Goal: Task Accomplishment & Management: Manage account settings

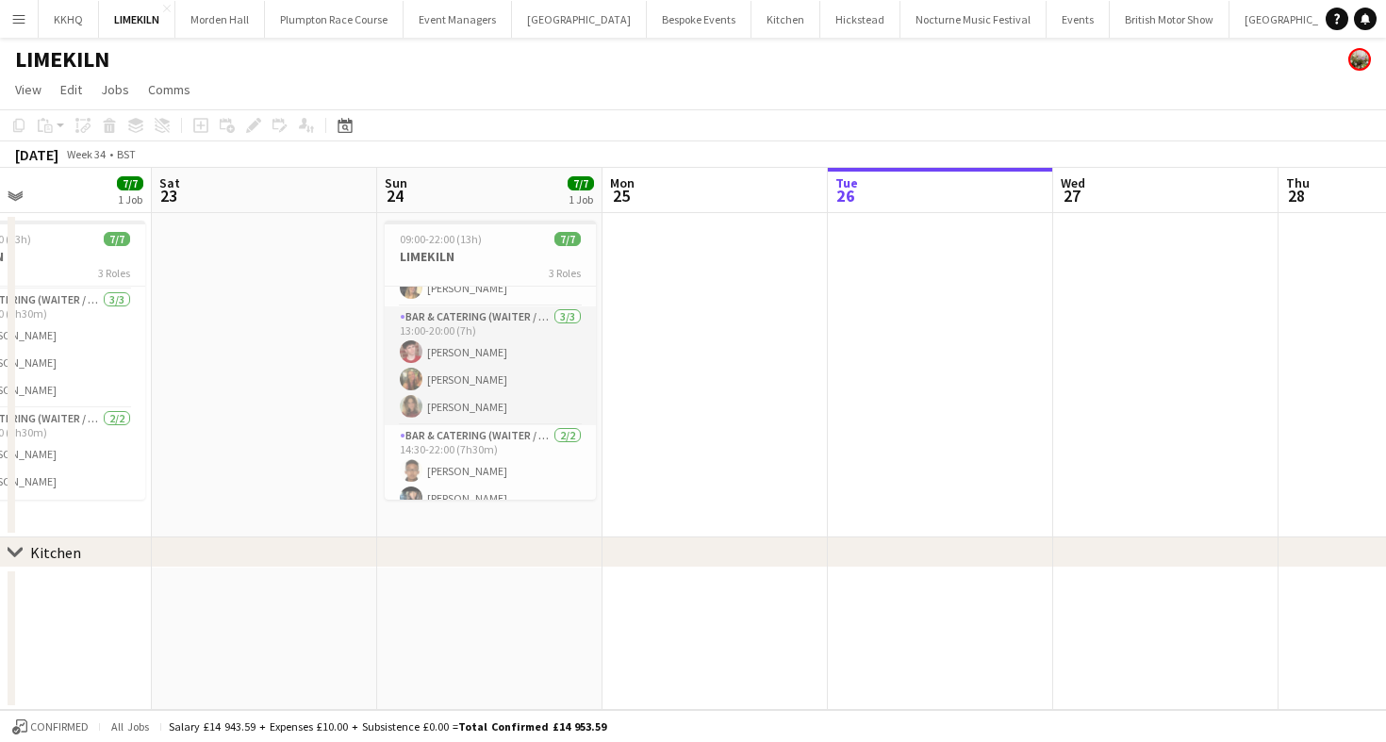
scroll to position [89, 0]
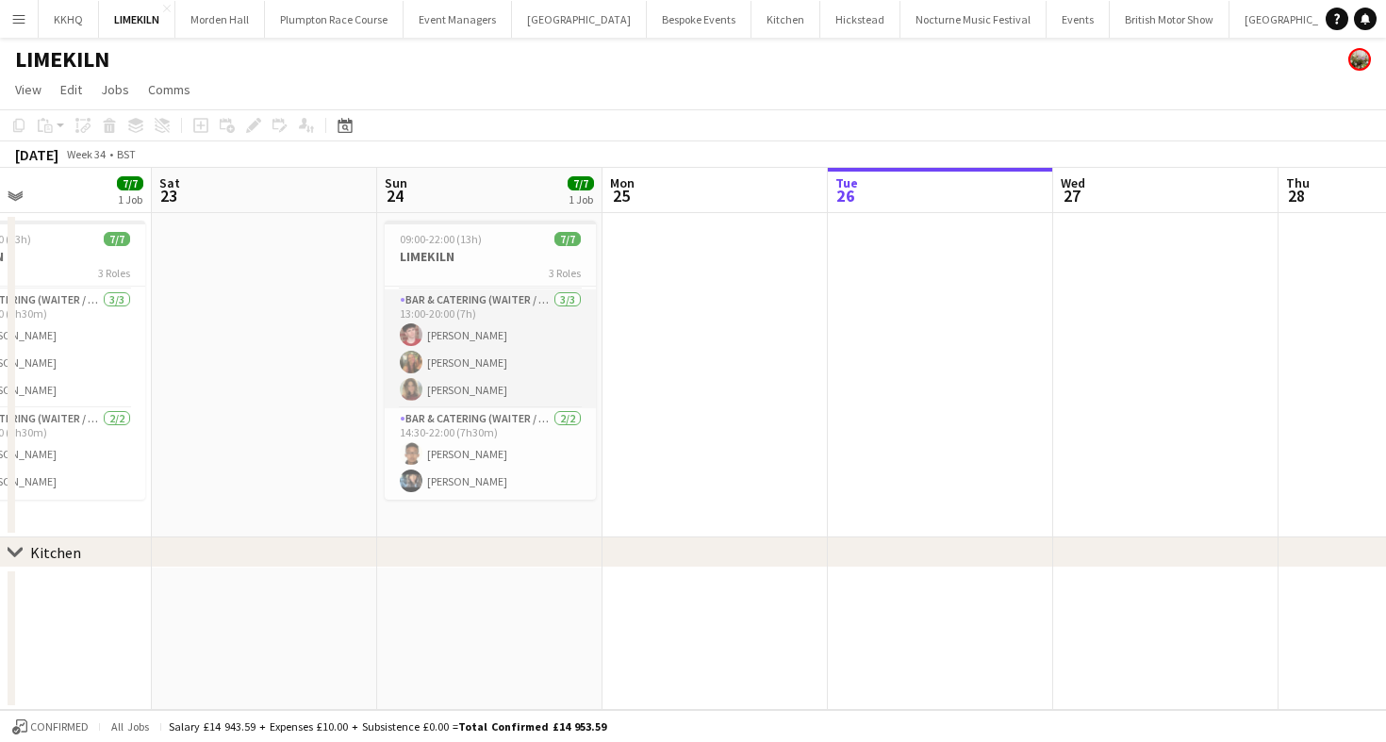
click at [477, 471] on app-card-role "Bar & Catering (Waiter / waitress) 2/2 14:30-22:00 (7h30m) Daniel Gurung Lydia …" at bounding box center [490, 453] width 211 height 91
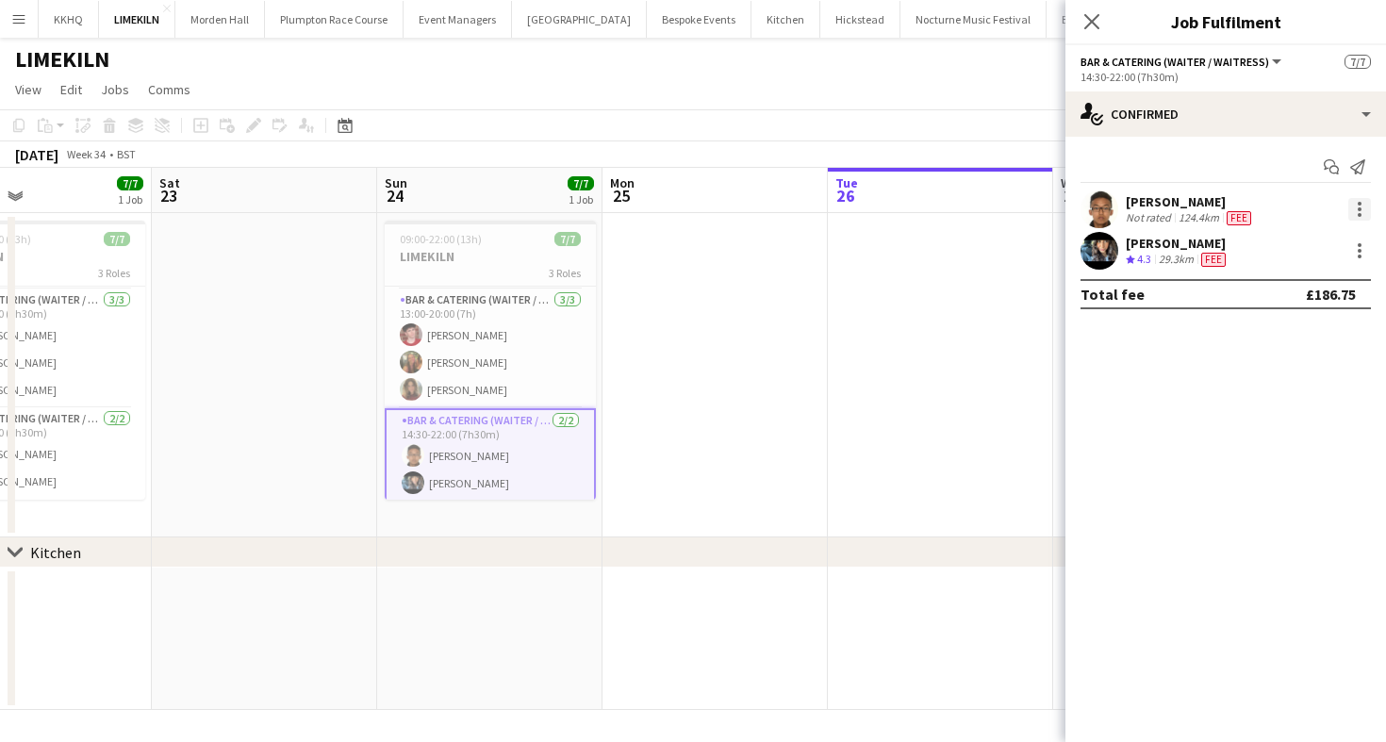
click at [1361, 205] on div at bounding box center [1359, 209] width 23 height 23
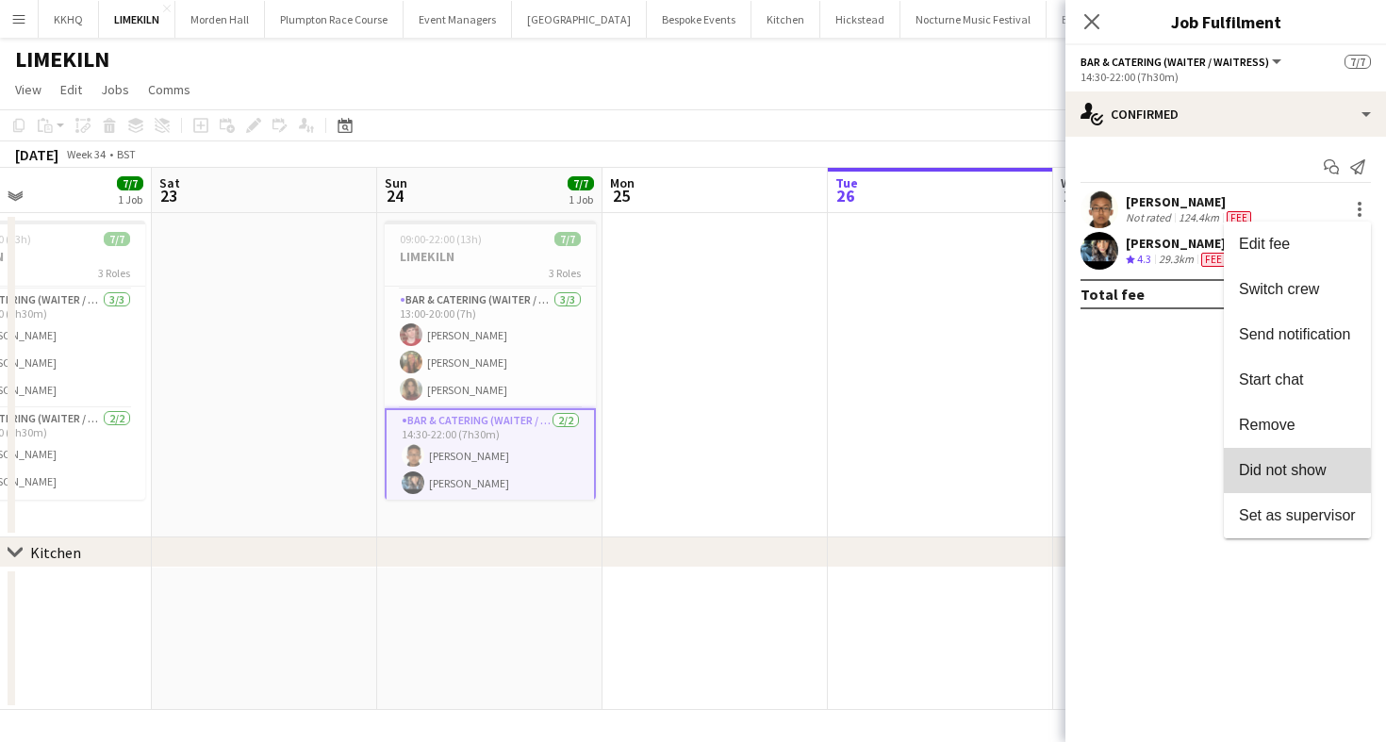
click at [1262, 478] on span "Did not show" at bounding box center [1297, 470] width 117 height 17
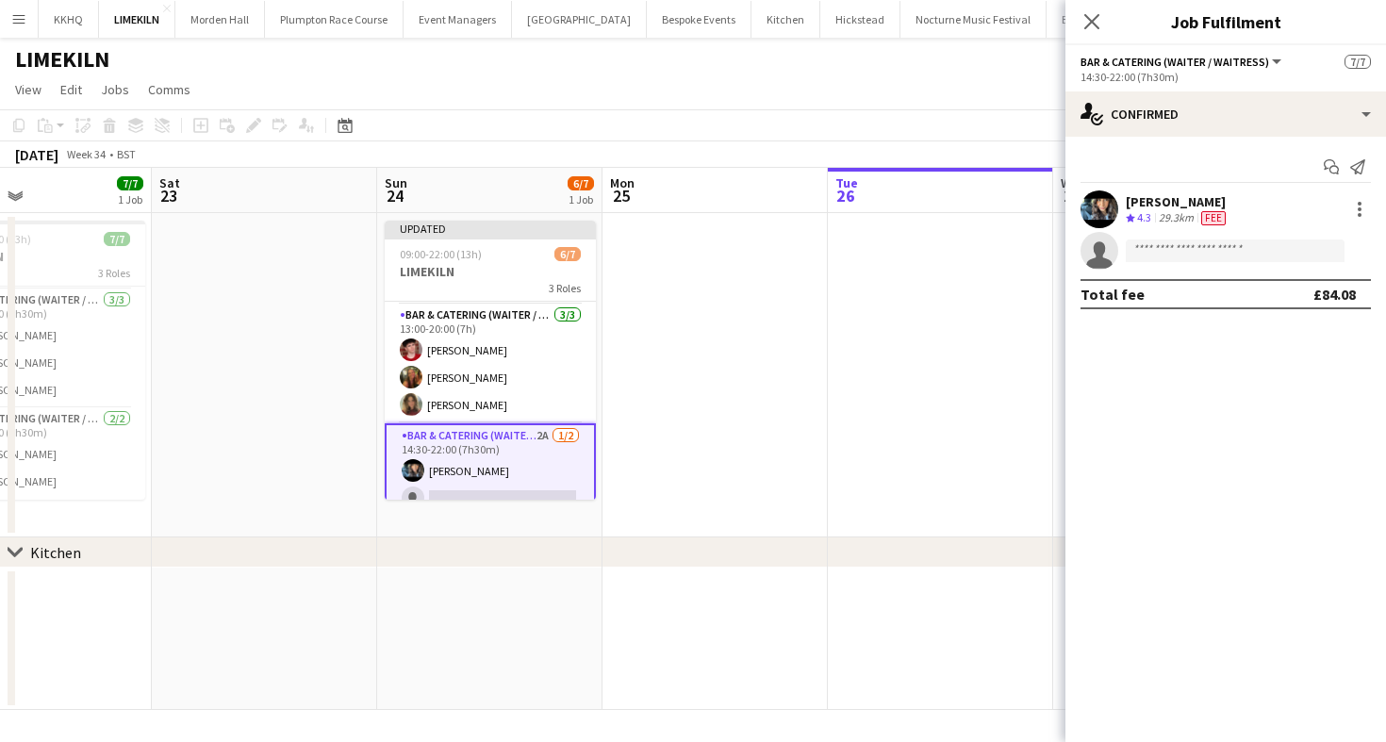
click at [967, 152] on div "August 2025 Week 34 • BST Publish 1 job Revert 1 job" at bounding box center [693, 154] width 1386 height 26
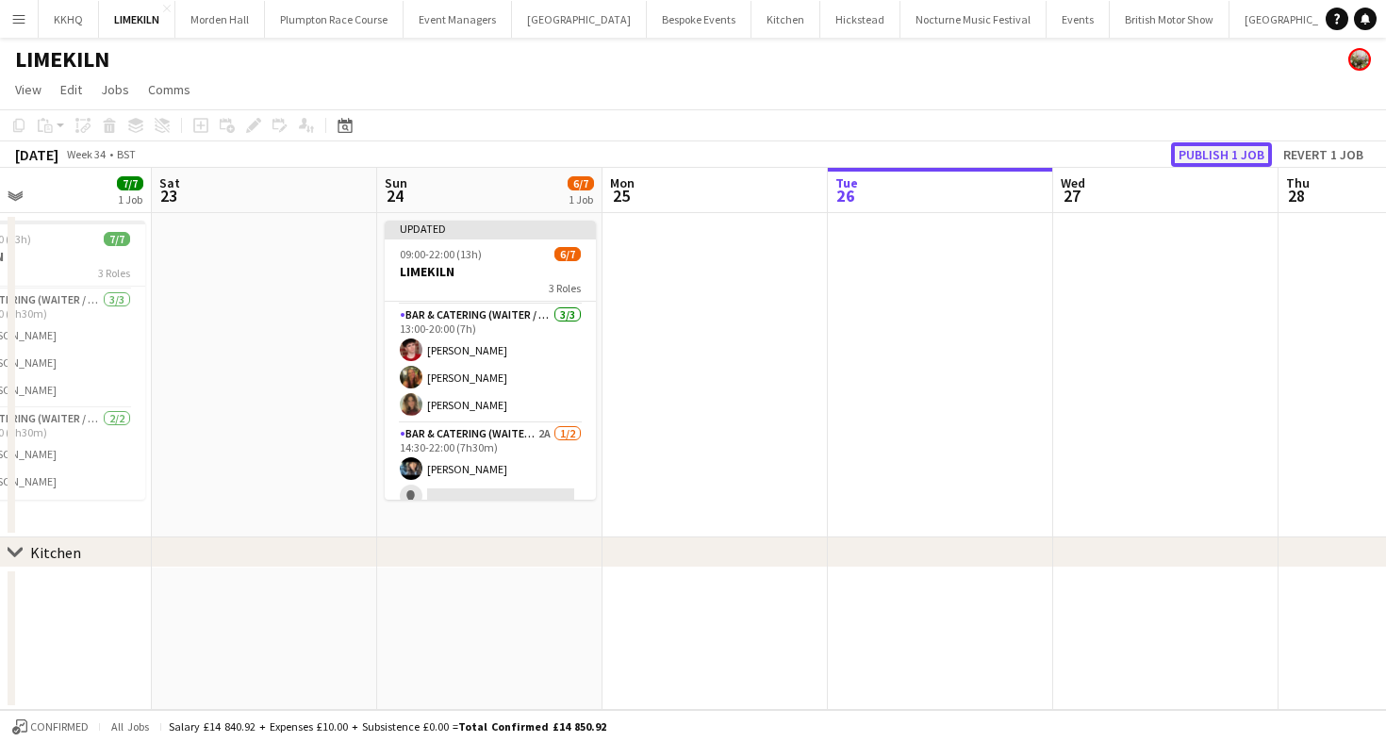
click at [1251, 146] on button "Publish 1 job" at bounding box center [1221, 154] width 101 height 25
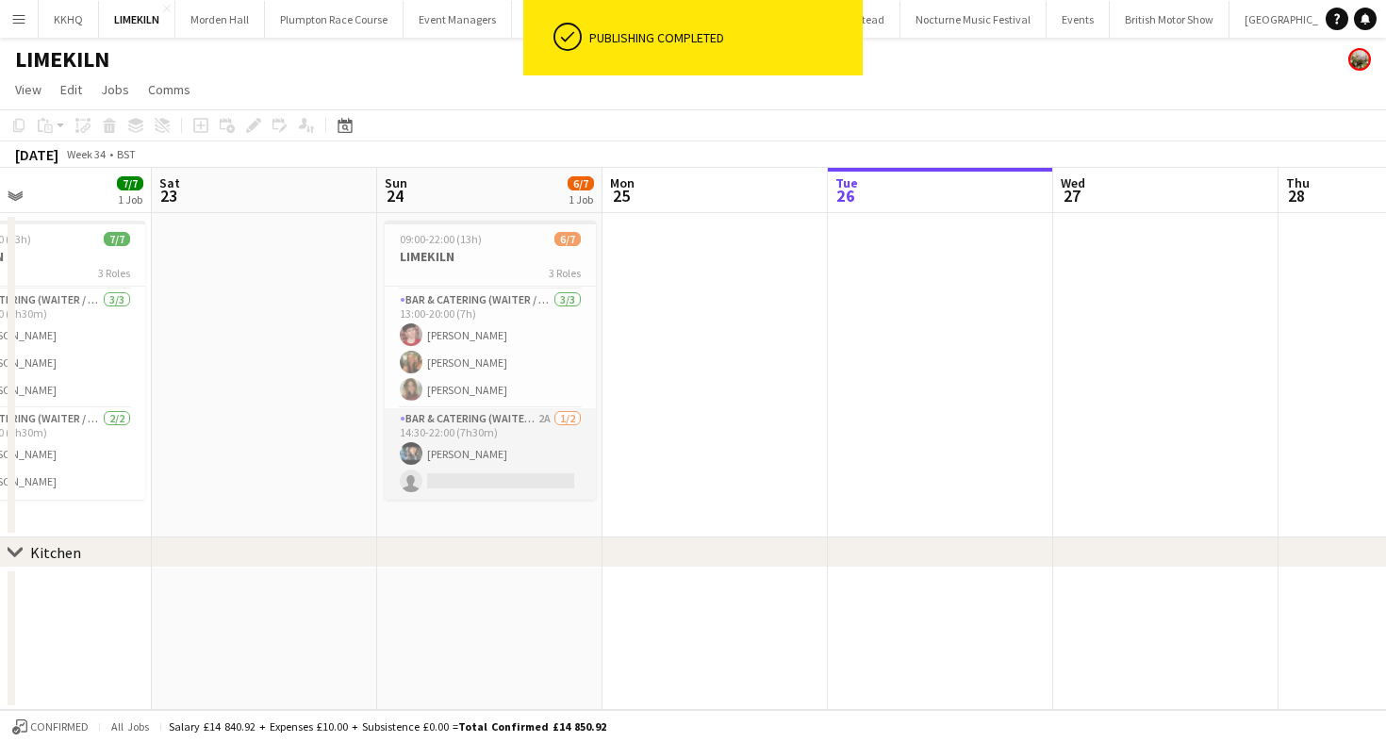
click at [509, 464] on app-card-role "Bar & Catering (Waiter / waitress) 2A 1/2 14:30-22:00 (7h30m) Lydia Cameron sin…" at bounding box center [490, 453] width 211 height 91
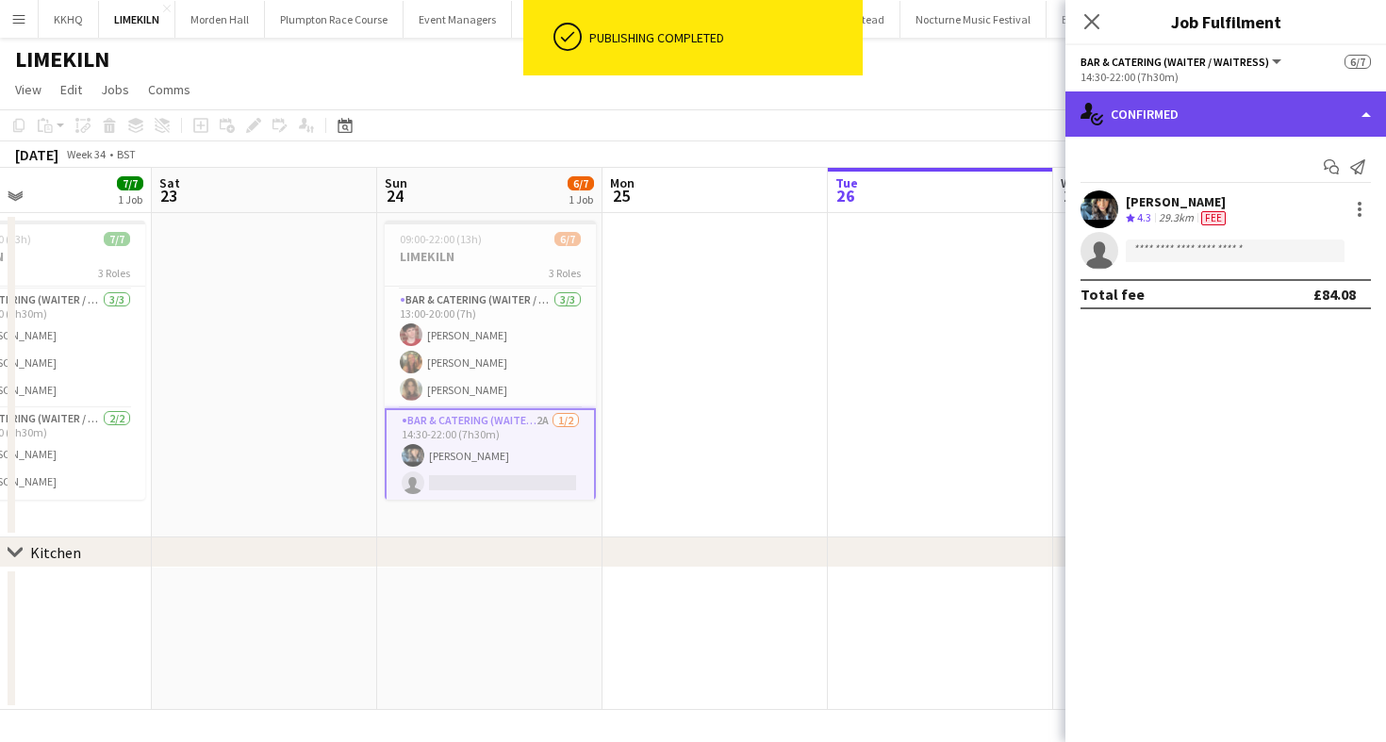
click at [1270, 124] on div "single-neutral-actions-check-2 Confirmed" at bounding box center [1226, 113] width 321 height 45
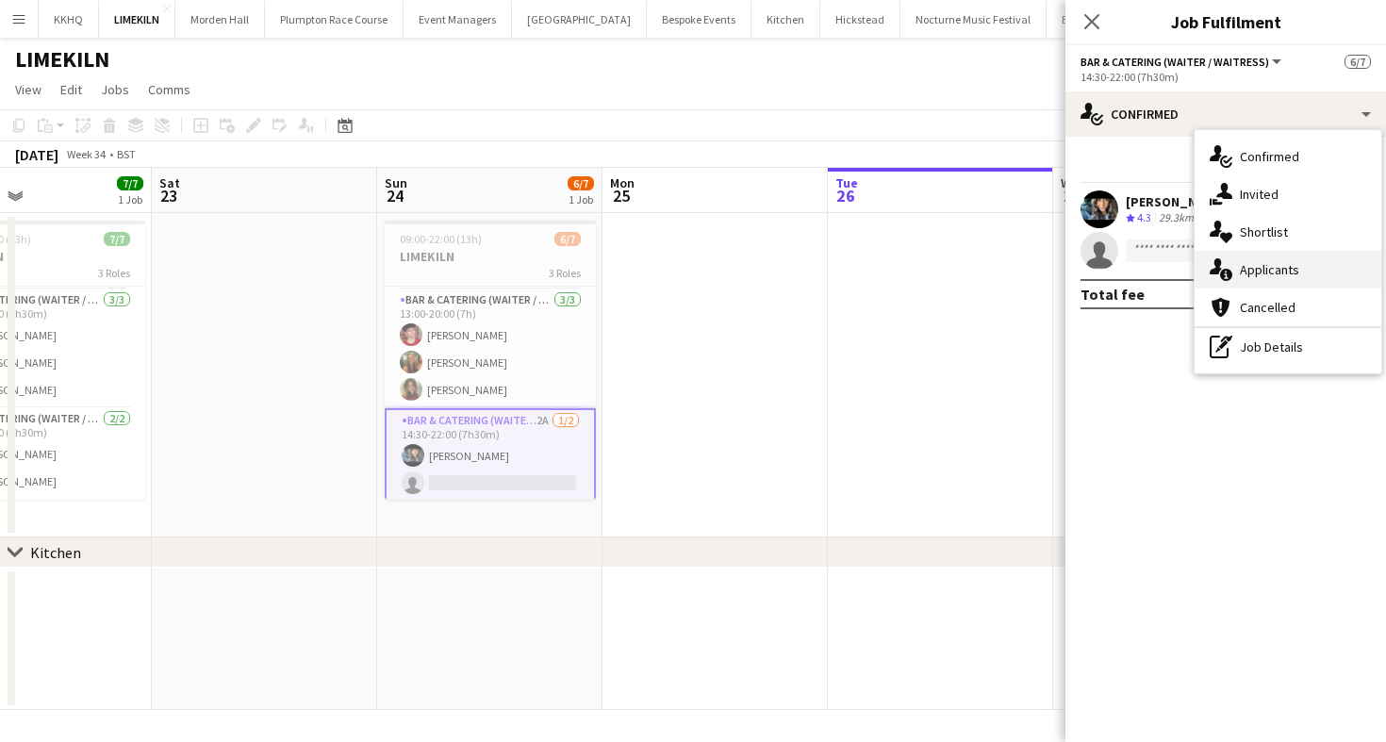
click at [1295, 258] on div "single-neutral-actions-information Applicants" at bounding box center [1288, 270] width 187 height 38
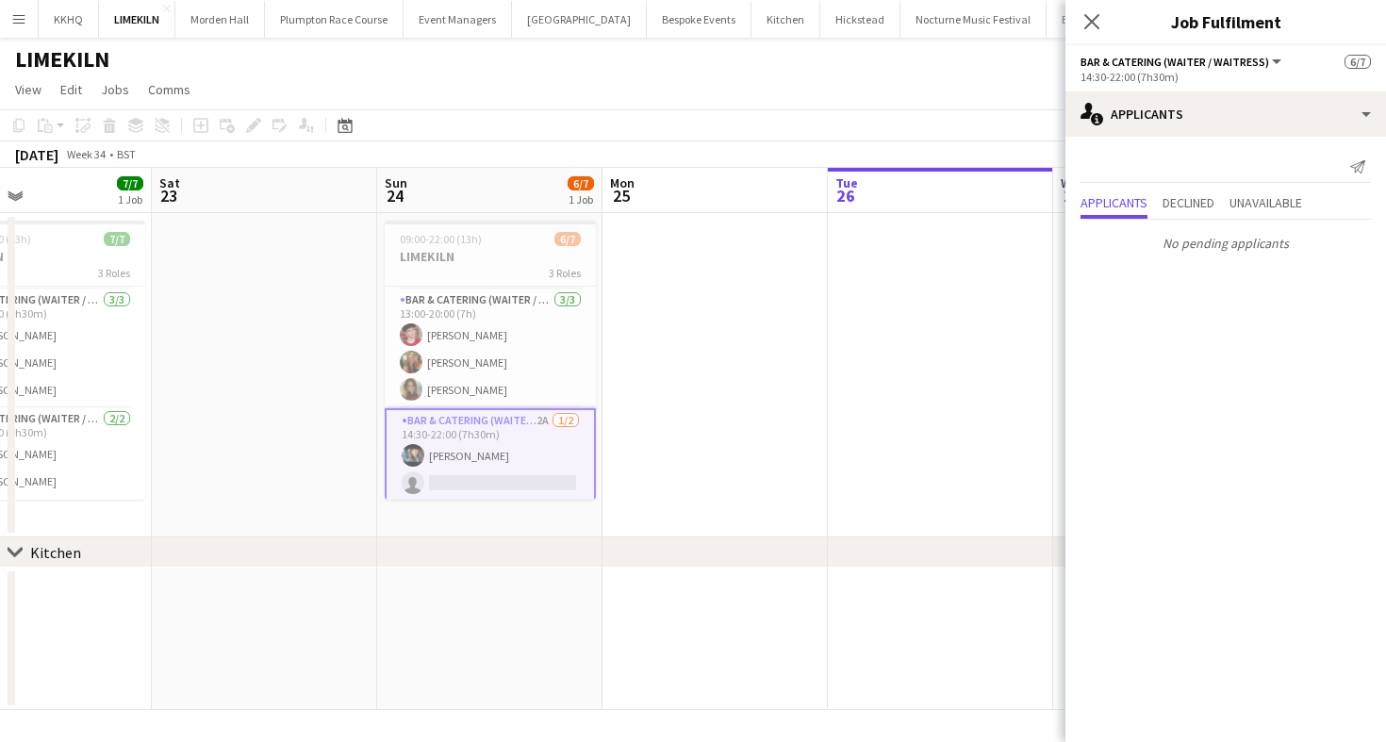
click at [606, 102] on app-page-menu "View Day view expanded Day view collapsed Month view Date picker Jump to today …" at bounding box center [693, 92] width 1386 height 36
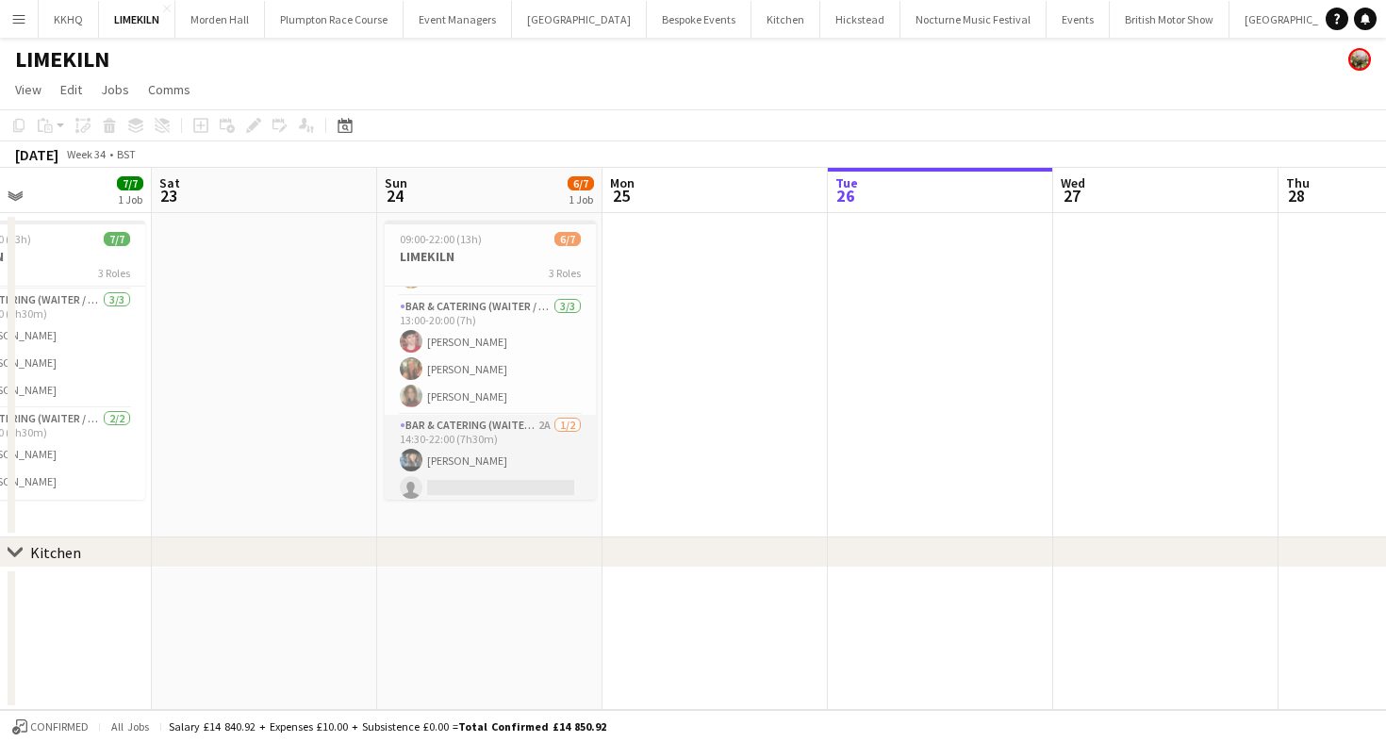
scroll to position [83, 0]
click at [522, 472] on app-card-role "Bar & Catering (Waiter / waitress) 2A 1/2 14:30-22:00 (7h30m) Lydia Cameron sin…" at bounding box center [490, 459] width 211 height 91
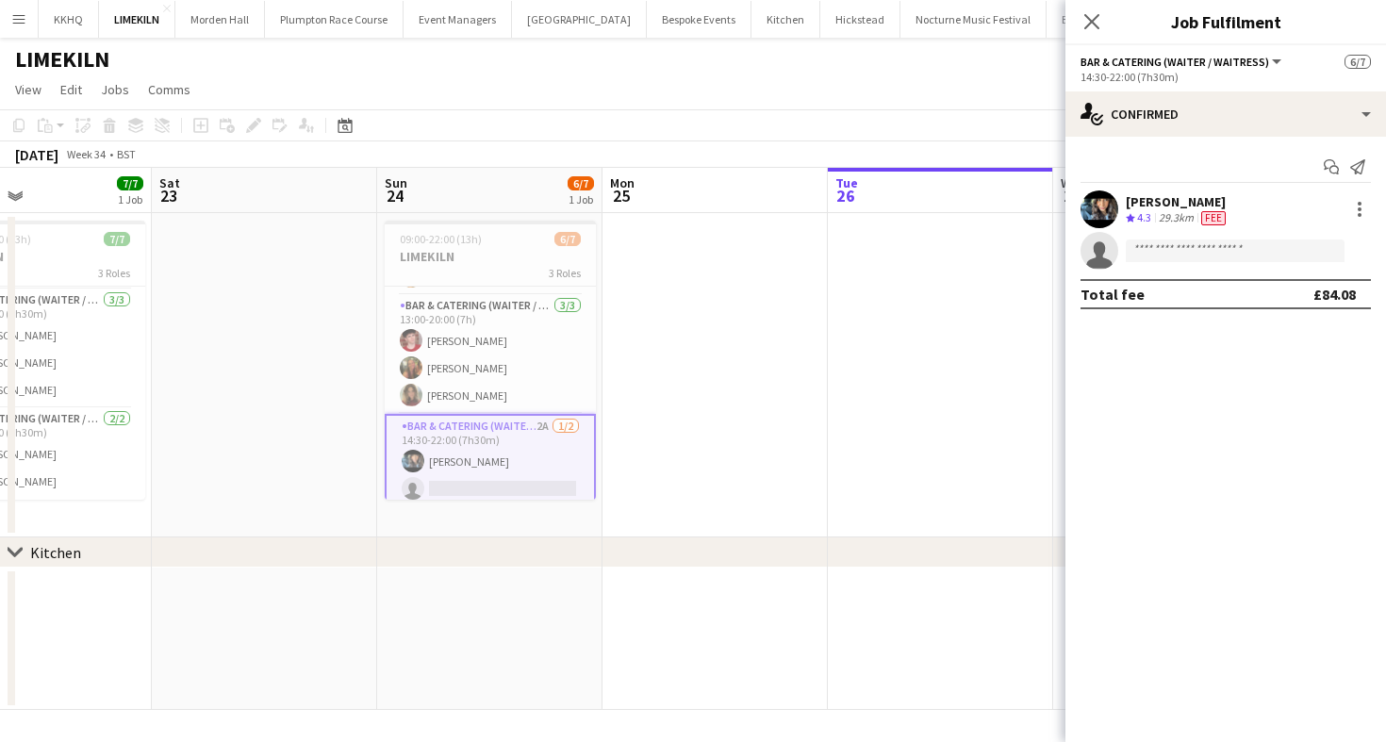
click at [771, 74] on app-page-menu "View Day view expanded Day view collapsed Month view Date picker Jump to today …" at bounding box center [693, 92] width 1386 height 36
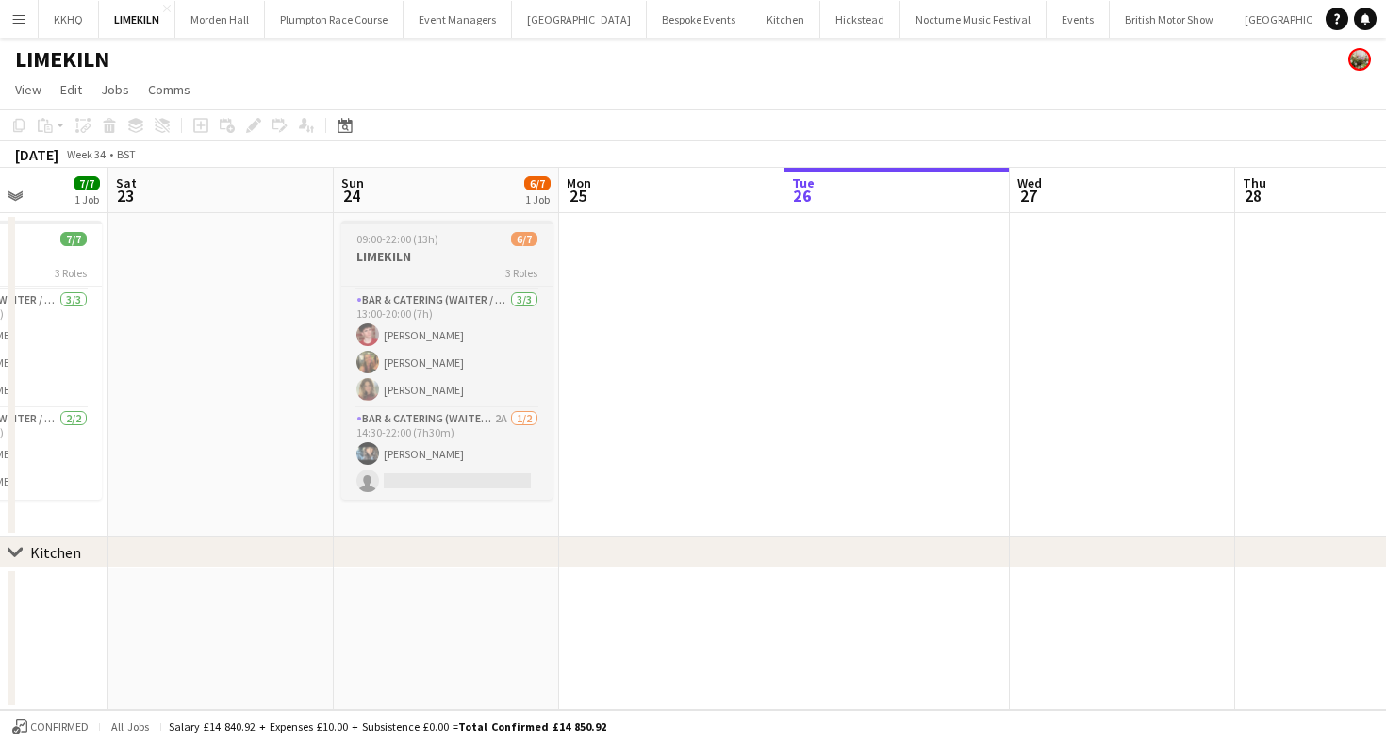
scroll to position [0, 555]
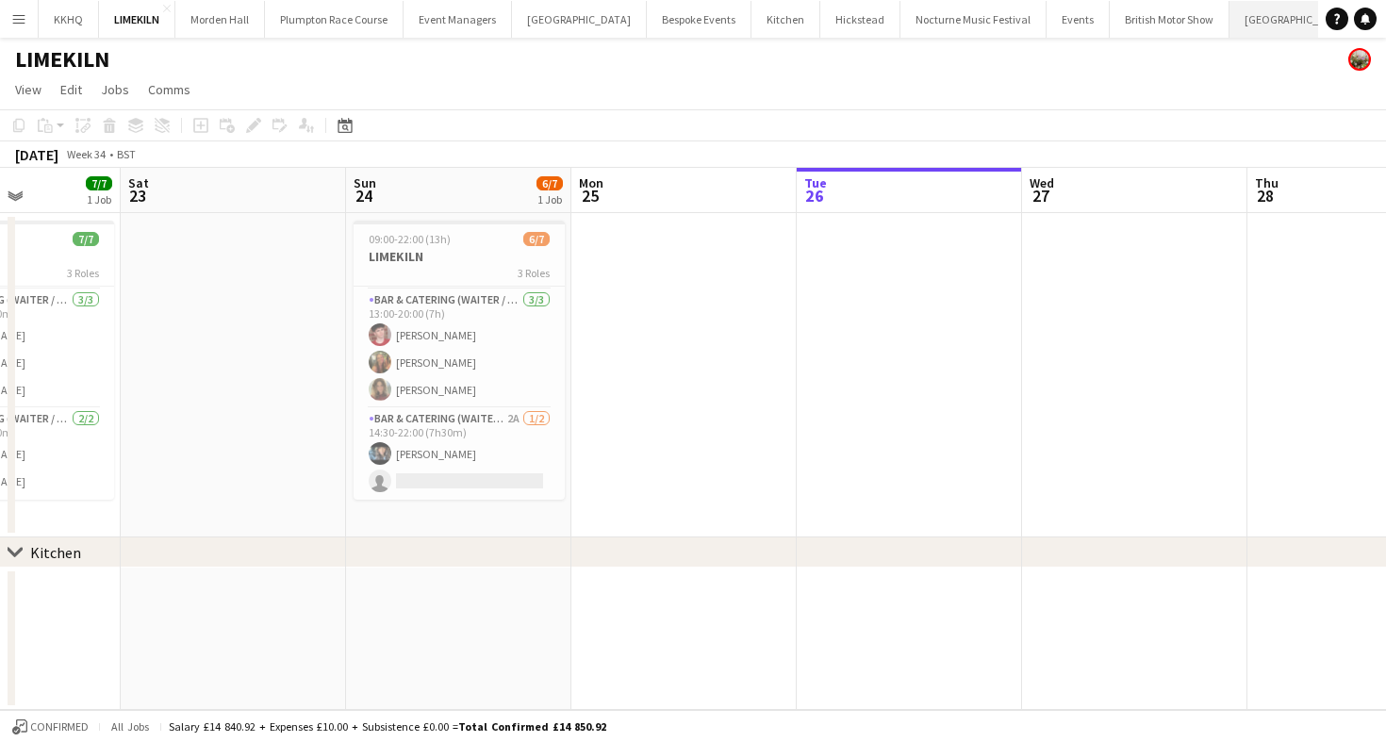
click at [1230, 25] on button "Micklefield Hall Close" at bounding box center [1297, 19] width 135 height 37
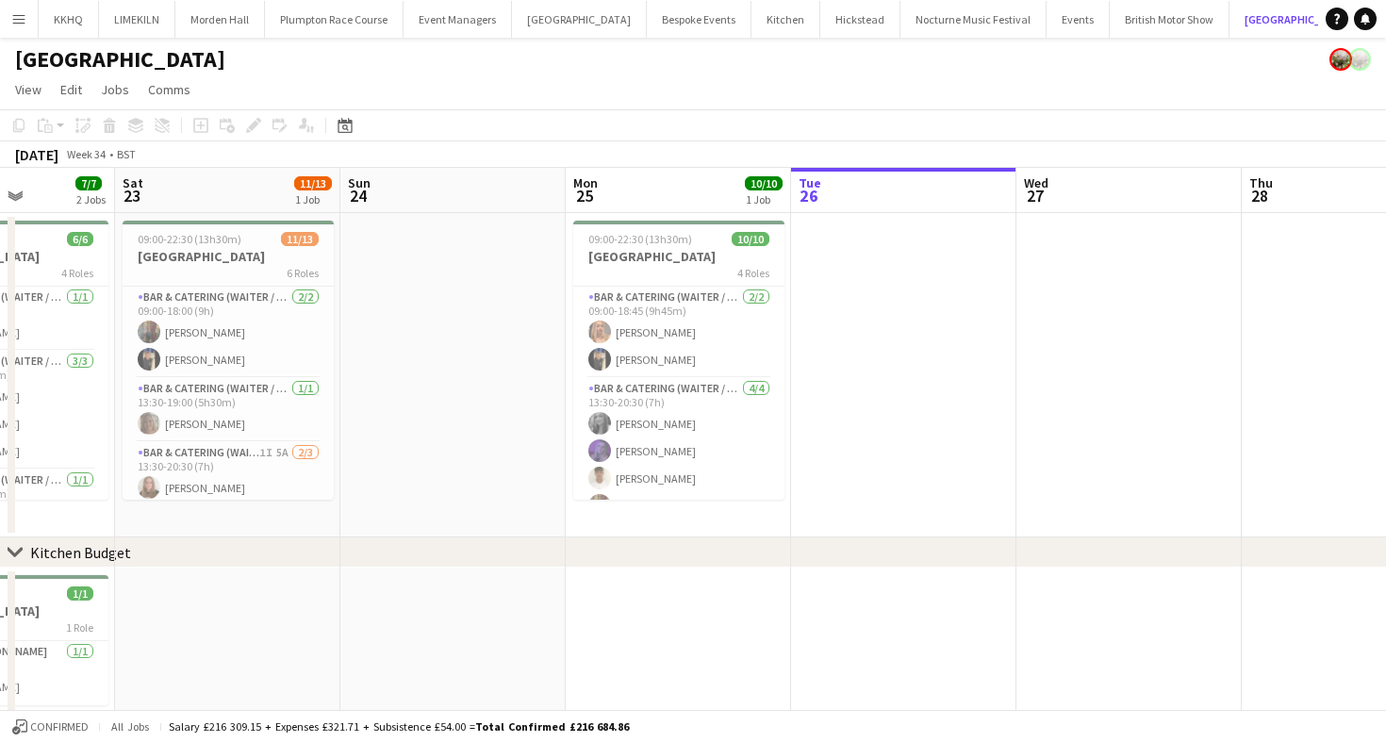
scroll to position [0, 438]
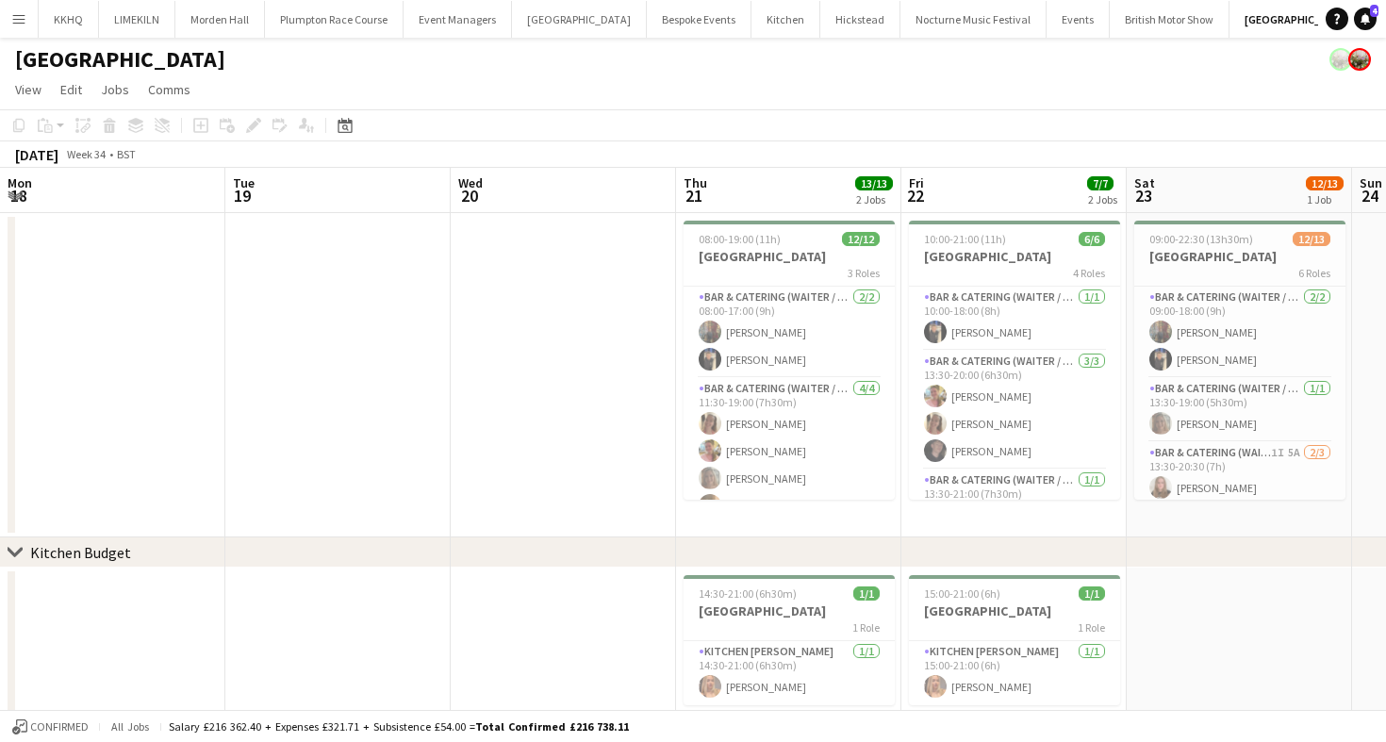
scroll to position [0, 522]
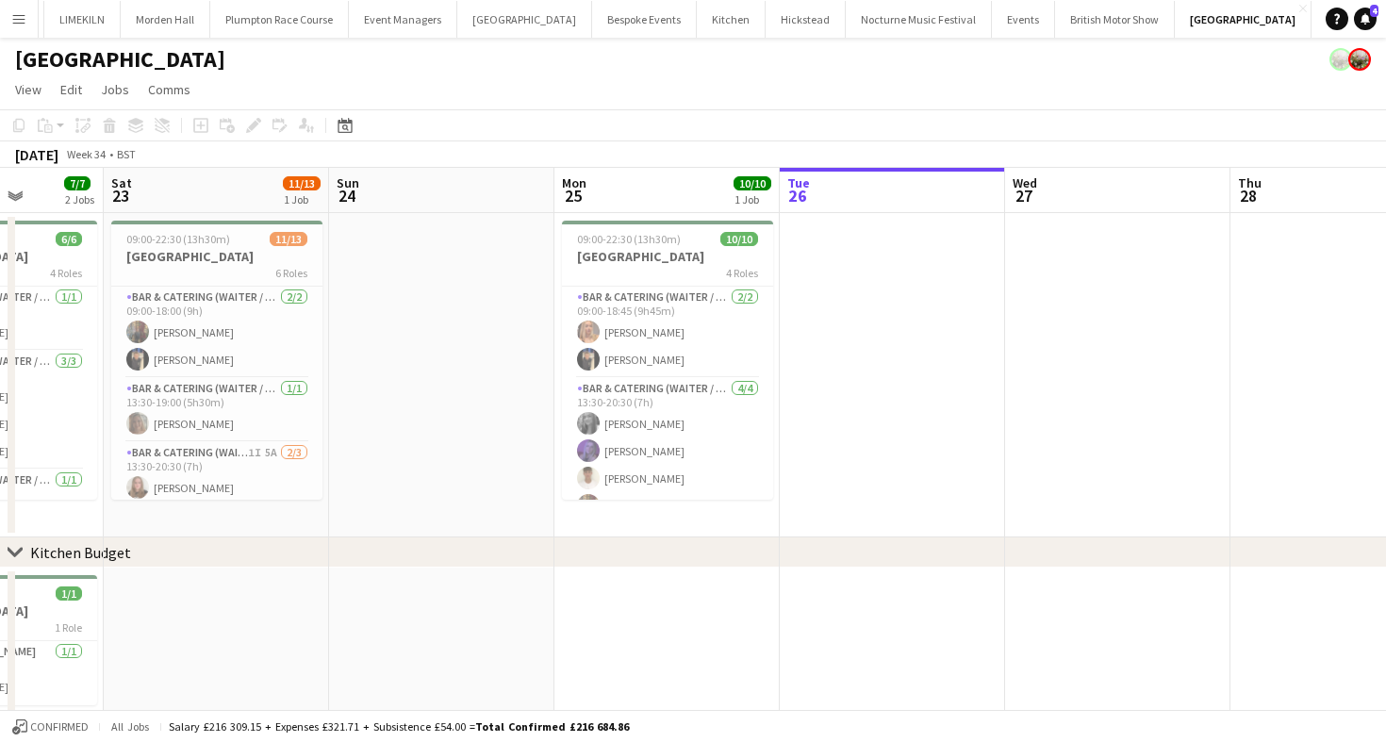
scroll to position [0, 654]
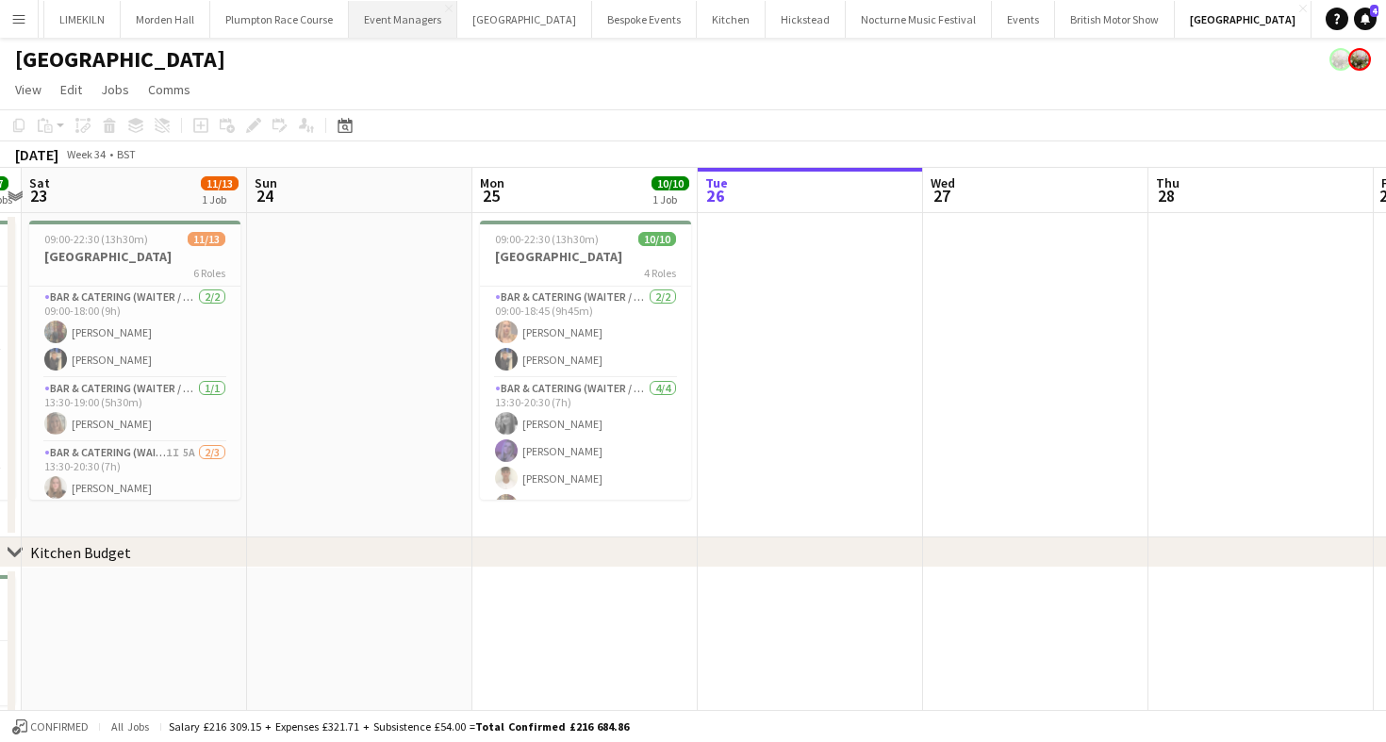
click at [396, 12] on button "Event Managers Close" at bounding box center [403, 19] width 108 height 37
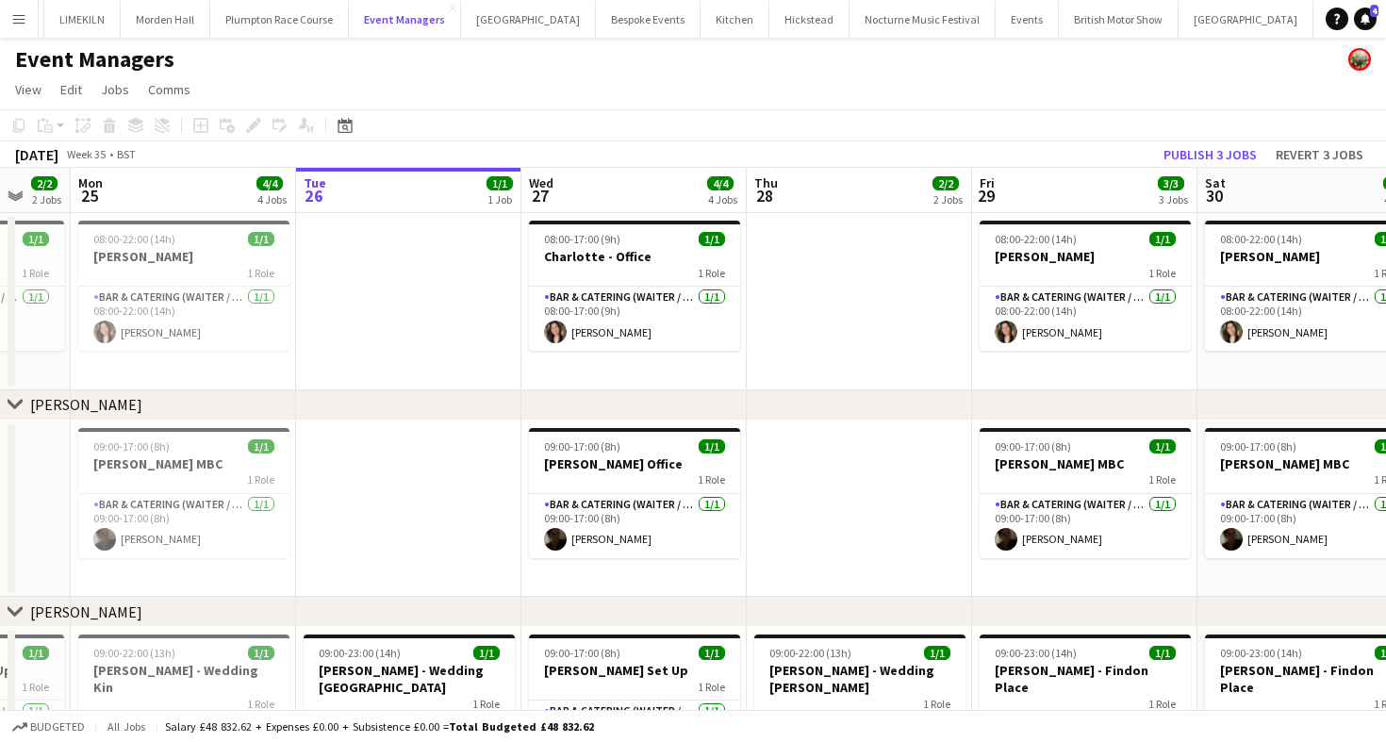
scroll to position [0, 555]
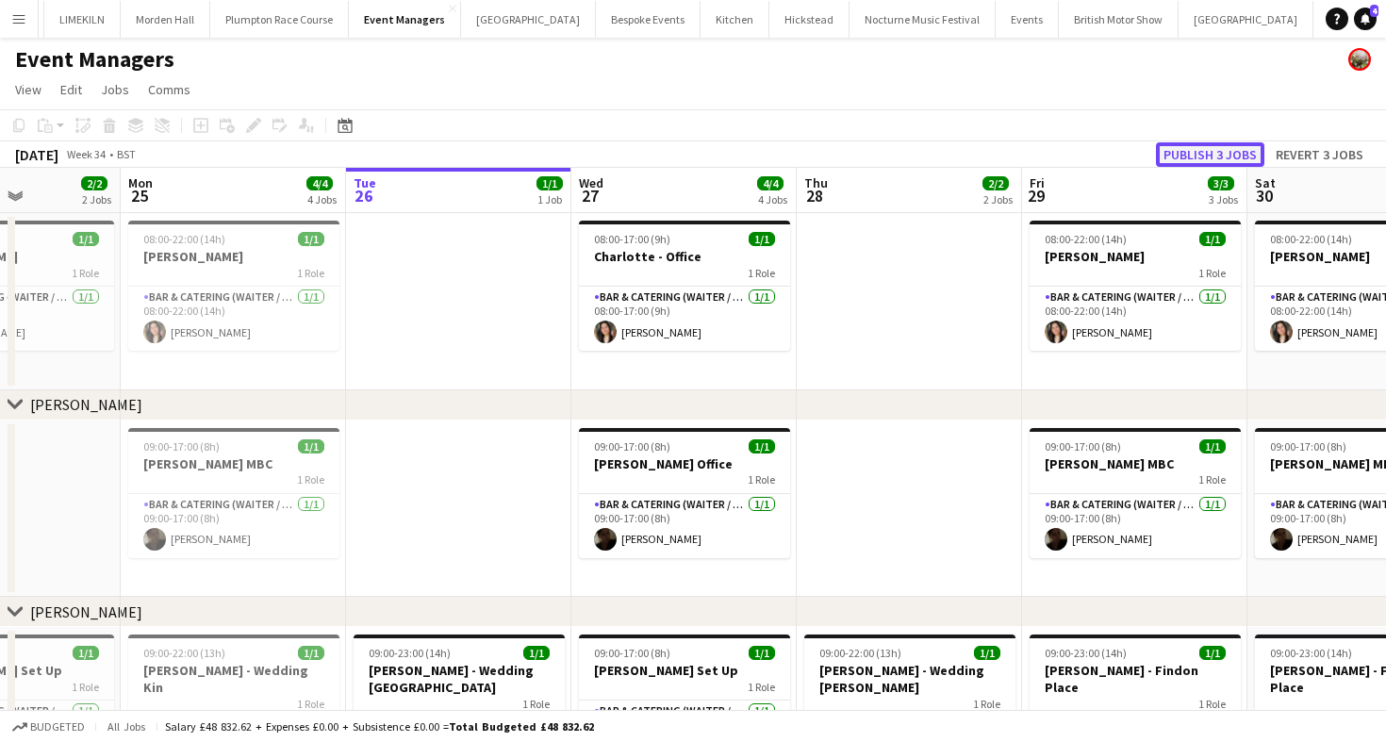
click at [1222, 146] on button "Publish 3 jobs" at bounding box center [1210, 154] width 108 height 25
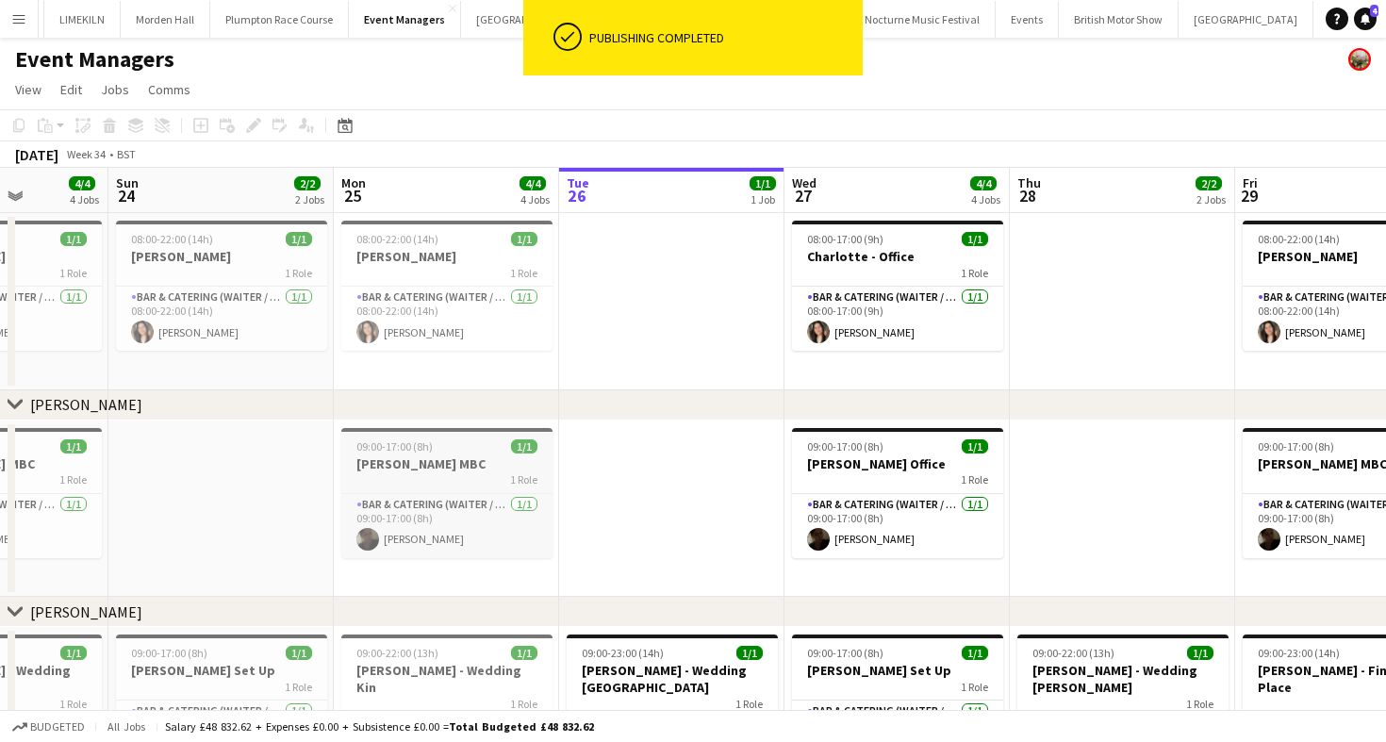
scroll to position [0, 465]
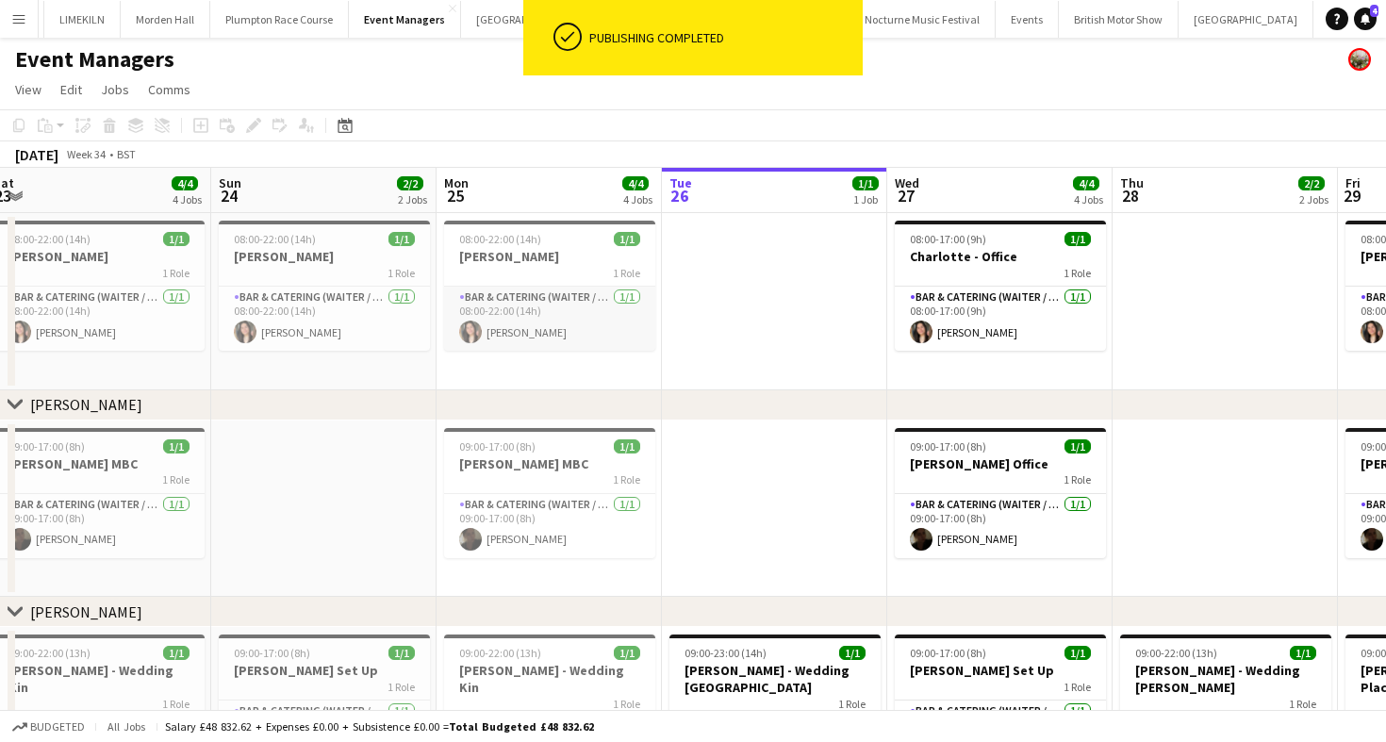
click at [576, 341] on app-card-role "Bar & Catering (Waiter / waitress) 1/1 08:00-22:00 (14h) Charlotte Margossian" at bounding box center [549, 319] width 211 height 64
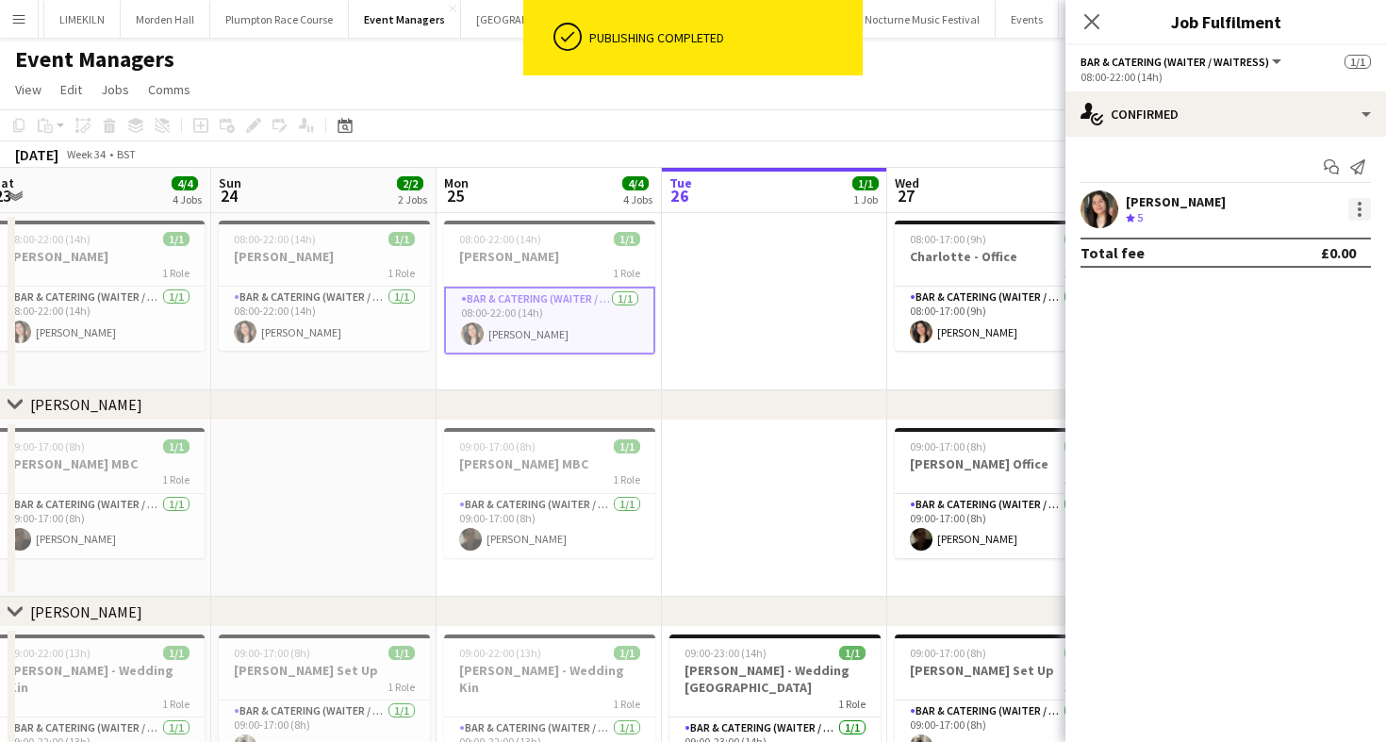
click at [1358, 211] on div at bounding box center [1359, 209] width 23 height 23
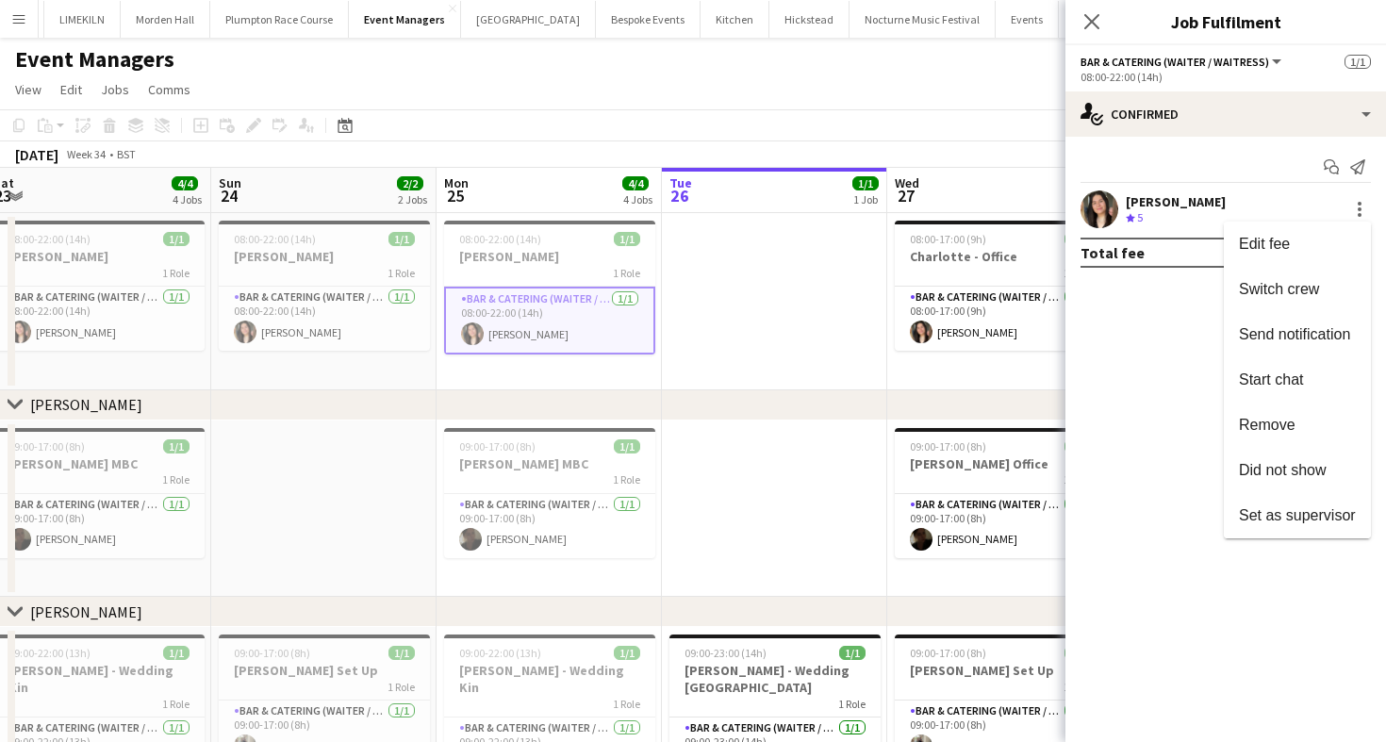
click at [1145, 123] on div at bounding box center [693, 371] width 1386 height 742
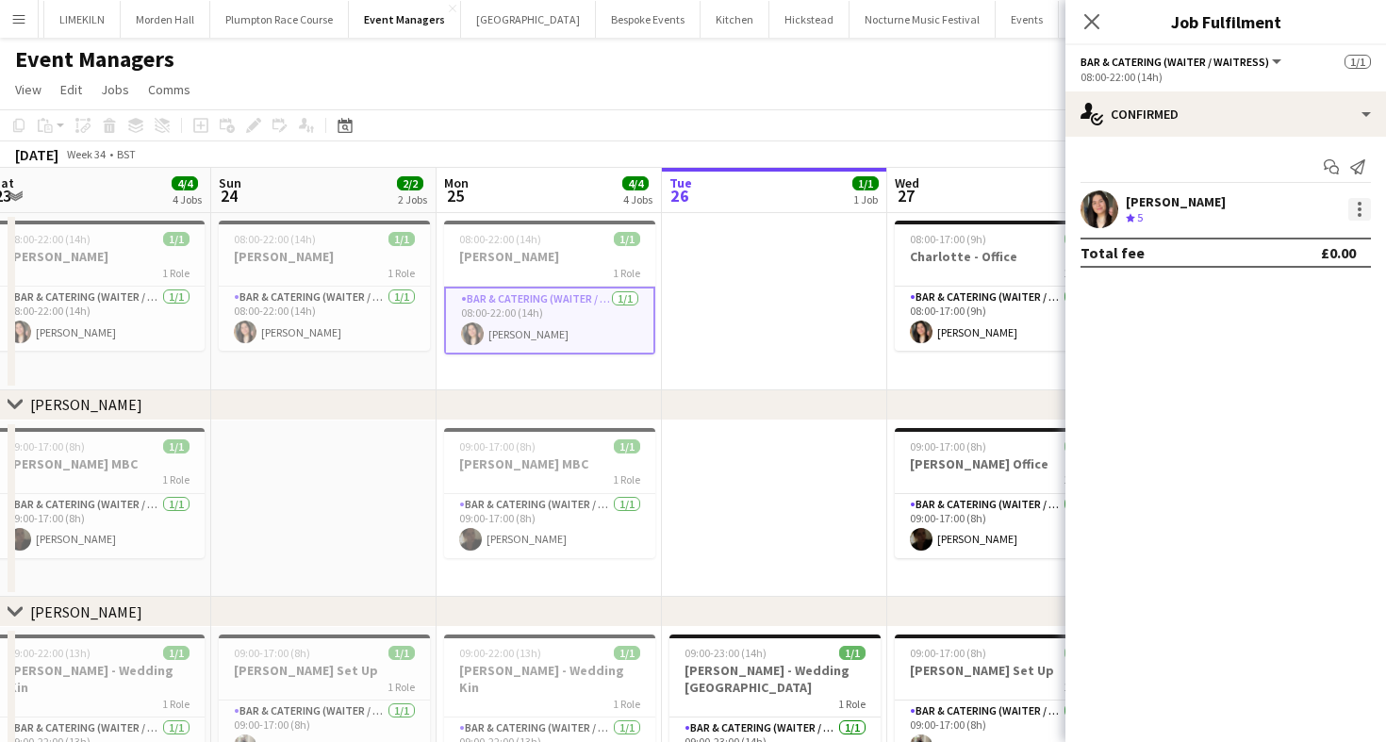
click at [1356, 202] on div at bounding box center [1359, 209] width 23 height 23
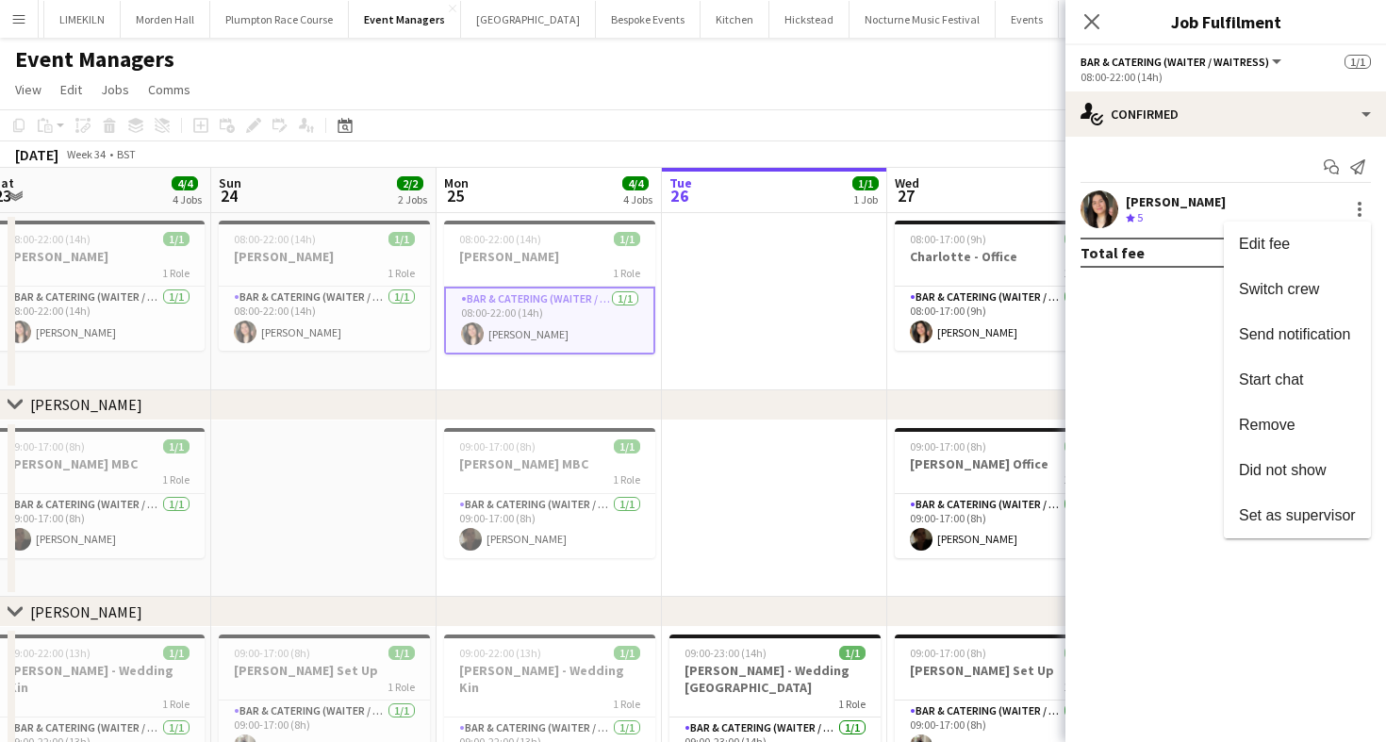
click at [1181, 163] on div at bounding box center [693, 371] width 1386 height 742
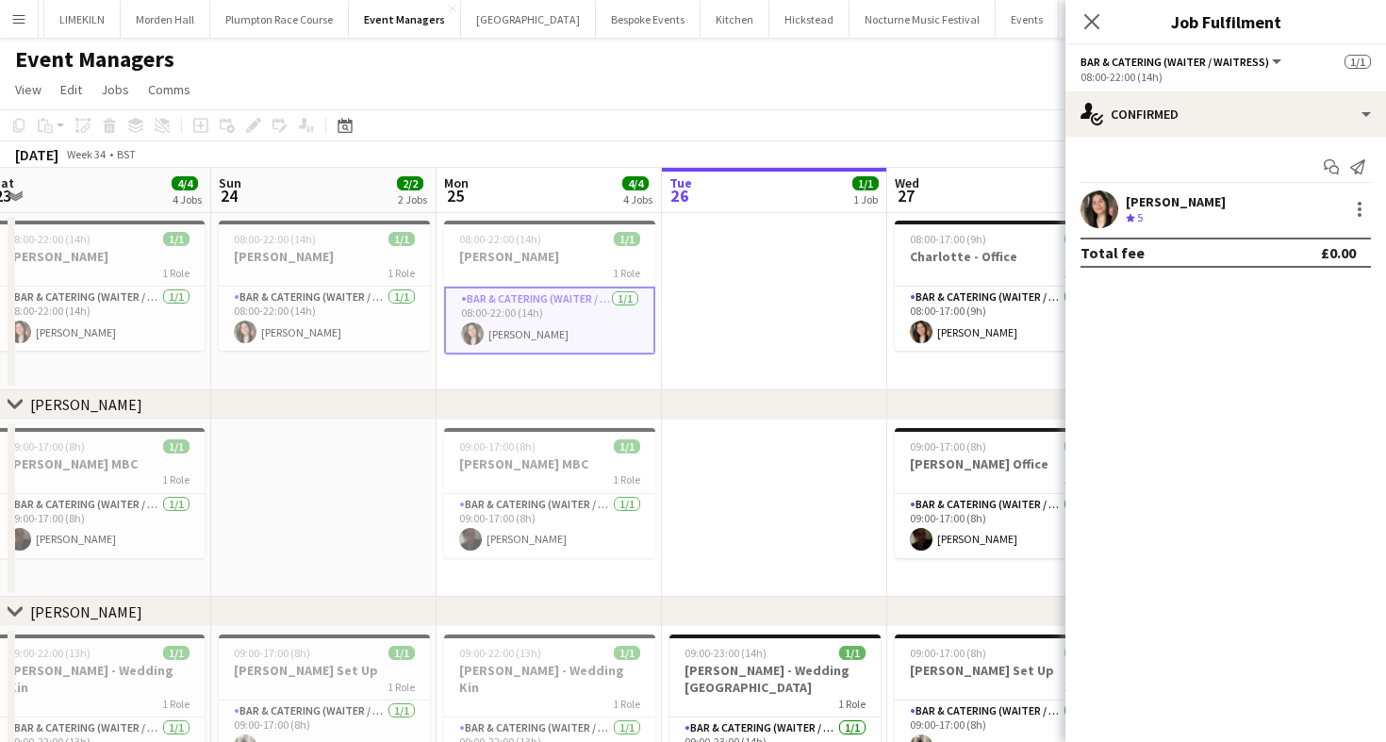
click at [1140, 201] on div "Charlotte Margossian" at bounding box center [1176, 201] width 100 height 17
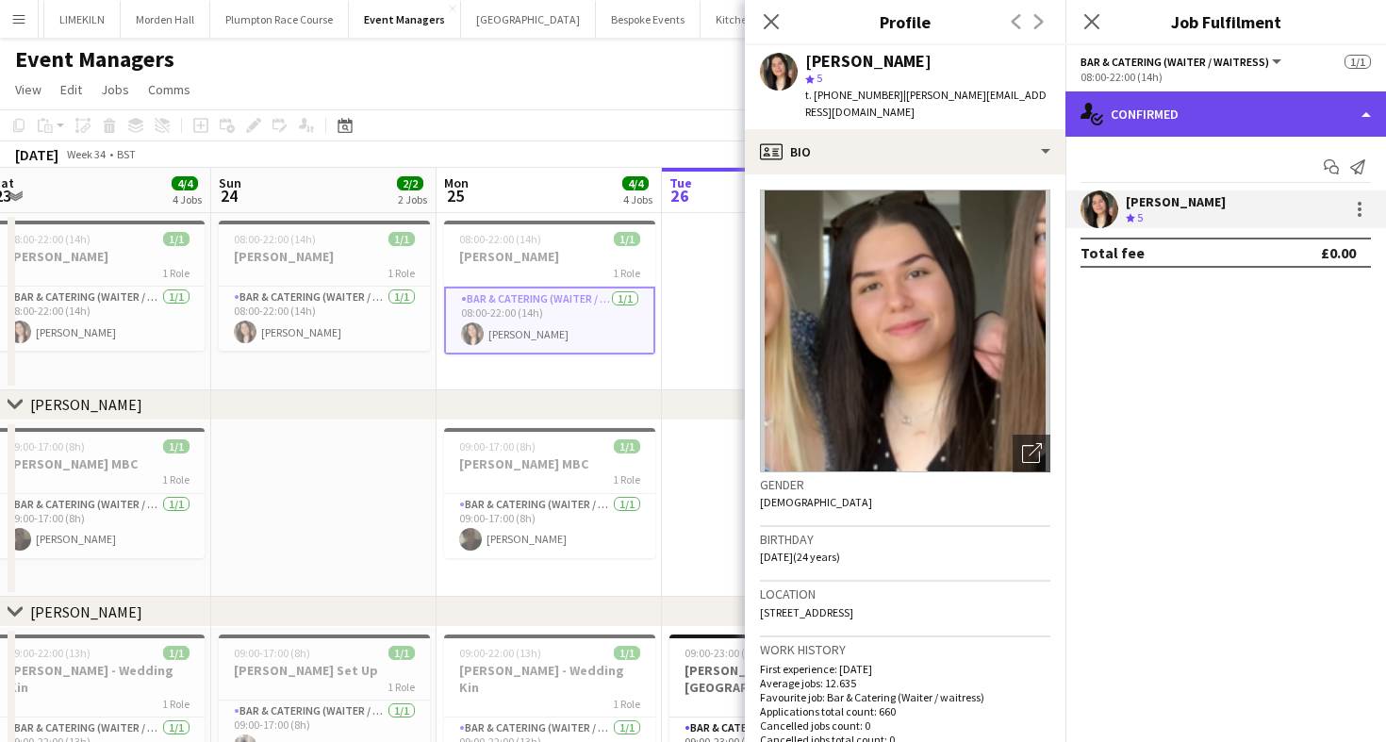
click at [1142, 106] on div "single-neutral-actions-check-2 Confirmed" at bounding box center [1226, 113] width 321 height 45
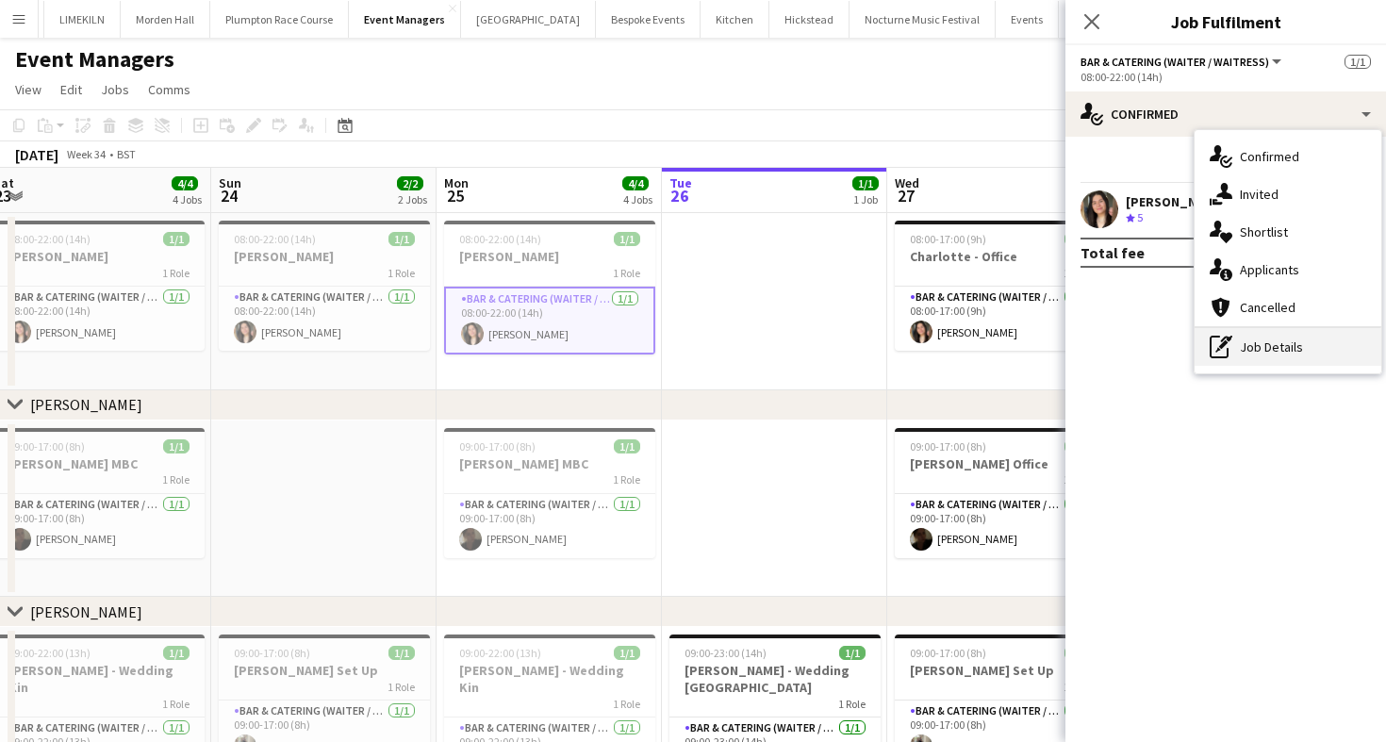
click at [1264, 348] on div "pen-write Job Details" at bounding box center [1288, 347] width 187 height 38
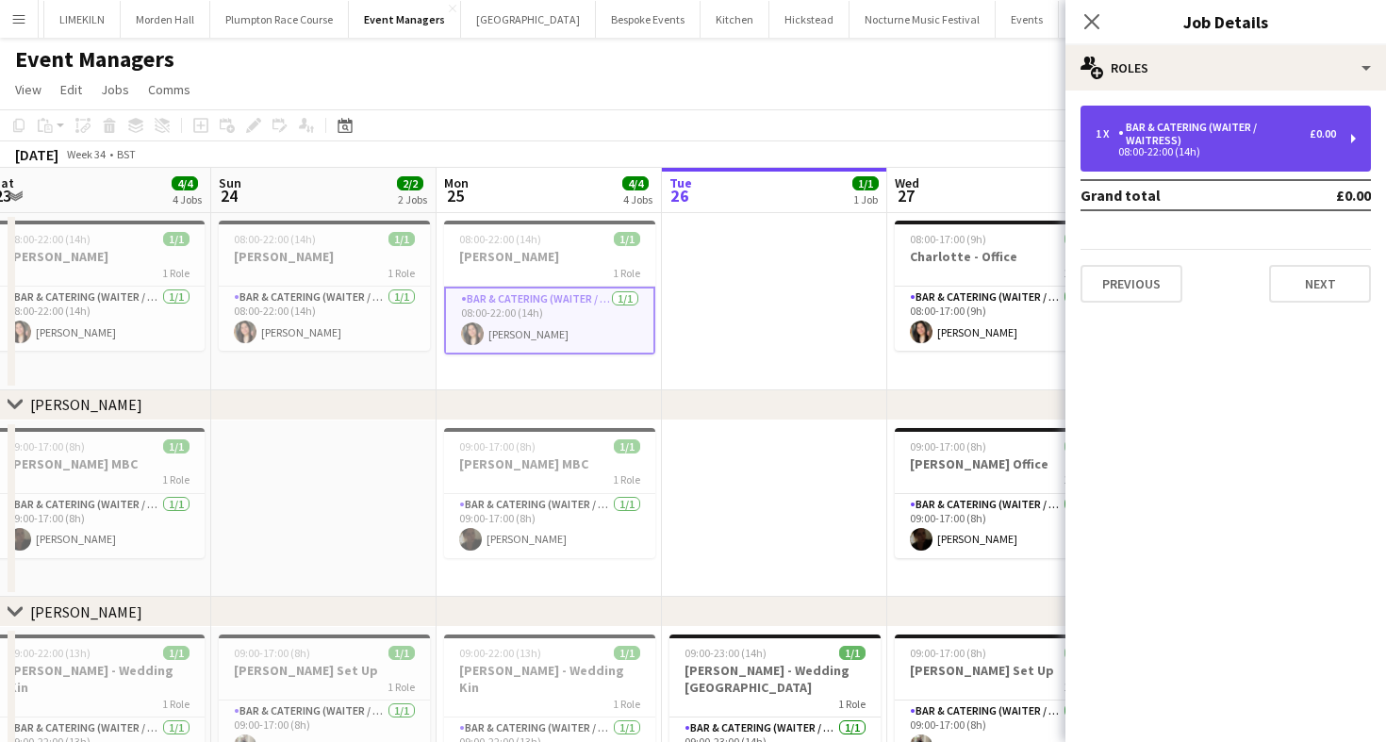
click at [1202, 159] on div "1 x Bar & Catering (Waiter / waitress) £0.00 08:00-22:00 (14h)" at bounding box center [1226, 139] width 290 height 66
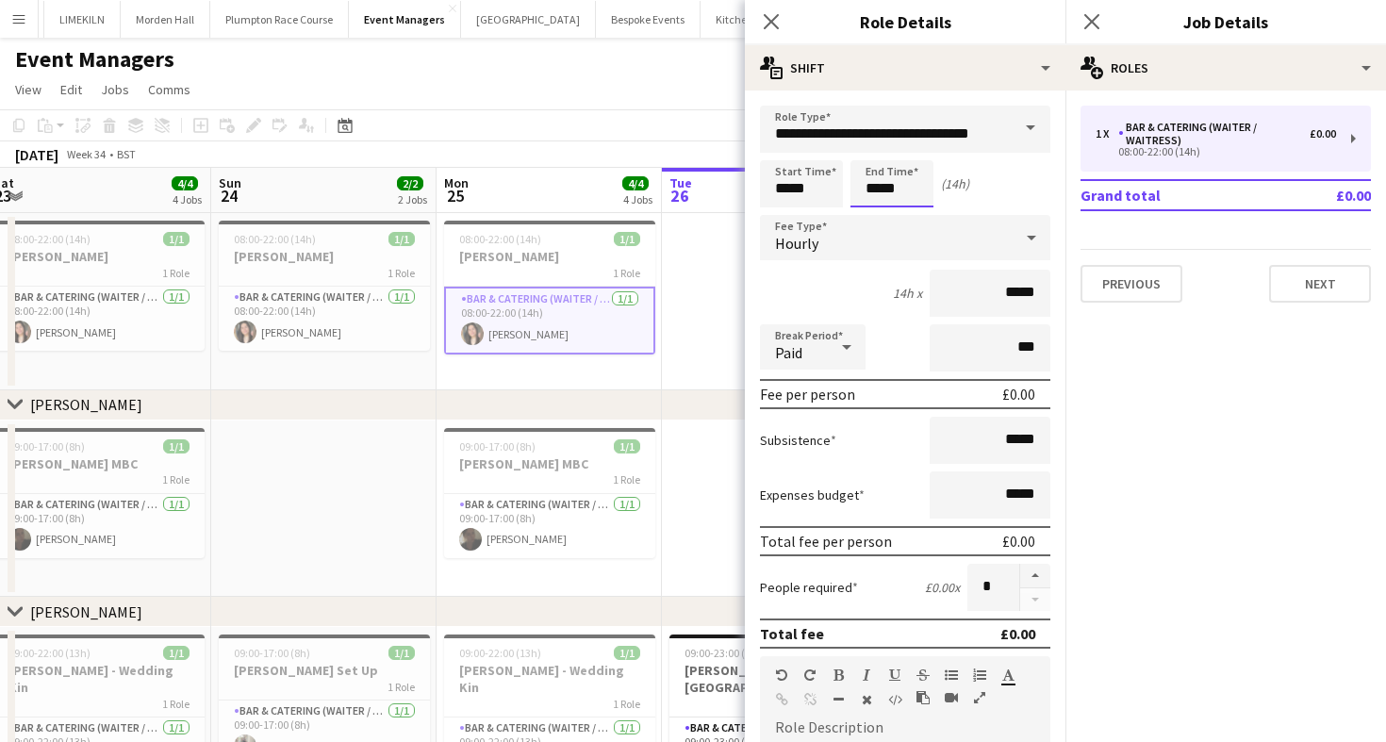
click at [852, 188] on body "Menu Boards Boards Boards All jobs Status Workforce Workforce My Workforce Recr…" at bounding box center [693, 537] width 1386 height 1075
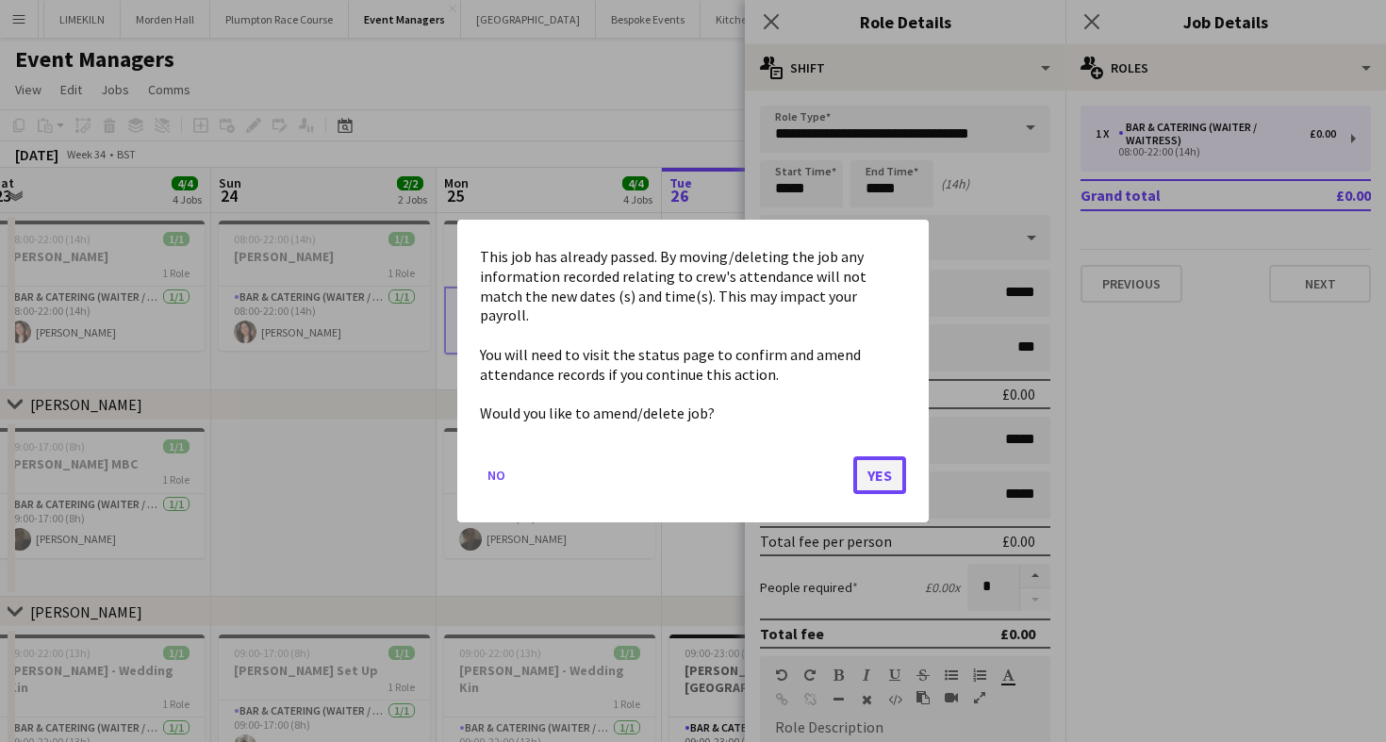
click at [870, 473] on button "Yes" at bounding box center [879, 475] width 53 height 38
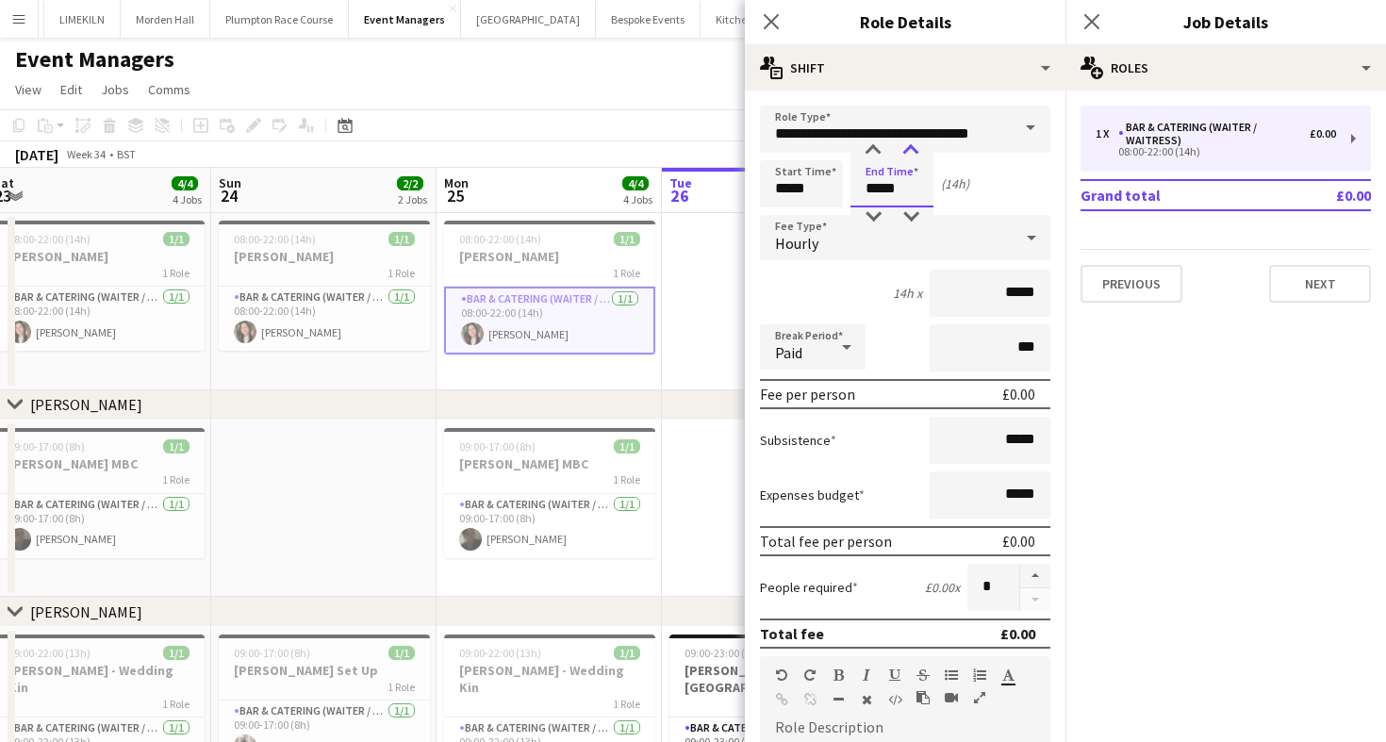
type input "*****"
click at [907, 155] on div at bounding box center [911, 150] width 38 height 19
click at [758, 182] on form "**********" at bounding box center [905, 692] width 321 height 1172
click at [819, 184] on input "*****" at bounding box center [801, 183] width 83 height 47
type input "*****"
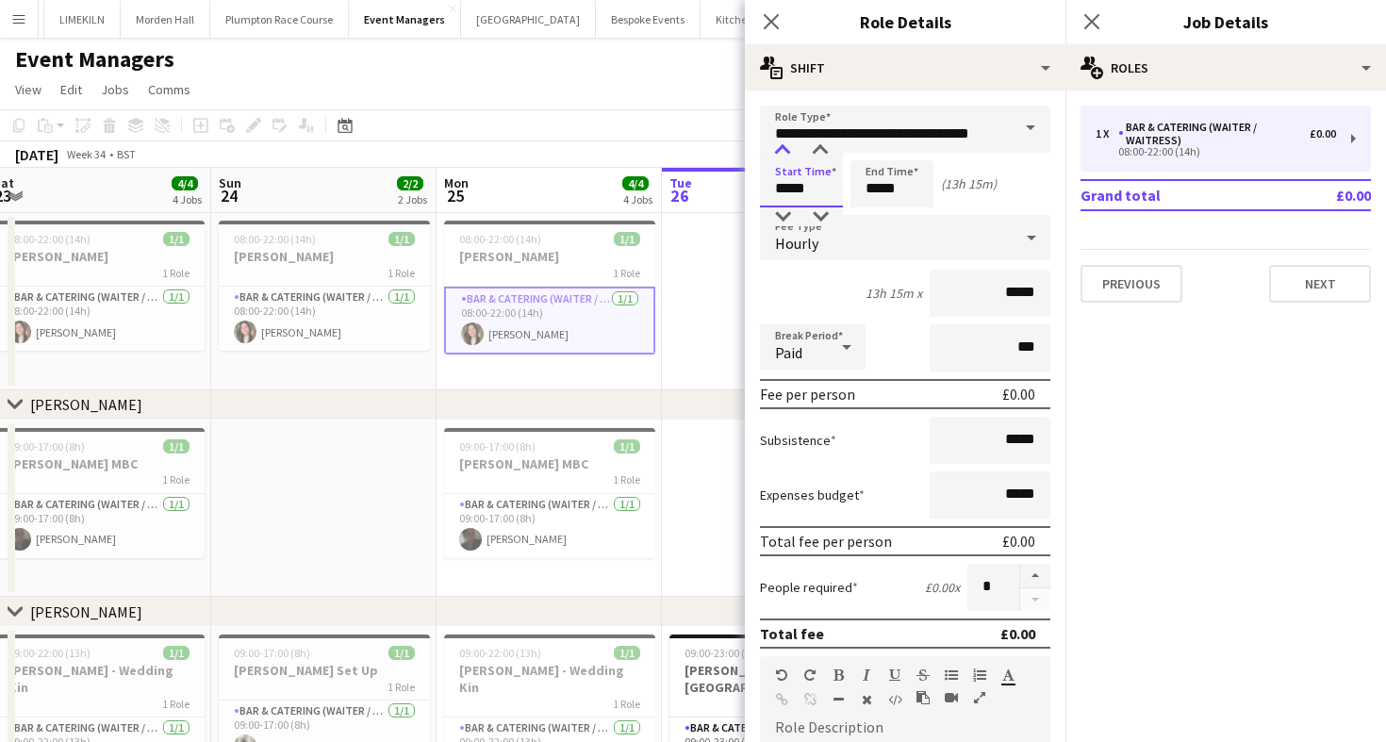
click at [782, 151] on div at bounding box center [783, 150] width 38 height 19
click at [712, 119] on app-toolbar "Copy Paste Paste Command V Paste with crew Command Shift V Paste linked Job Del…" at bounding box center [693, 125] width 1386 height 32
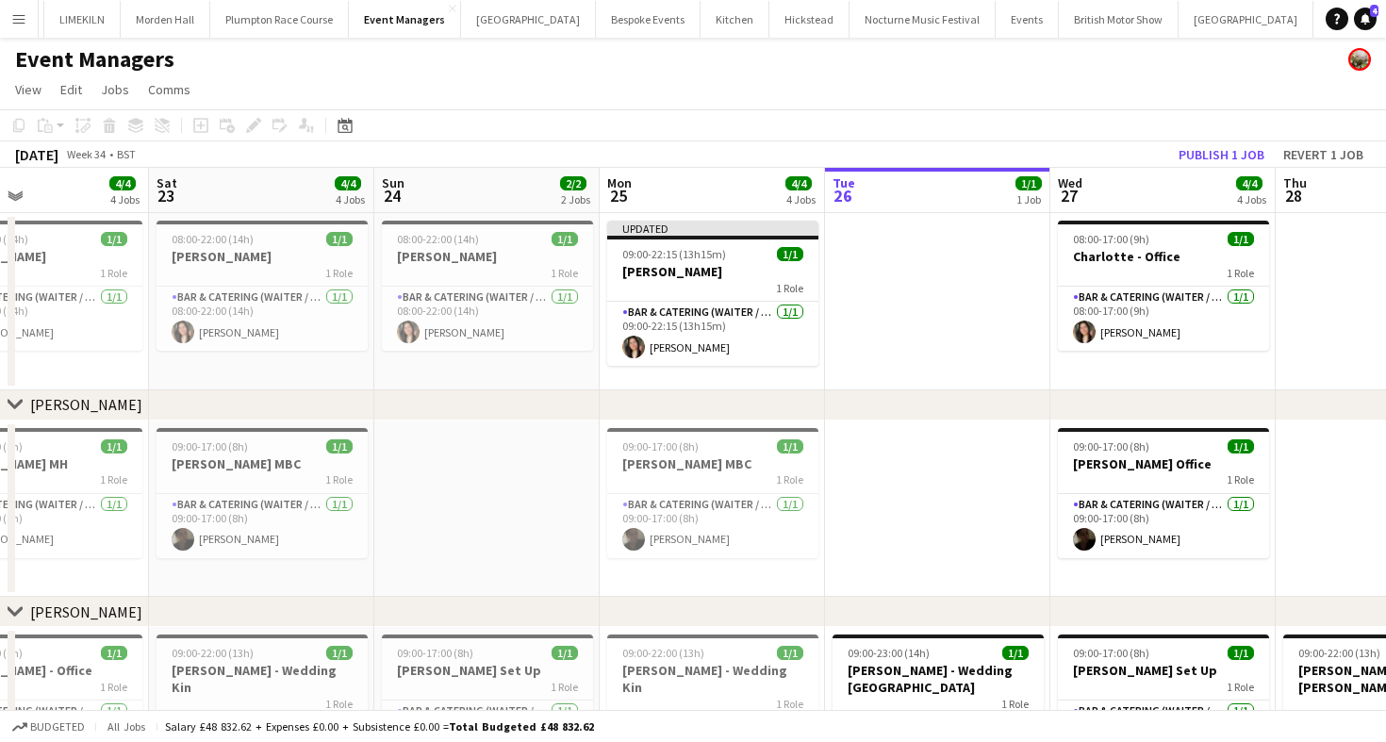
scroll to position [0, 503]
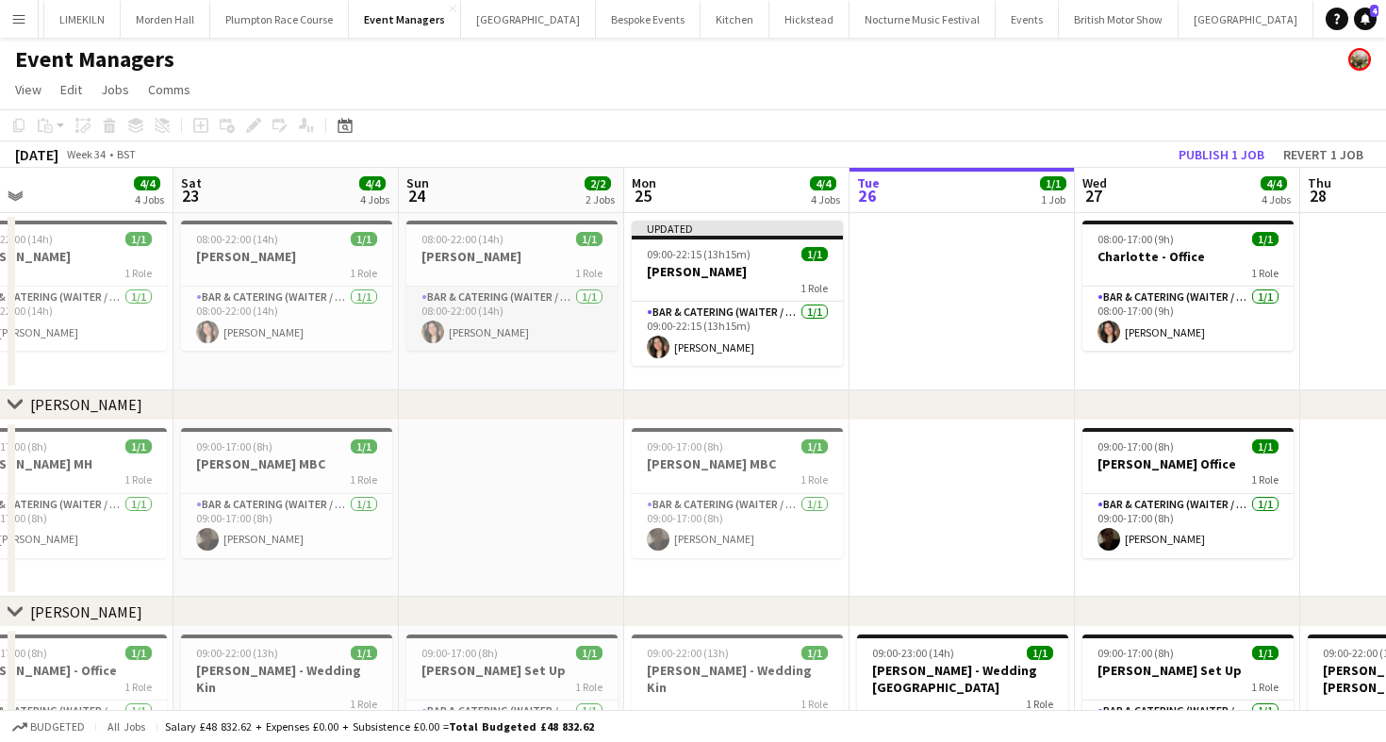
click at [528, 312] on app-card-role "Bar & Catering (Waiter / waitress) 1/1 08:00-22:00 (14h) Charlotte Margossian" at bounding box center [511, 319] width 211 height 64
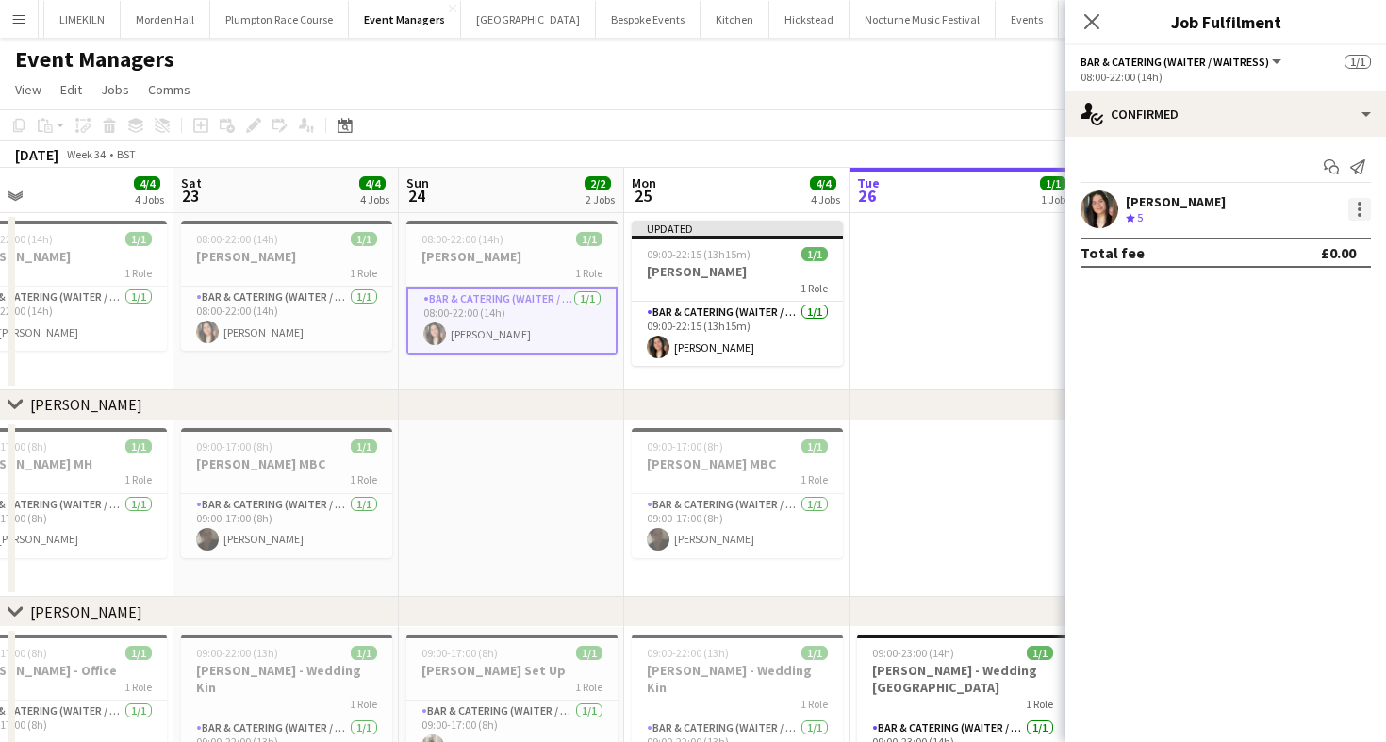
click at [1350, 209] on div at bounding box center [1359, 209] width 23 height 23
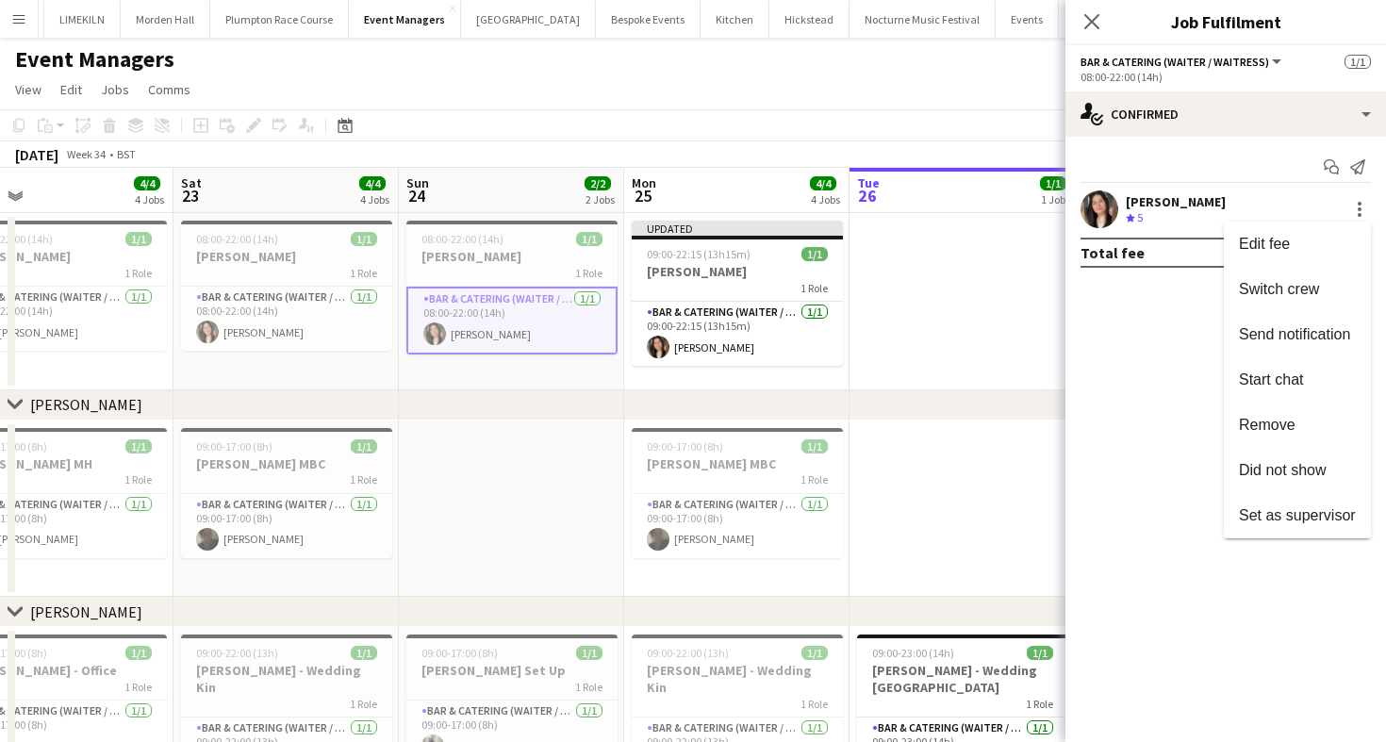
click at [1214, 102] on div at bounding box center [693, 371] width 1386 height 742
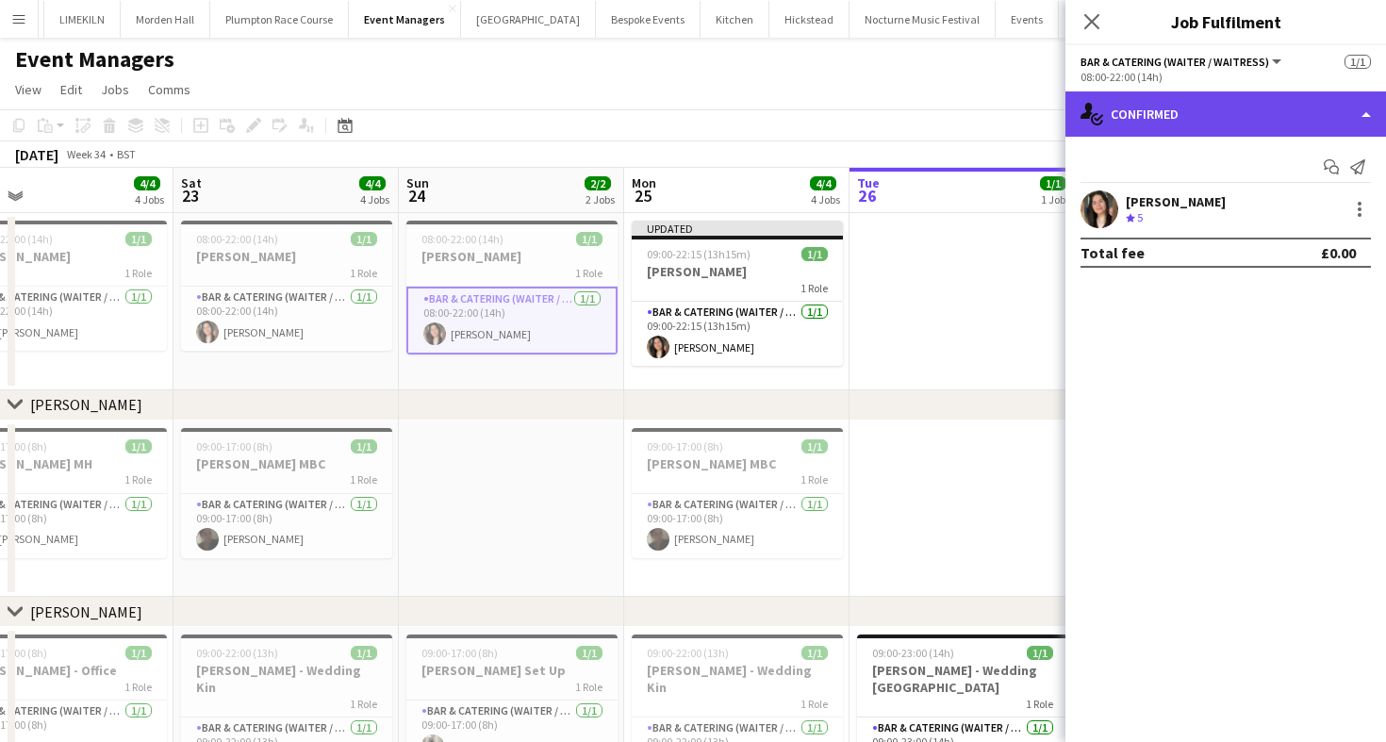
click at [1210, 116] on div "single-neutral-actions-check-2 Confirmed" at bounding box center [1226, 113] width 321 height 45
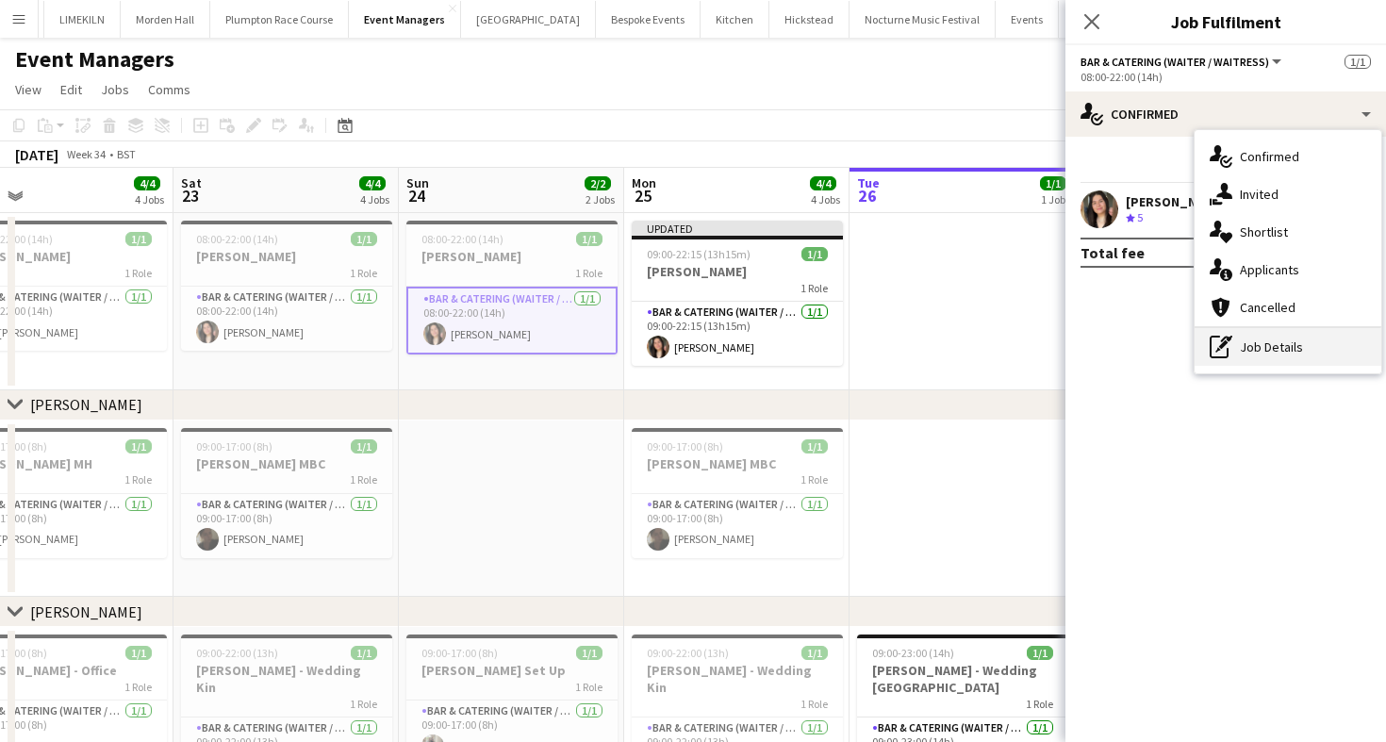
click at [1258, 359] on div "pen-write Job Details" at bounding box center [1288, 347] width 187 height 38
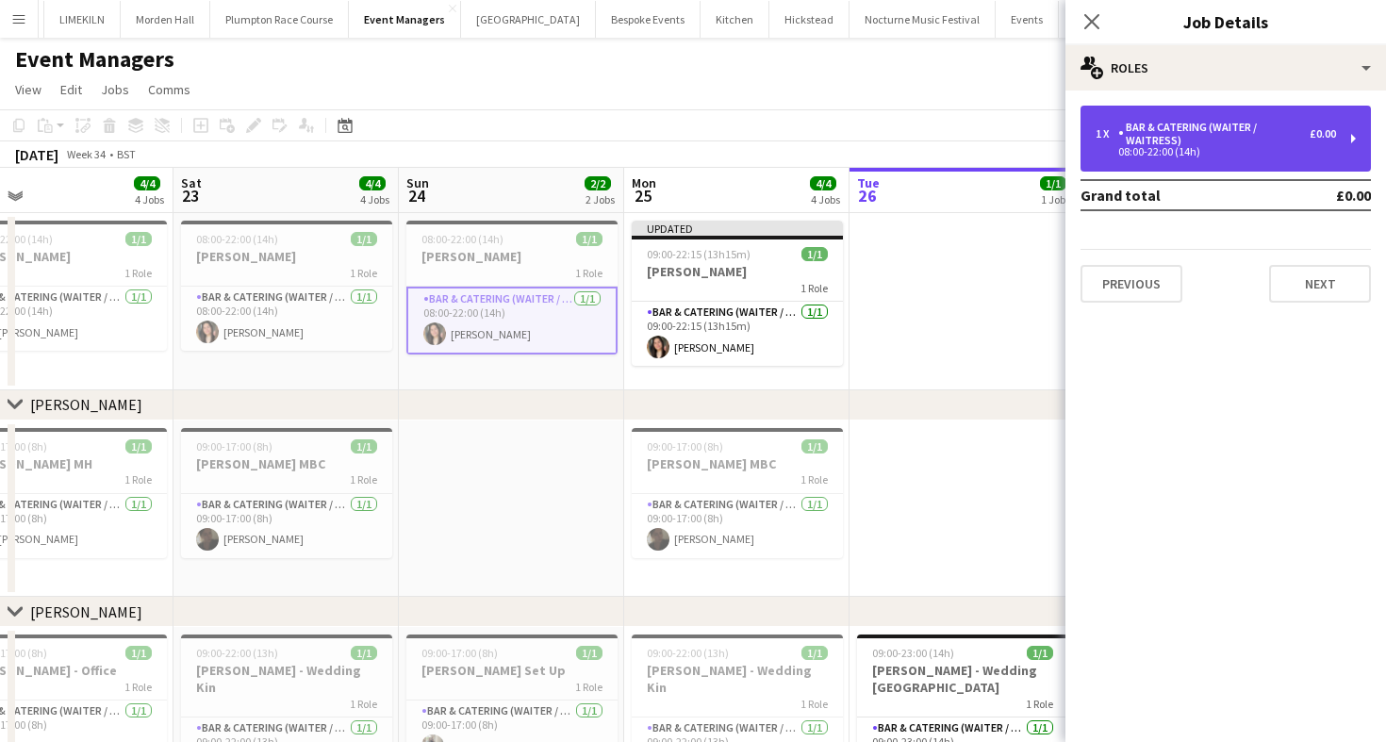
click at [1179, 161] on div "1 x Bar & Catering (Waiter / waitress) £0.00 08:00-22:00 (14h)" at bounding box center [1226, 139] width 290 height 66
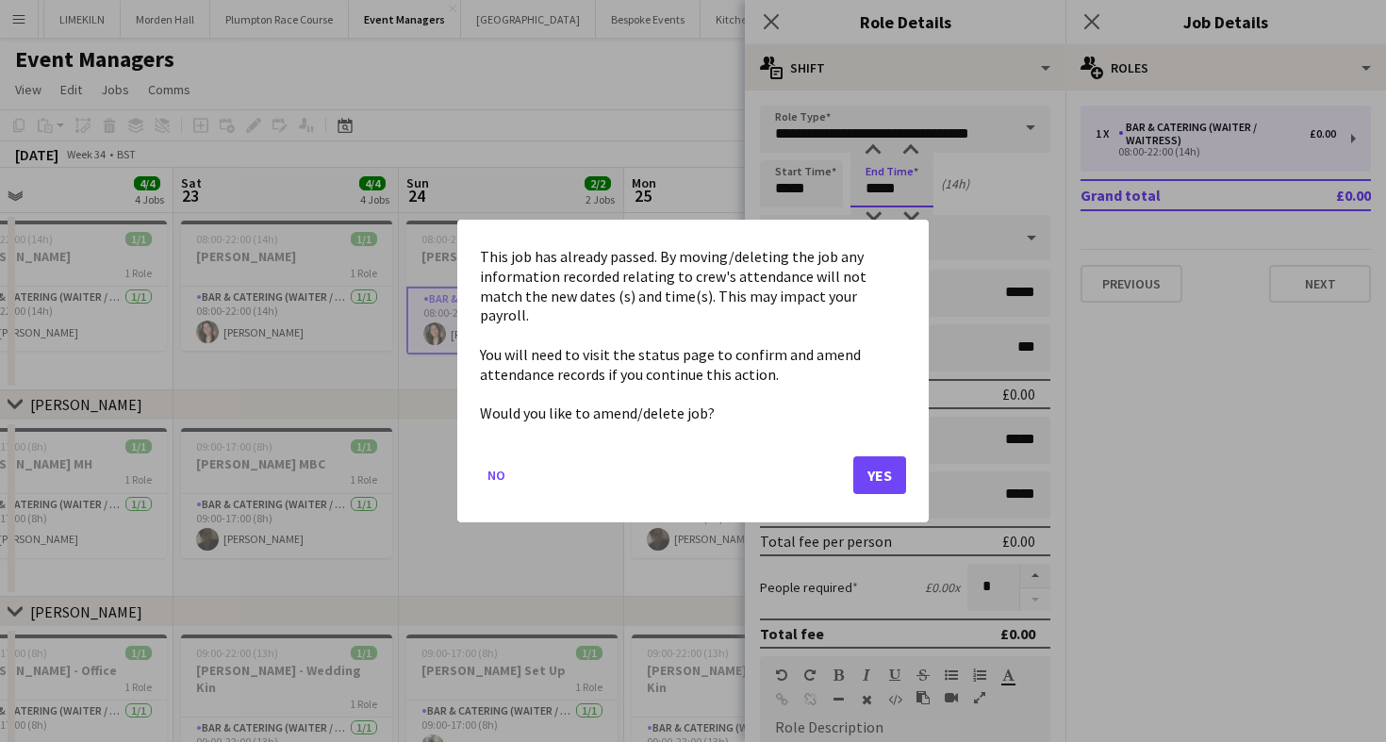
click at [887, 190] on body "Menu Boards Boards Boards All jobs Status Workforce Workforce My Workforce Recr…" at bounding box center [693, 537] width 1386 height 1075
click at [875, 471] on button "Yes" at bounding box center [879, 475] width 53 height 38
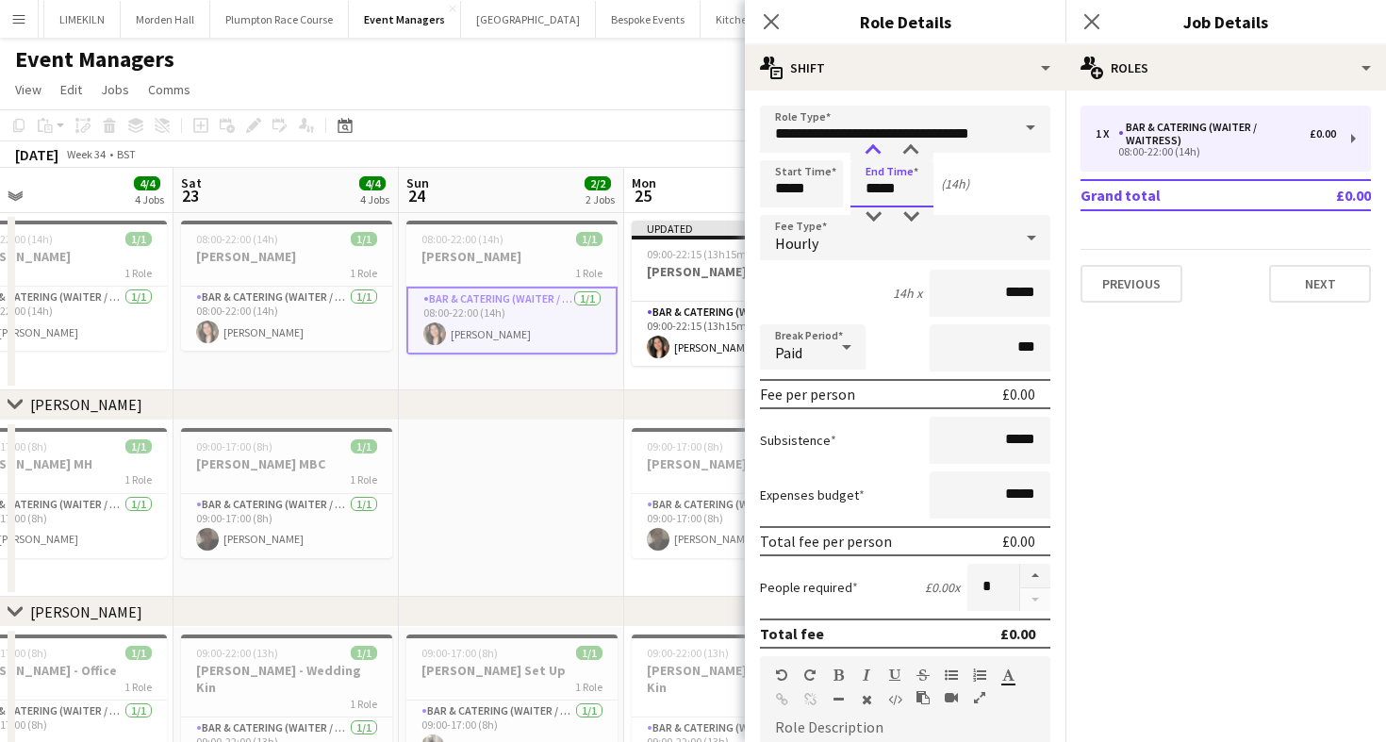
click at [863, 141] on div at bounding box center [873, 150] width 38 height 19
click at [914, 148] on div at bounding box center [911, 150] width 38 height 19
type input "*****"
click at [914, 148] on div at bounding box center [911, 150] width 38 height 19
click at [802, 174] on input "*****" at bounding box center [801, 183] width 83 height 47
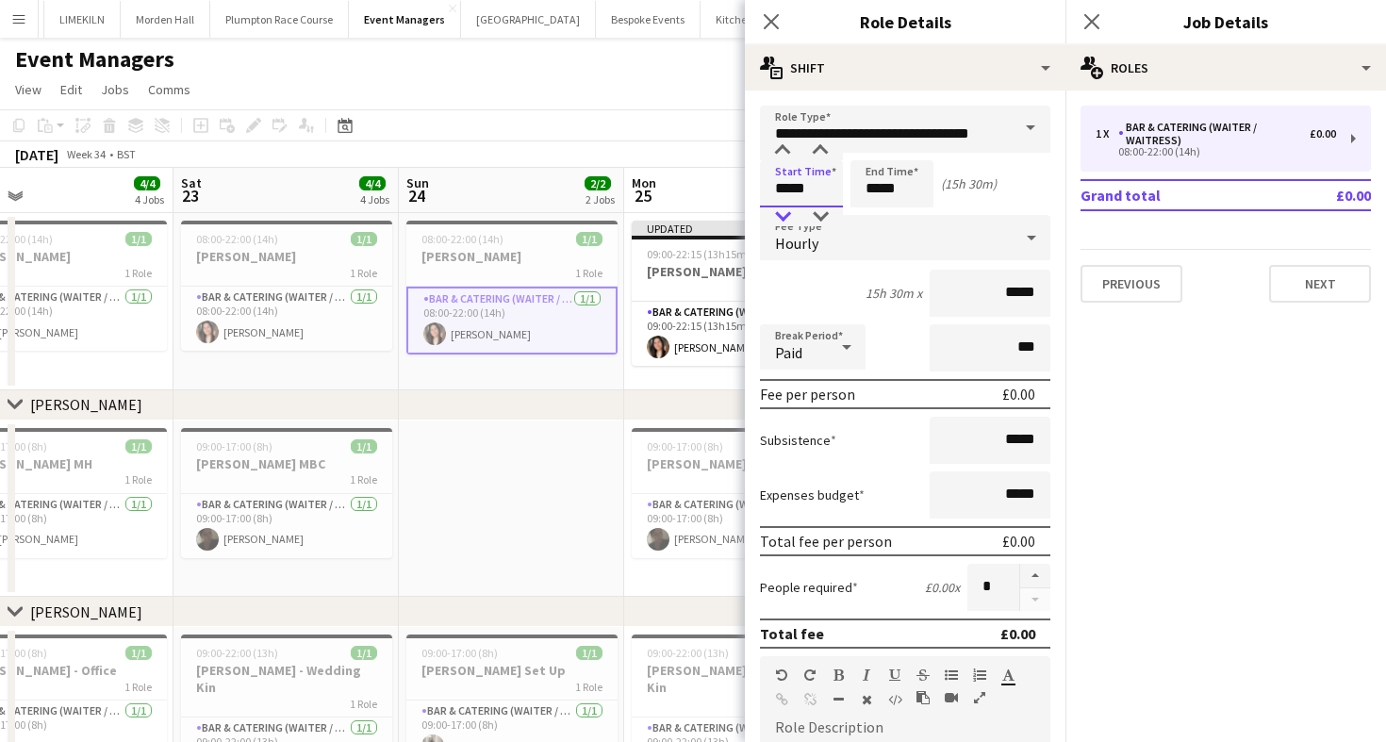
type input "*****"
click at [789, 215] on div at bounding box center [783, 216] width 38 height 19
click at [664, 146] on div "August 2025 Week 34 • BST Publish 1 job Revert 1 job" at bounding box center [693, 154] width 1386 height 26
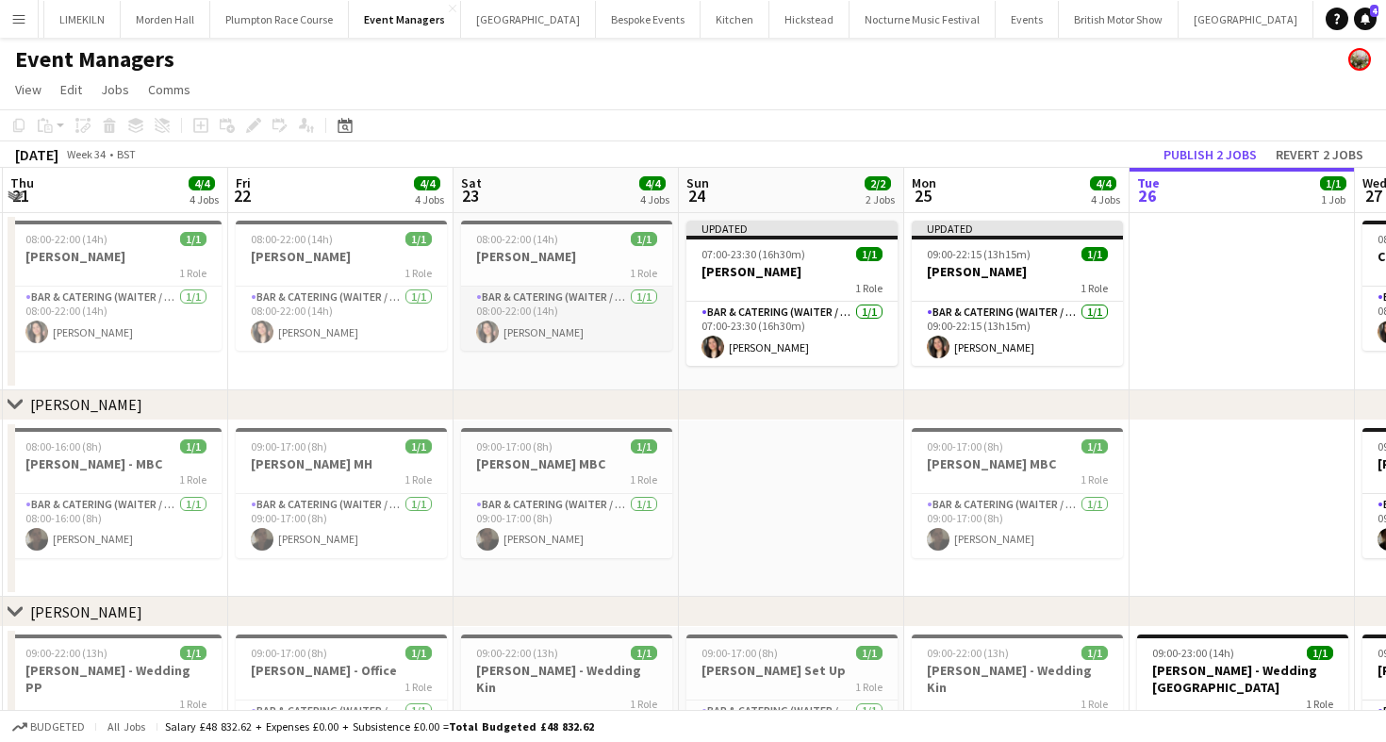
scroll to position [0, 447]
click at [564, 324] on app-card-role "Bar & Catering (Waiter / waitress) 1/1 08:00-22:00 (14h) Charlotte Margossian" at bounding box center [567, 319] width 211 height 64
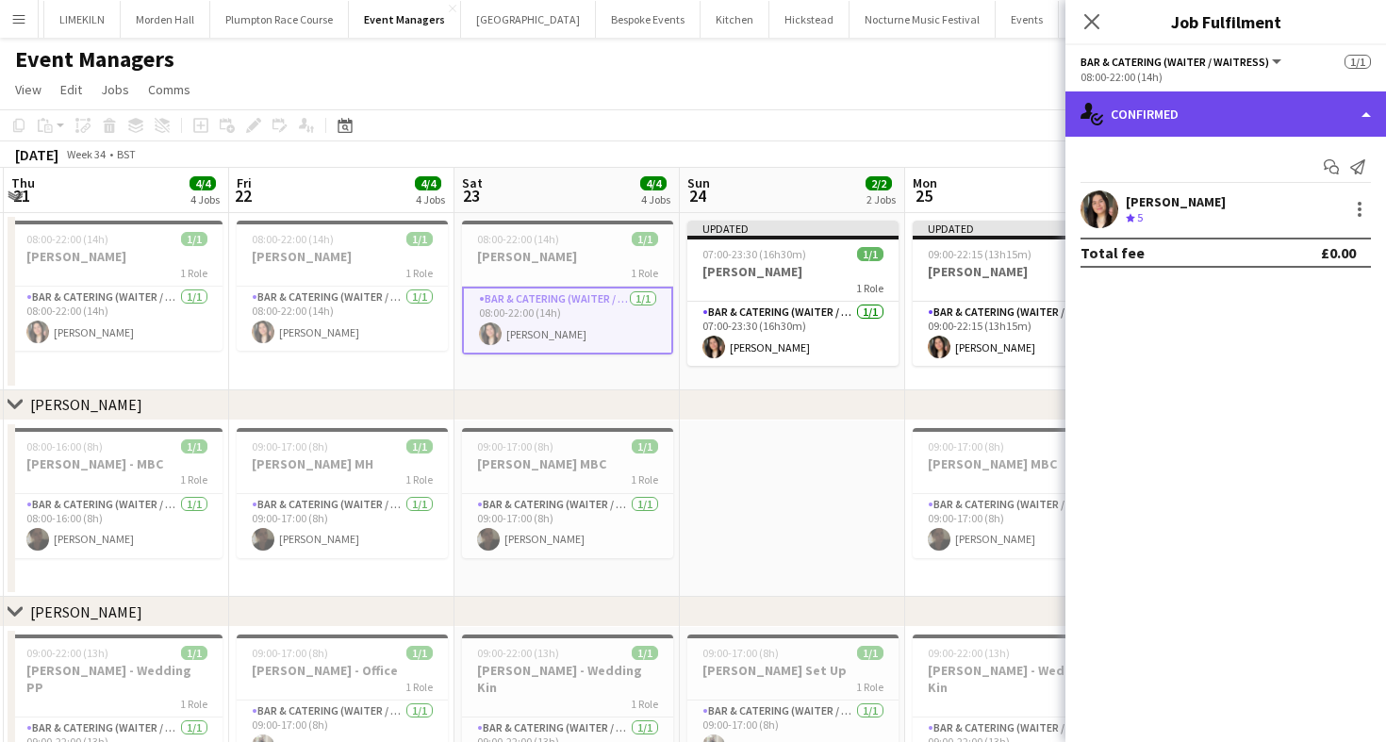
click at [1151, 123] on div "single-neutral-actions-check-2 Confirmed" at bounding box center [1226, 113] width 321 height 45
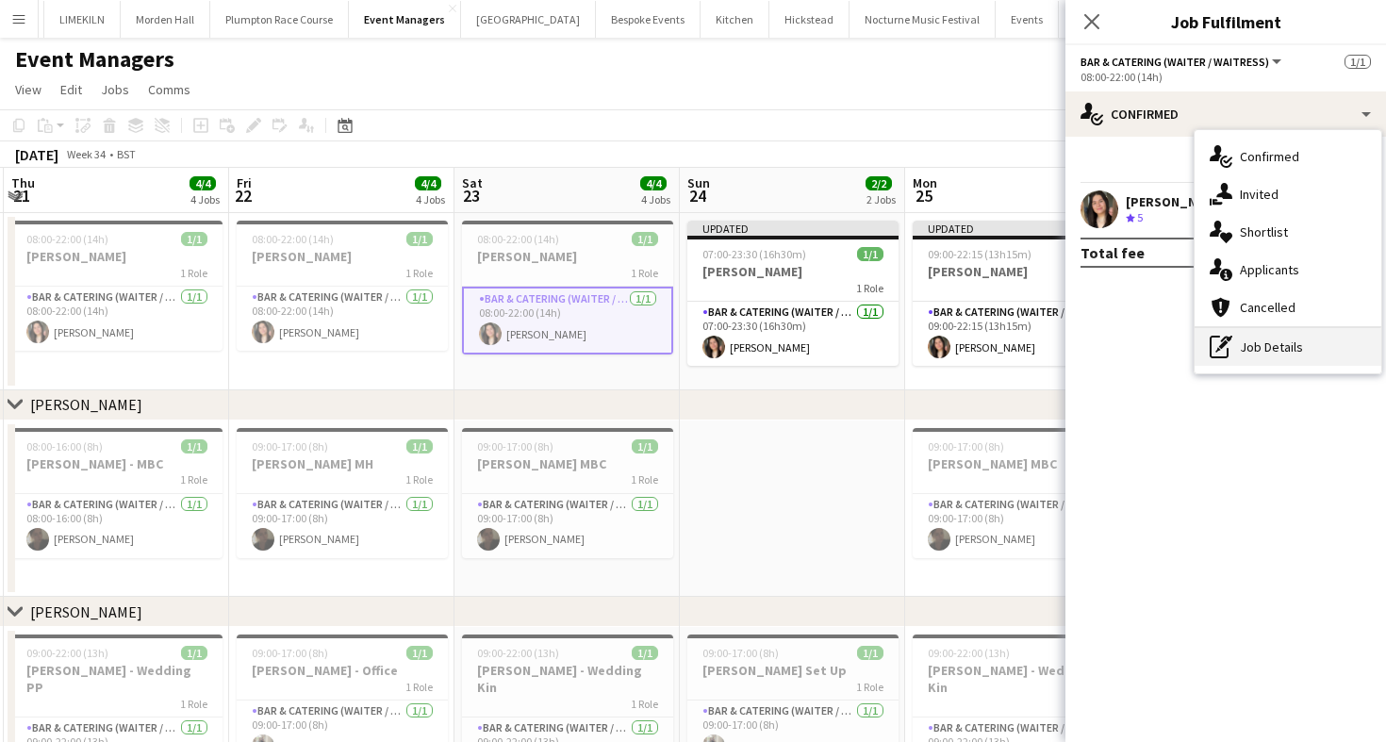
click at [1263, 352] on div "pen-write Job Details" at bounding box center [1288, 347] width 187 height 38
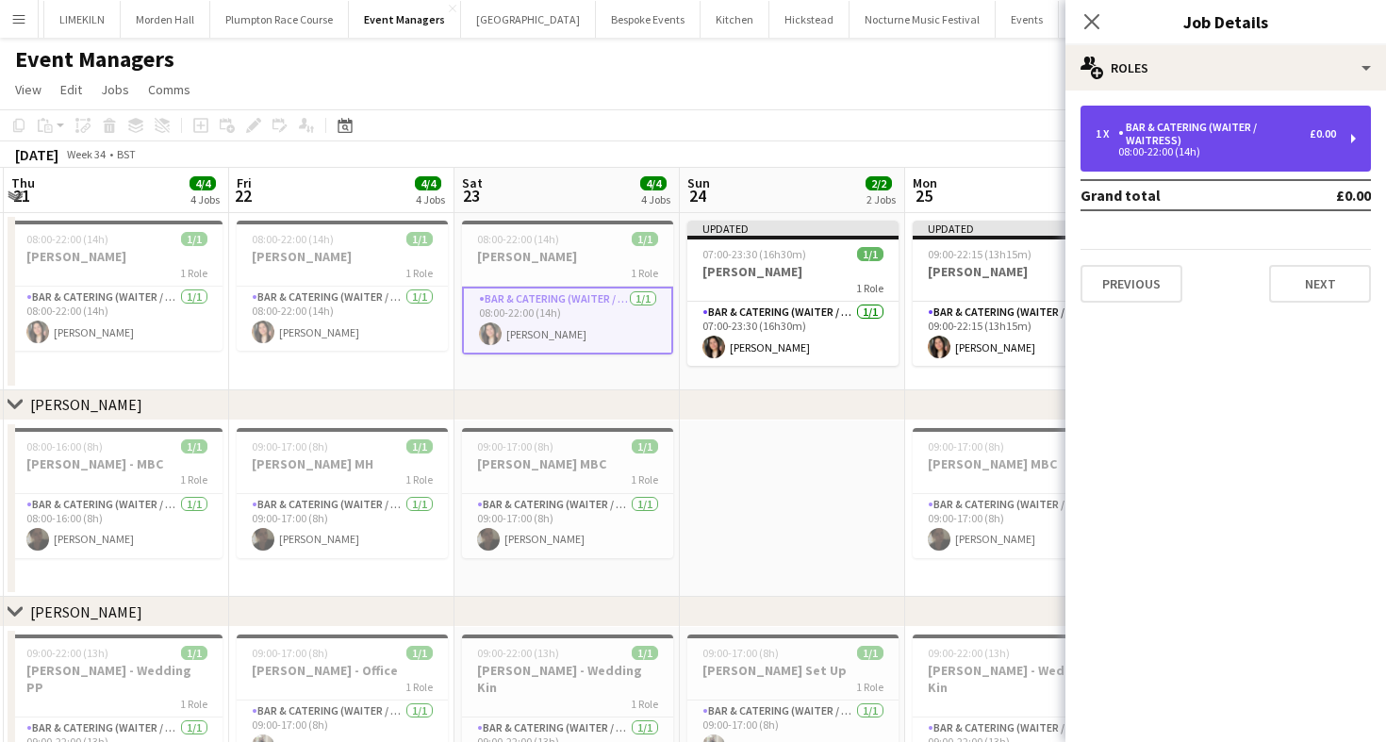
click at [1198, 127] on div "Bar & Catering (Waiter / waitress)" at bounding box center [1213, 134] width 191 height 26
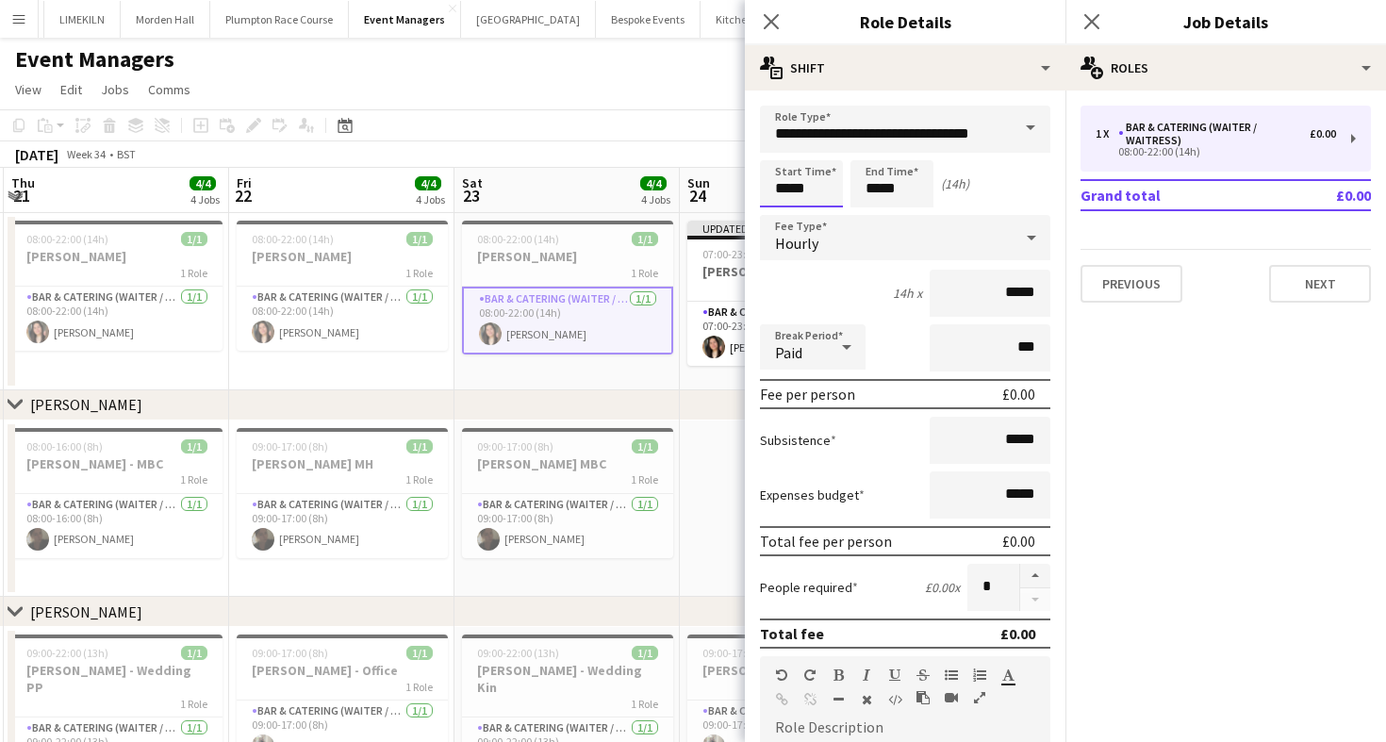
click at [817, 179] on body "Menu Boards Boards Boards All jobs Status Workforce Workforce My Workforce Recr…" at bounding box center [693, 537] width 1386 height 1075
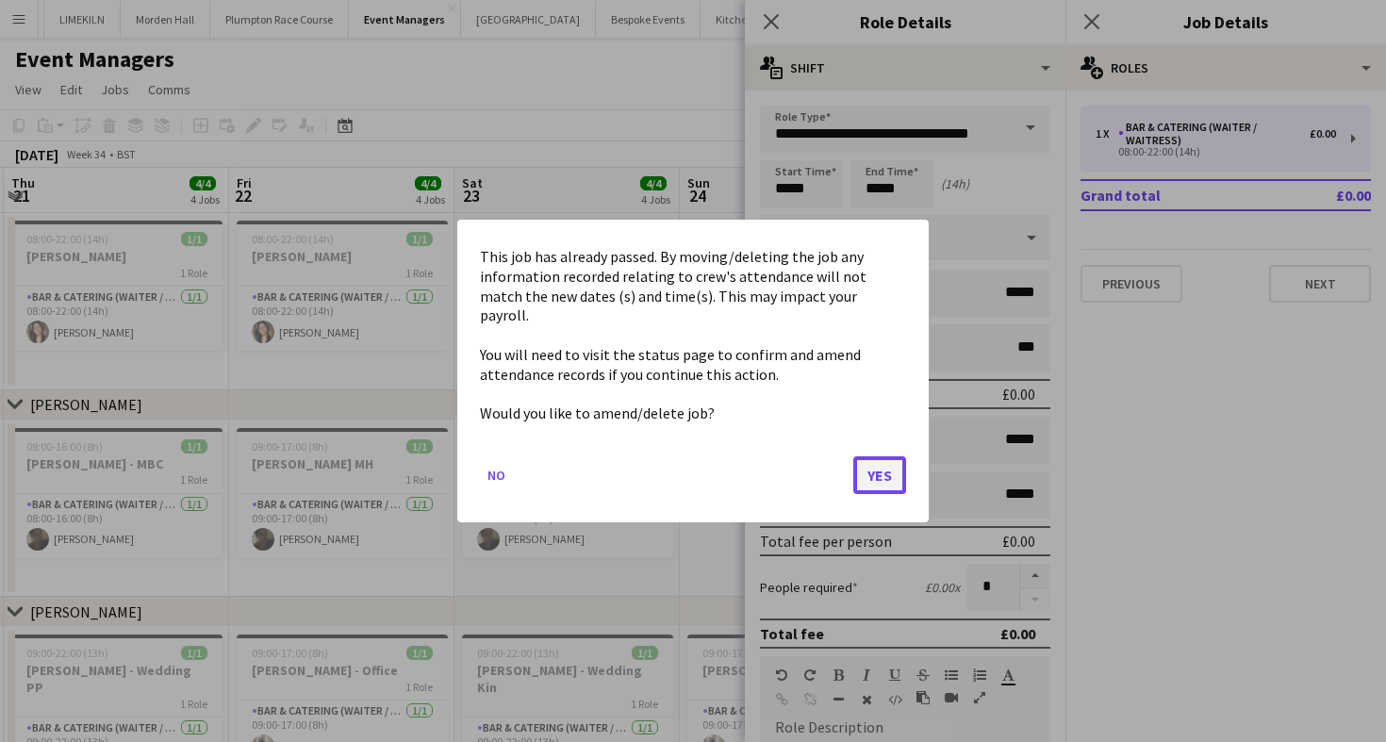
click at [886, 471] on button "Yes" at bounding box center [879, 475] width 53 height 38
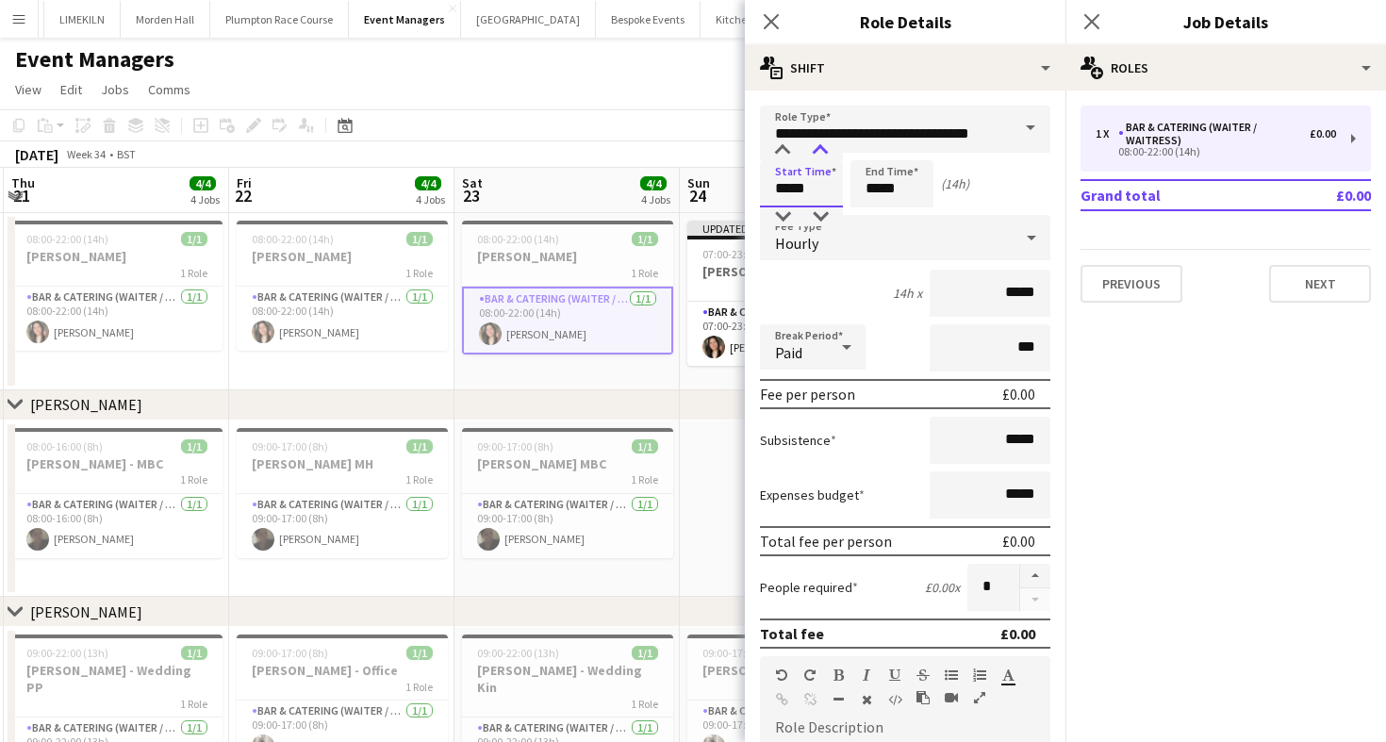
click at [819, 146] on div at bounding box center [821, 150] width 38 height 19
type input "*****"
click at [819, 146] on div at bounding box center [821, 150] width 38 height 19
click at [919, 193] on input "*****" at bounding box center [892, 183] width 83 height 47
click at [875, 149] on div at bounding box center [873, 150] width 38 height 19
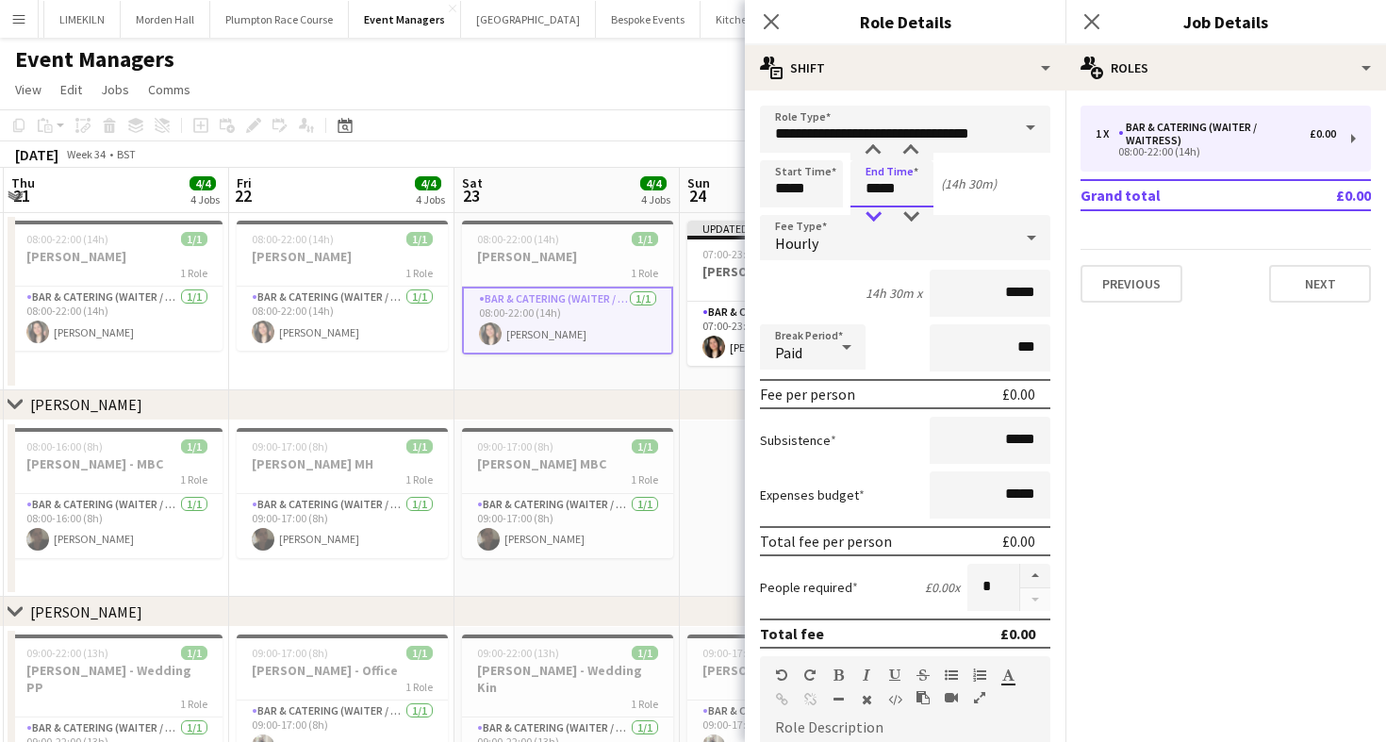
click at [880, 211] on div at bounding box center [873, 216] width 38 height 19
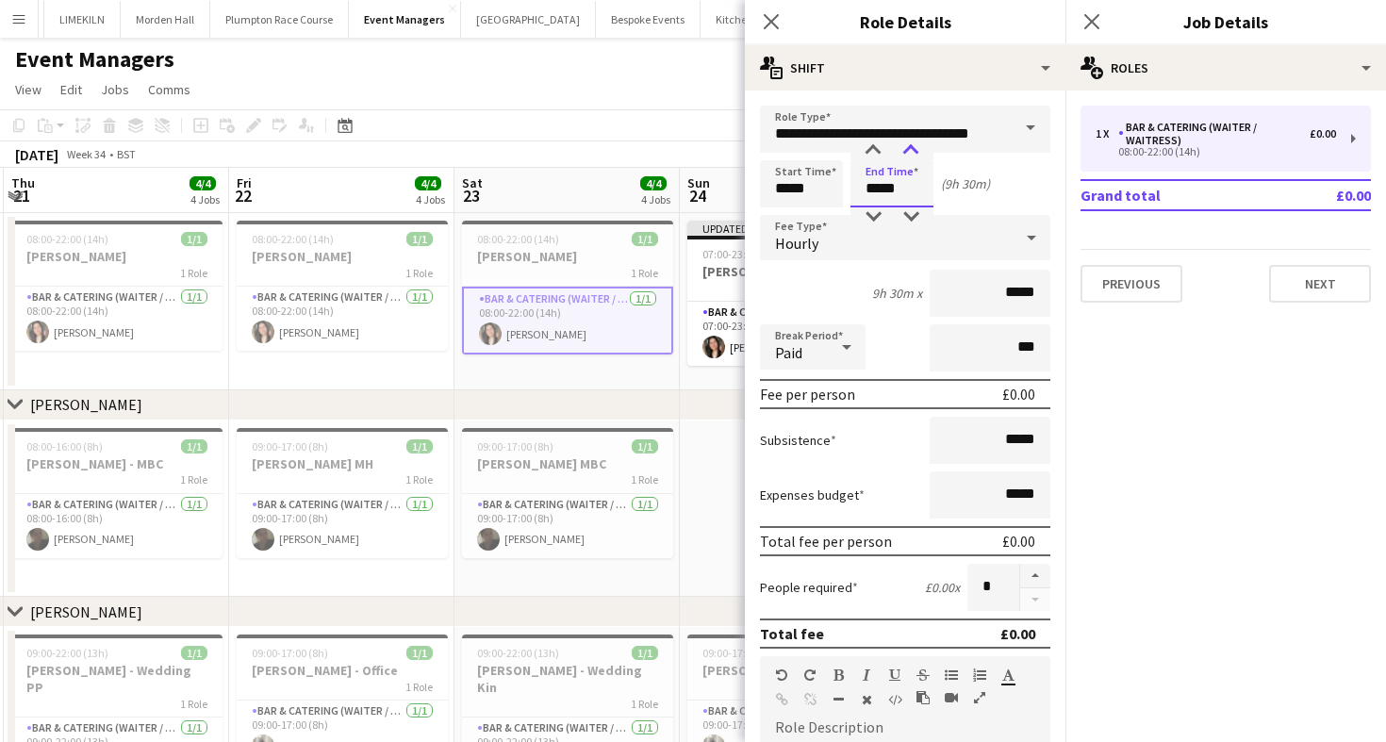
click at [916, 150] on div at bounding box center [911, 150] width 38 height 19
type input "*****"
click at [914, 149] on div at bounding box center [911, 150] width 38 height 19
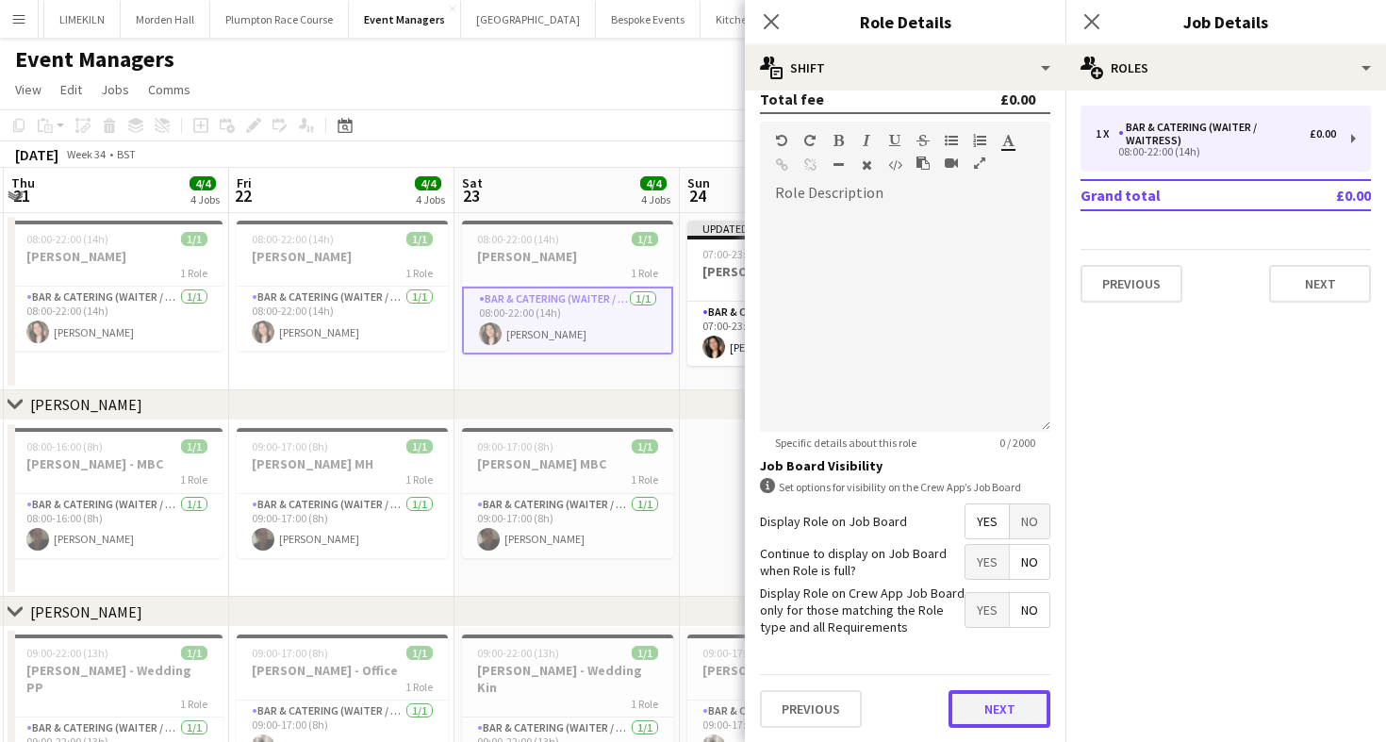
click at [980, 702] on button "Next" at bounding box center [1000, 709] width 102 height 38
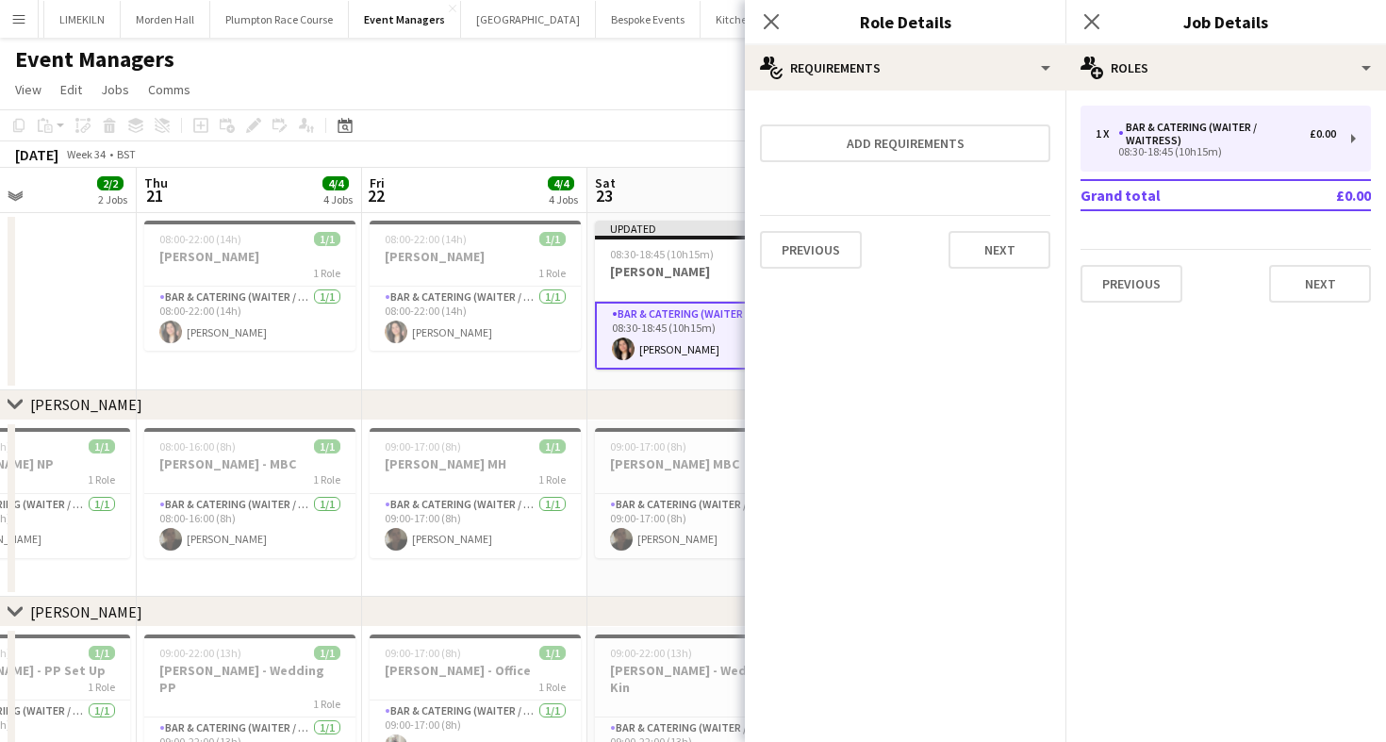
scroll to position [0, 519]
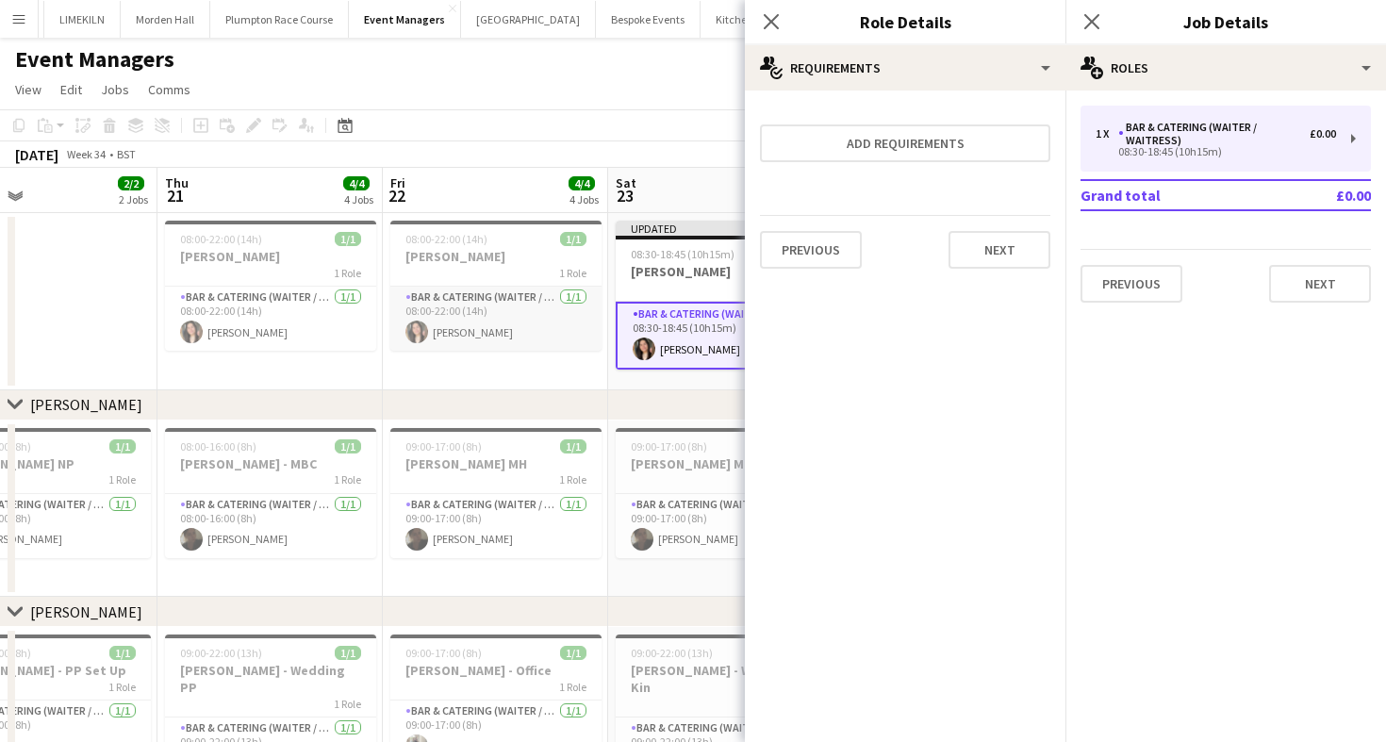
click at [495, 321] on app-card-role "Bar & Catering (Waiter / waitress) 1/1 08:00-22:00 (14h) Charlotte Margossian" at bounding box center [495, 319] width 211 height 64
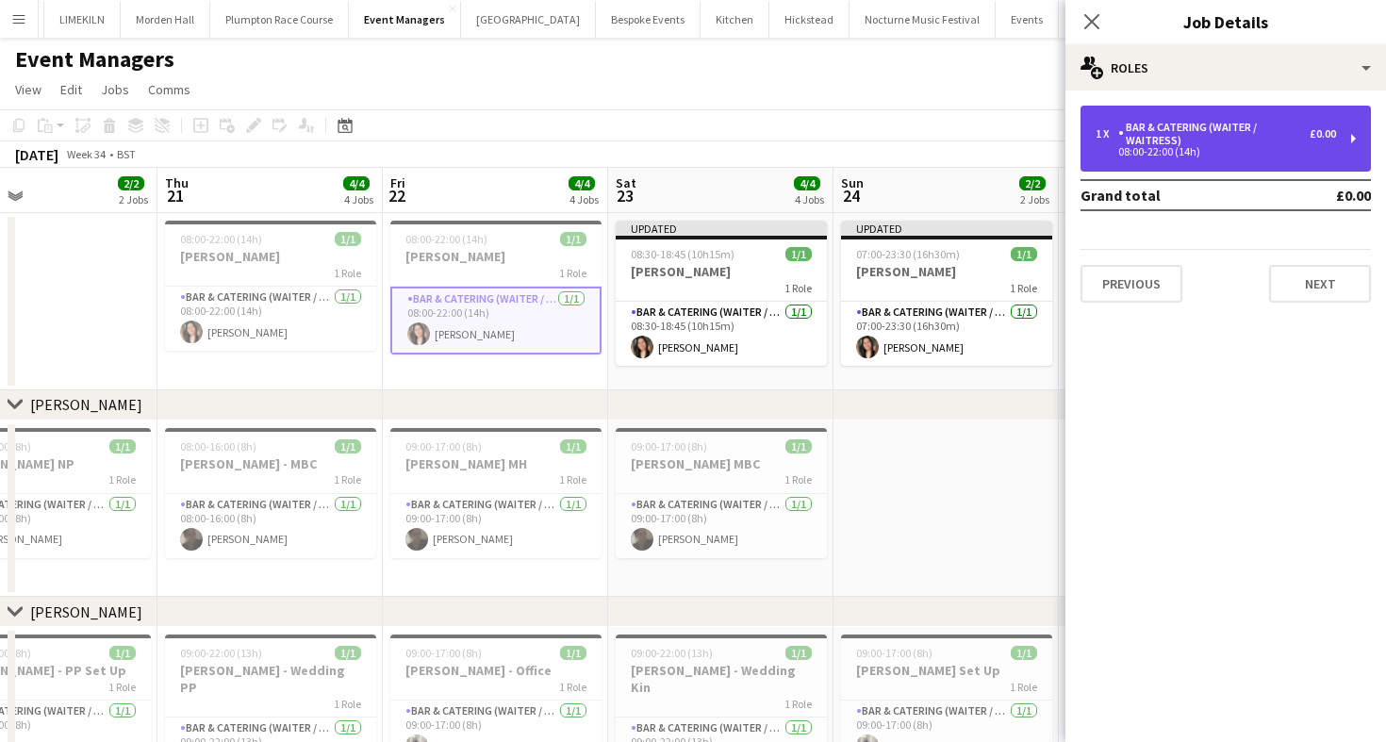
click at [1179, 131] on div "Bar & Catering (Waiter / waitress)" at bounding box center [1213, 134] width 191 height 26
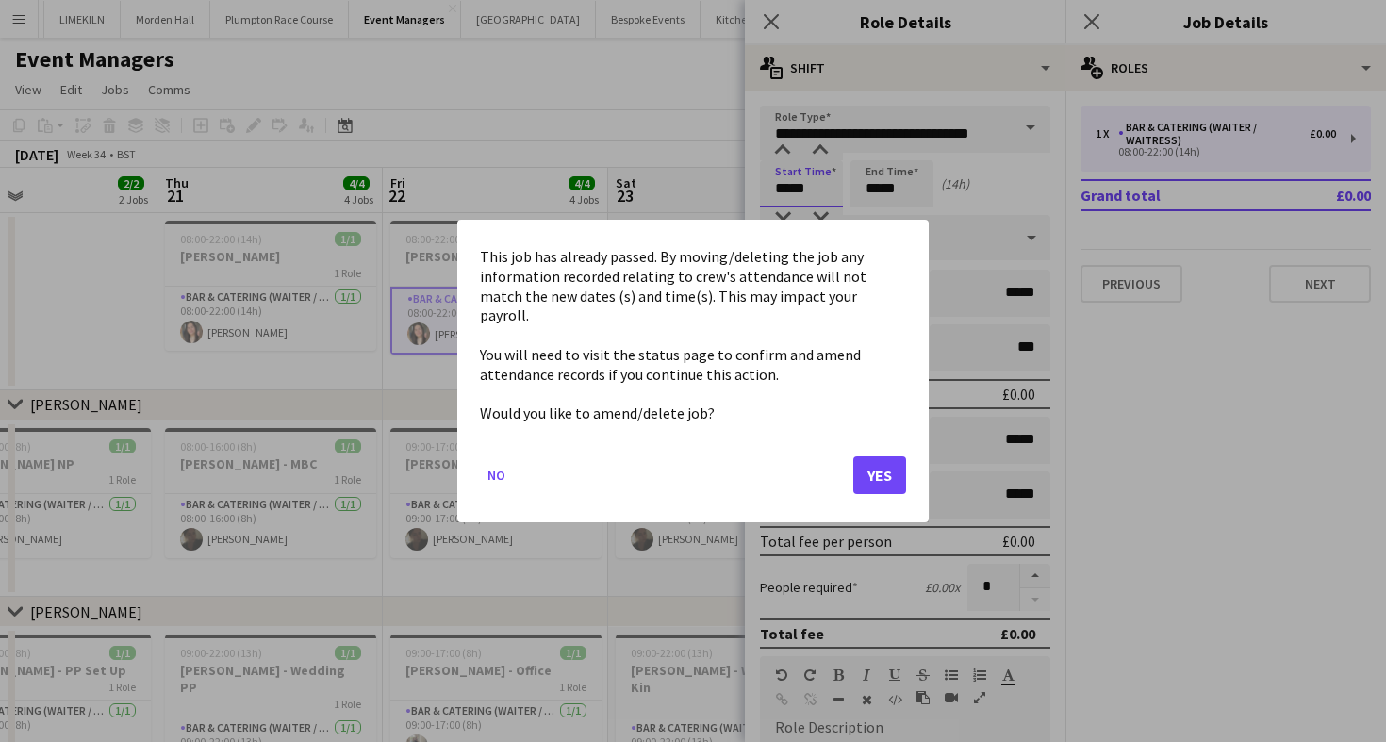
click at [817, 203] on body "Menu Boards Boards Boards All jobs Status Workforce Workforce My Workforce Recr…" at bounding box center [693, 537] width 1386 height 1075
click at [876, 471] on button "Yes" at bounding box center [879, 475] width 53 height 38
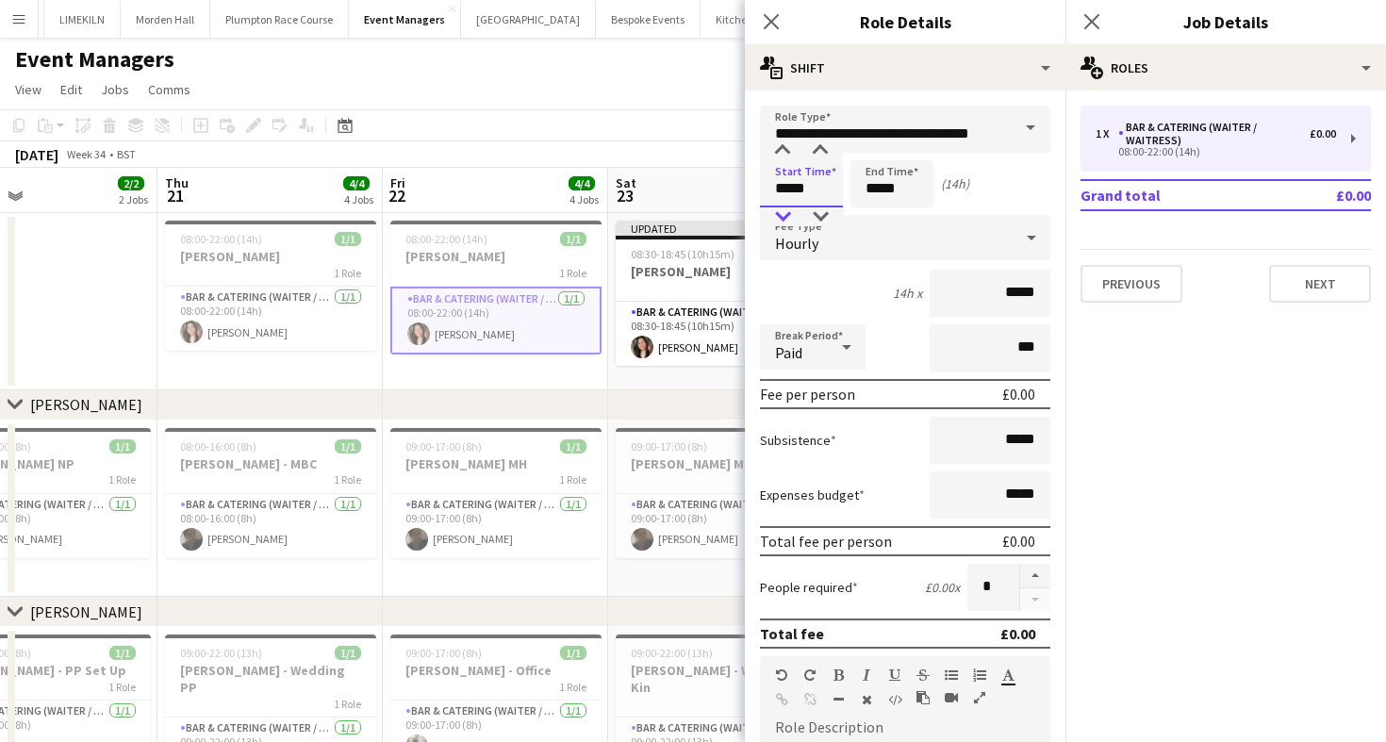
type input "*****"
click at [778, 212] on div at bounding box center [783, 216] width 38 height 19
click at [900, 177] on input "*****" at bounding box center [892, 183] width 83 height 47
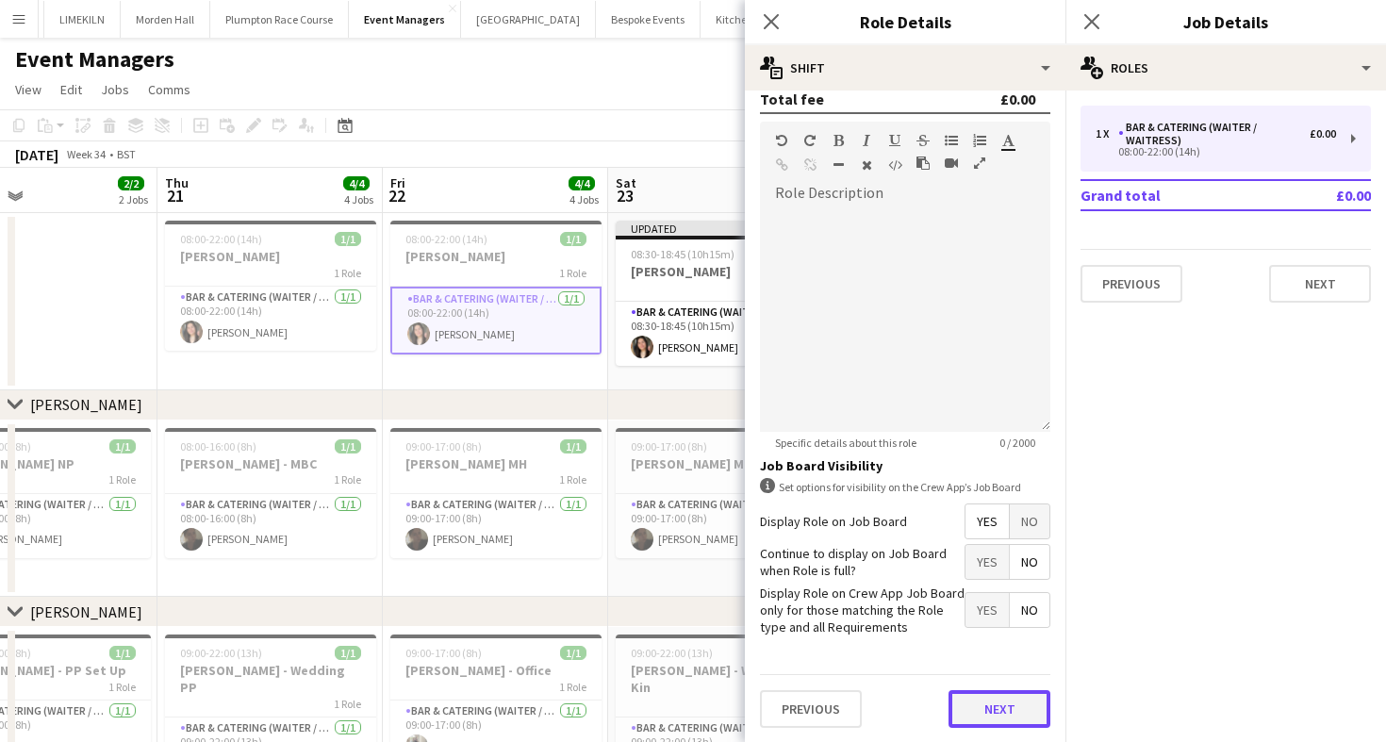
click at [987, 719] on button "Next" at bounding box center [1000, 709] width 102 height 38
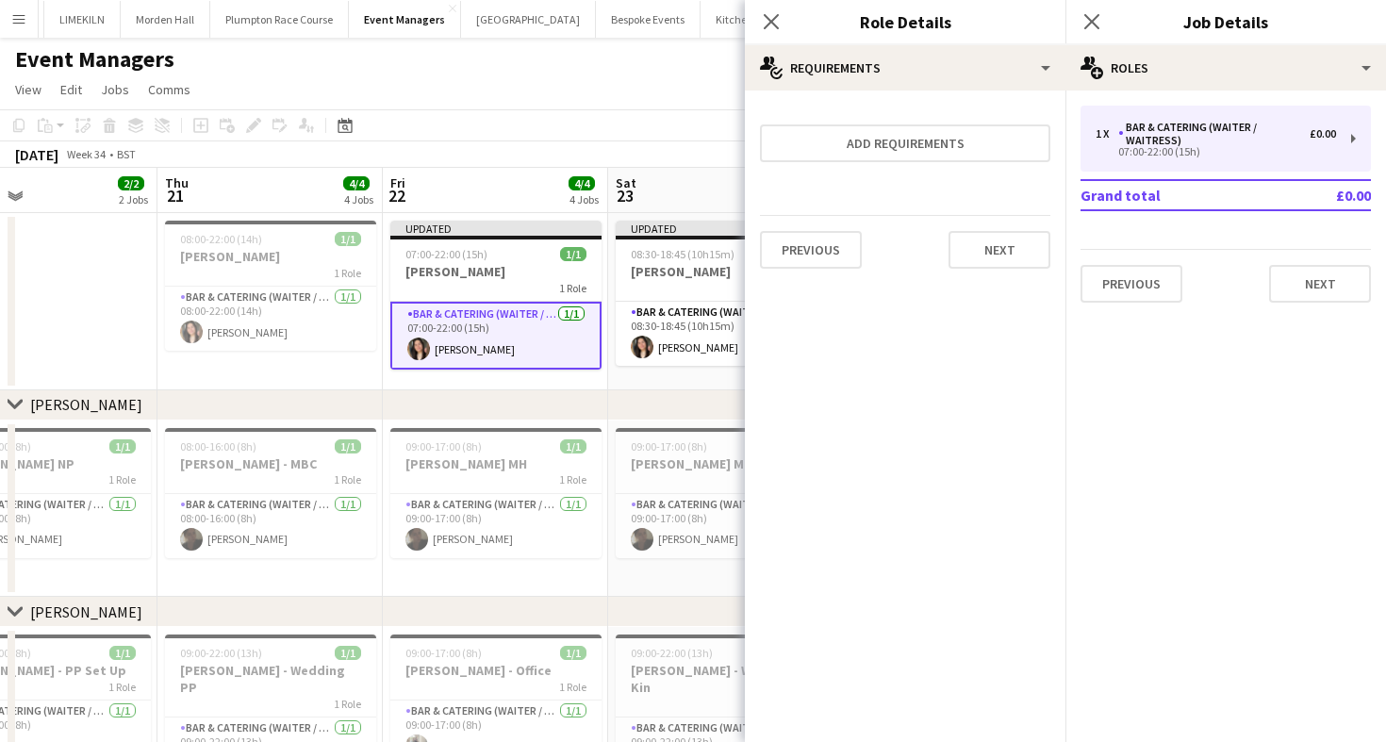
scroll to position [0, 429]
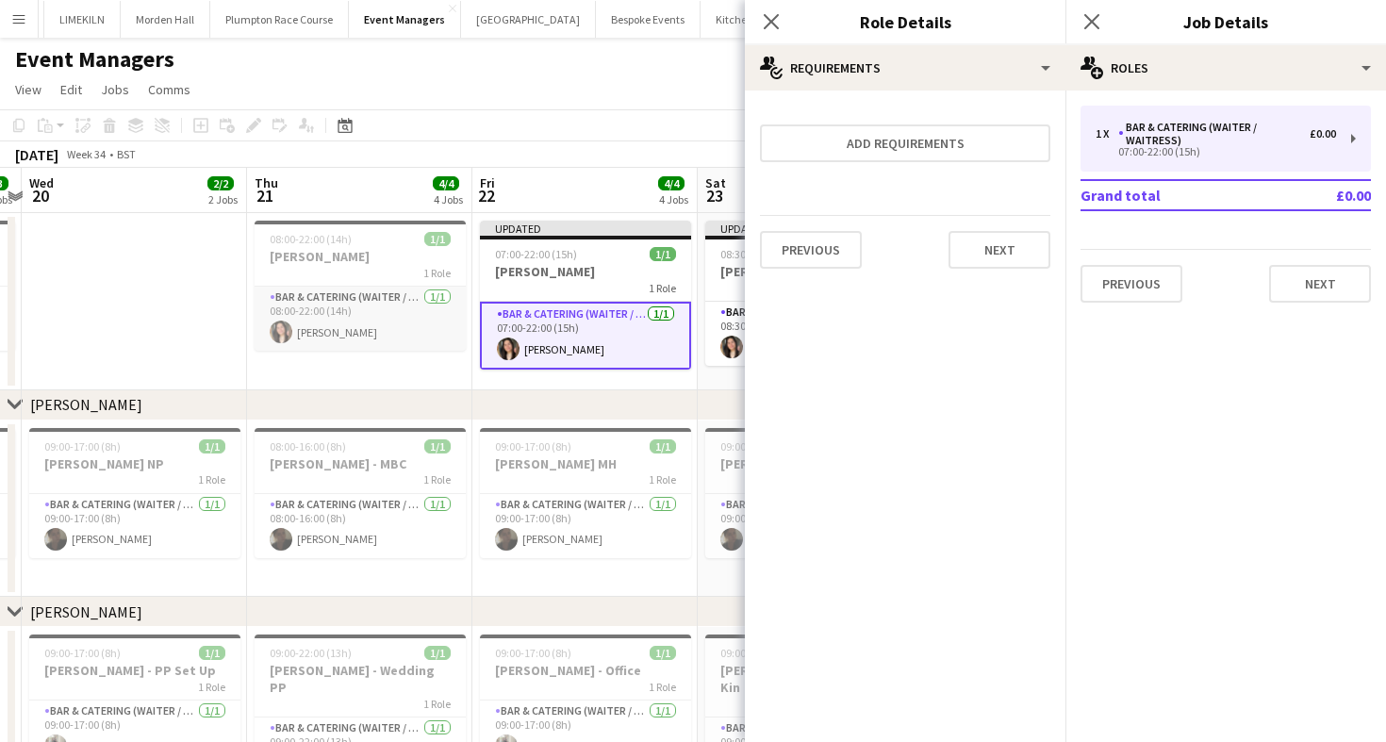
click at [357, 325] on app-card-role "Bar & Catering (Waiter / waitress) 1/1 08:00-22:00 (14h) Charlotte Margossian" at bounding box center [360, 319] width 211 height 64
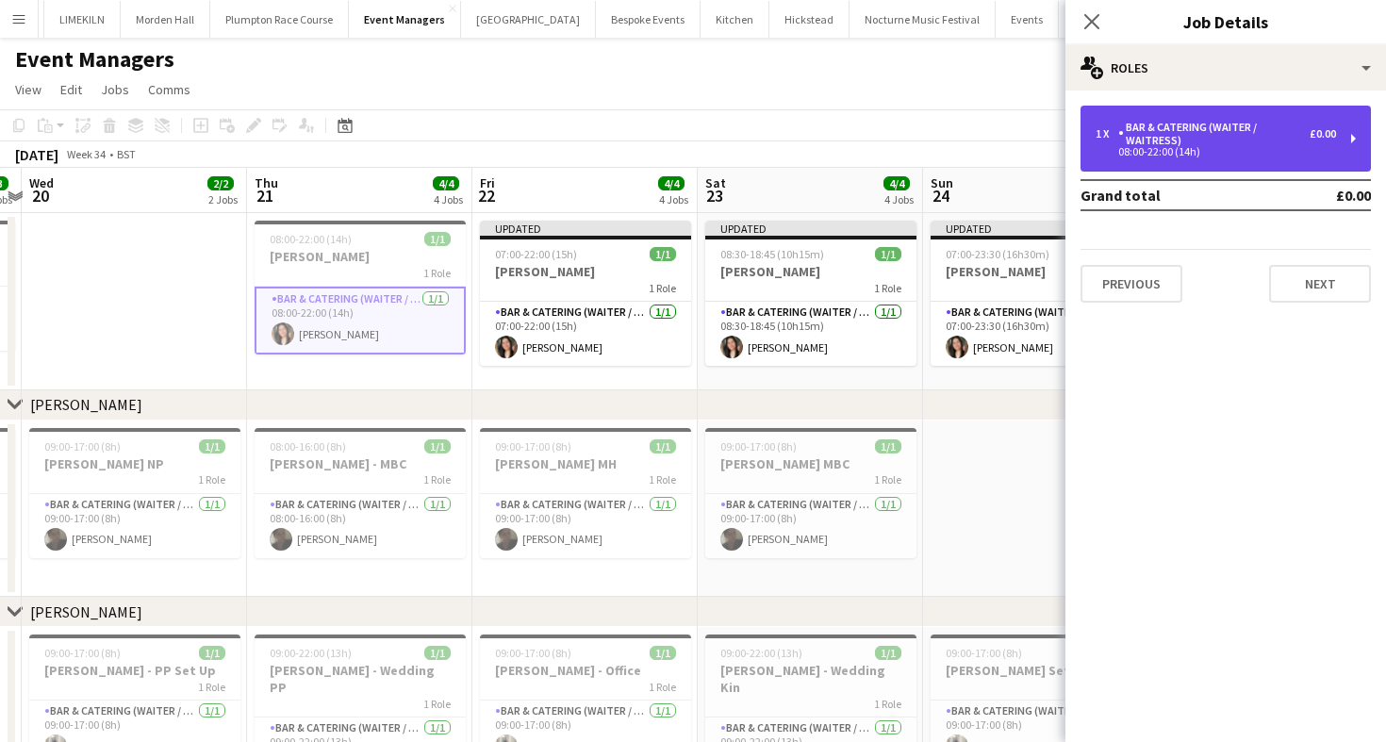
click at [1225, 154] on div "08:00-22:00 (14h)" at bounding box center [1216, 151] width 240 height 9
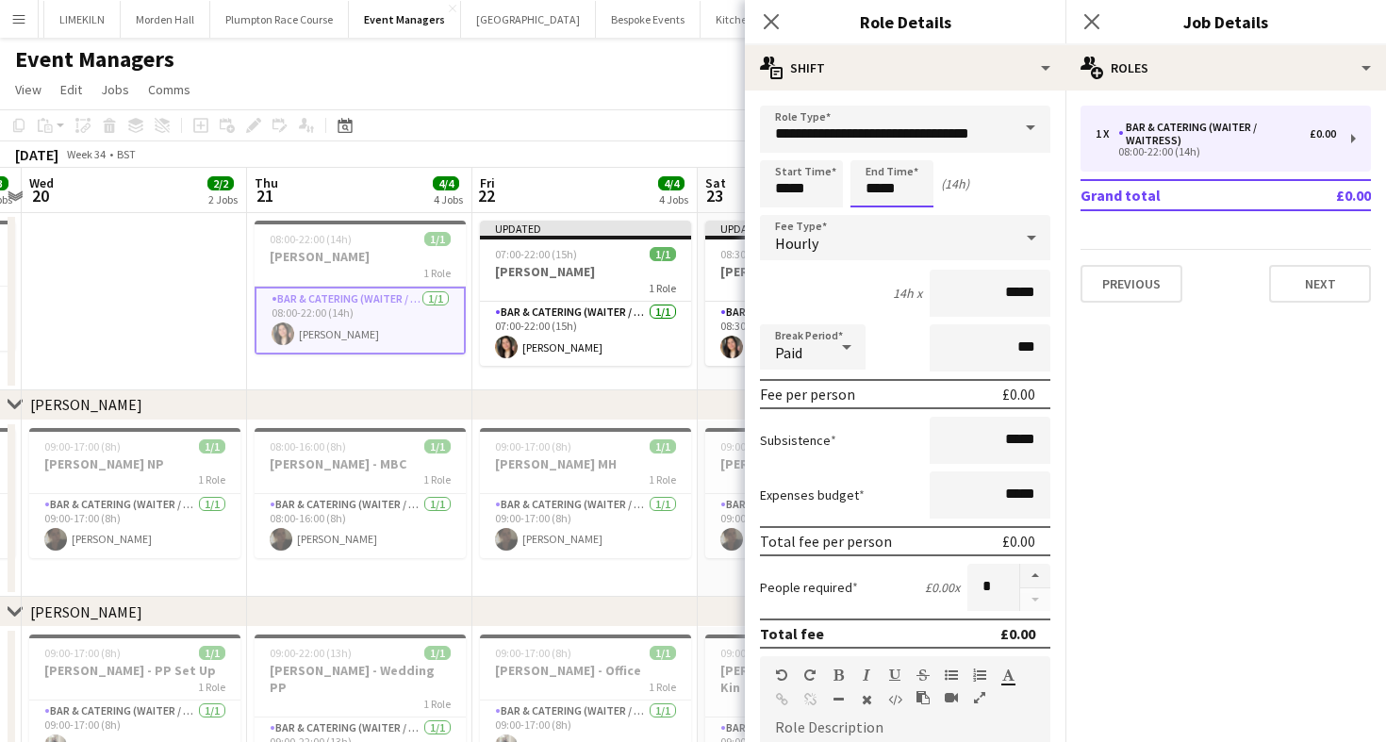
click at [892, 200] on body "Menu Boards Boards Boards All jobs Status Workforce Workforce My Workforce Recr…" at bounding box center [693, 537] width 1386 height 1075
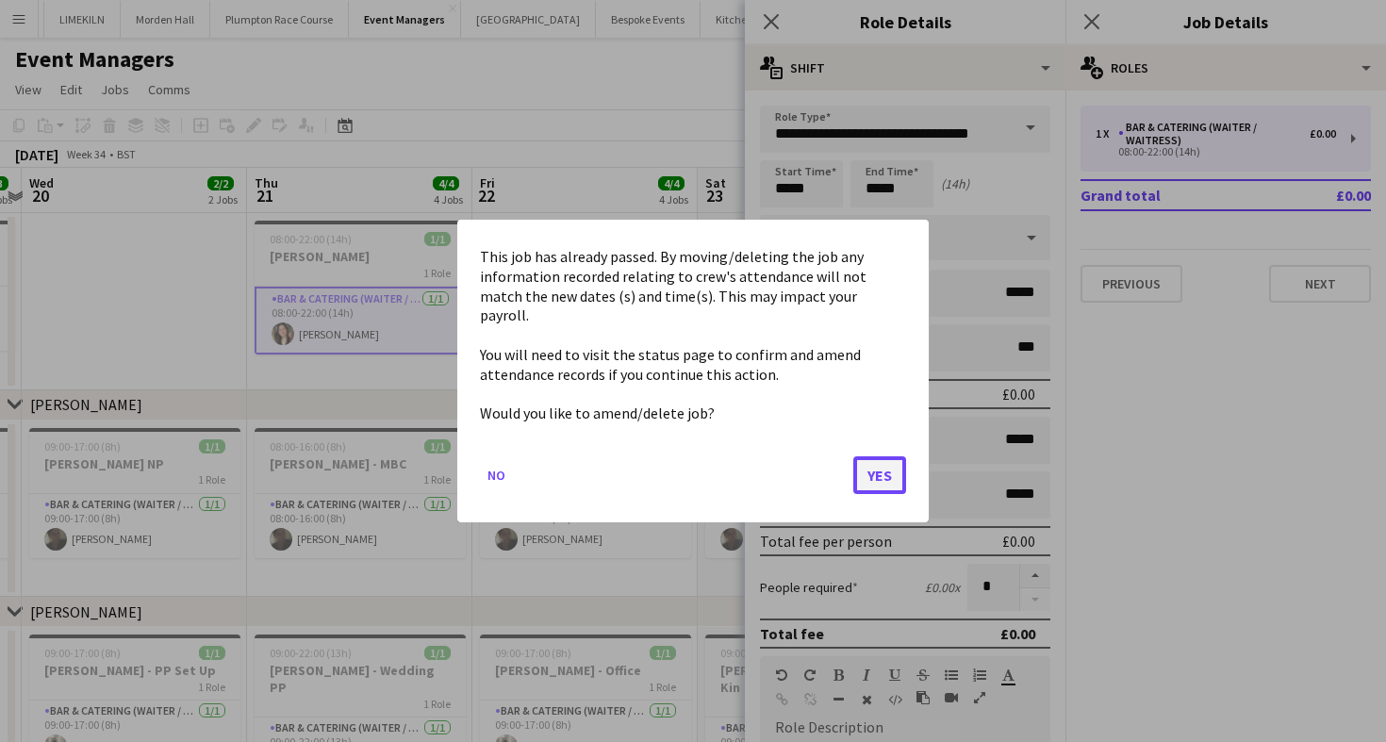
click at [891, 471] on button "Yes" at bounding box center [879, 475] width 53 height 38
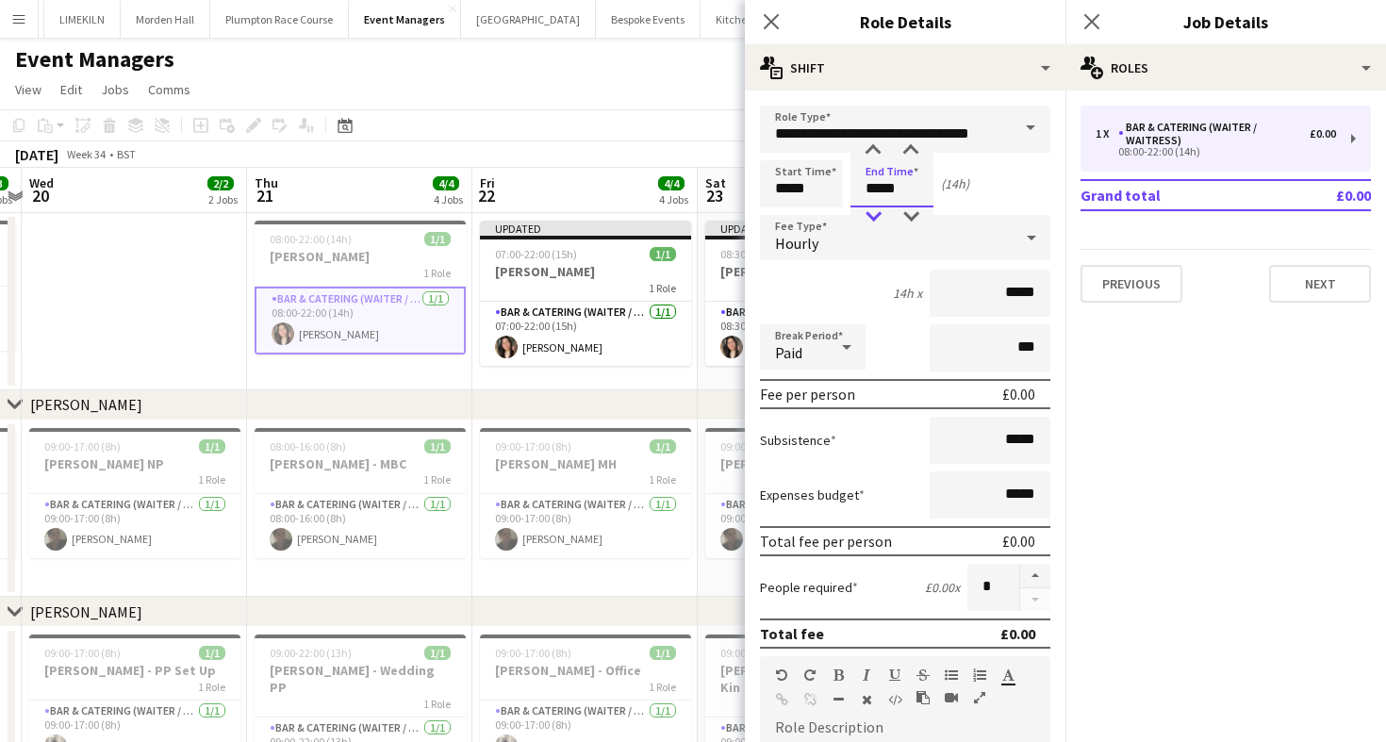
click at [869, 213] on div at bounding box center [873, 216] width 38 height 19
type input "*****"
click at [913, 219] on div at bounding box center [911, 216] width 38 height 19
click at [643, 151] on div "August 2025 Week 34 • BST Publish 4 jobs Revert 4 jobs" at bounding box center [693, 154] width 1386 height 26
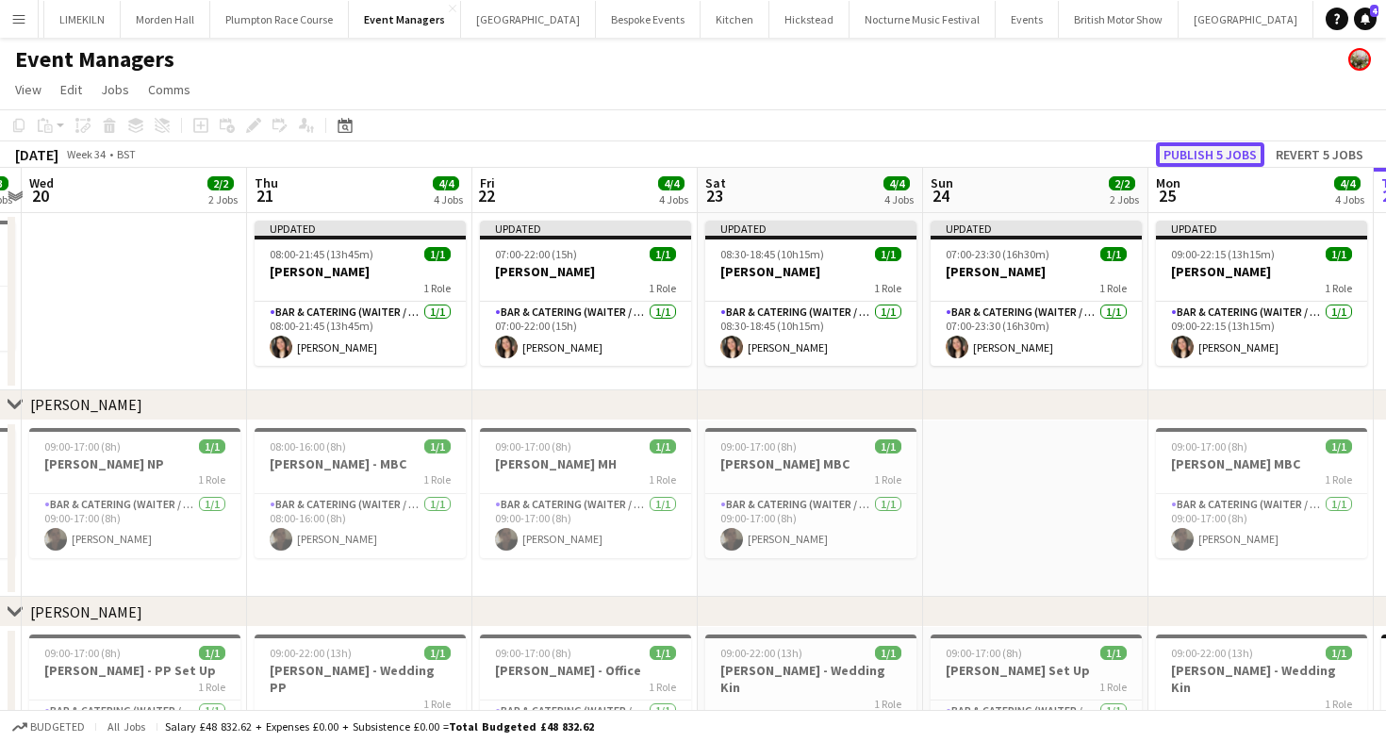
click at [1219, 155] on button "Publish 5 jobs" at bounding box center [1210, 154] width 108 height 25
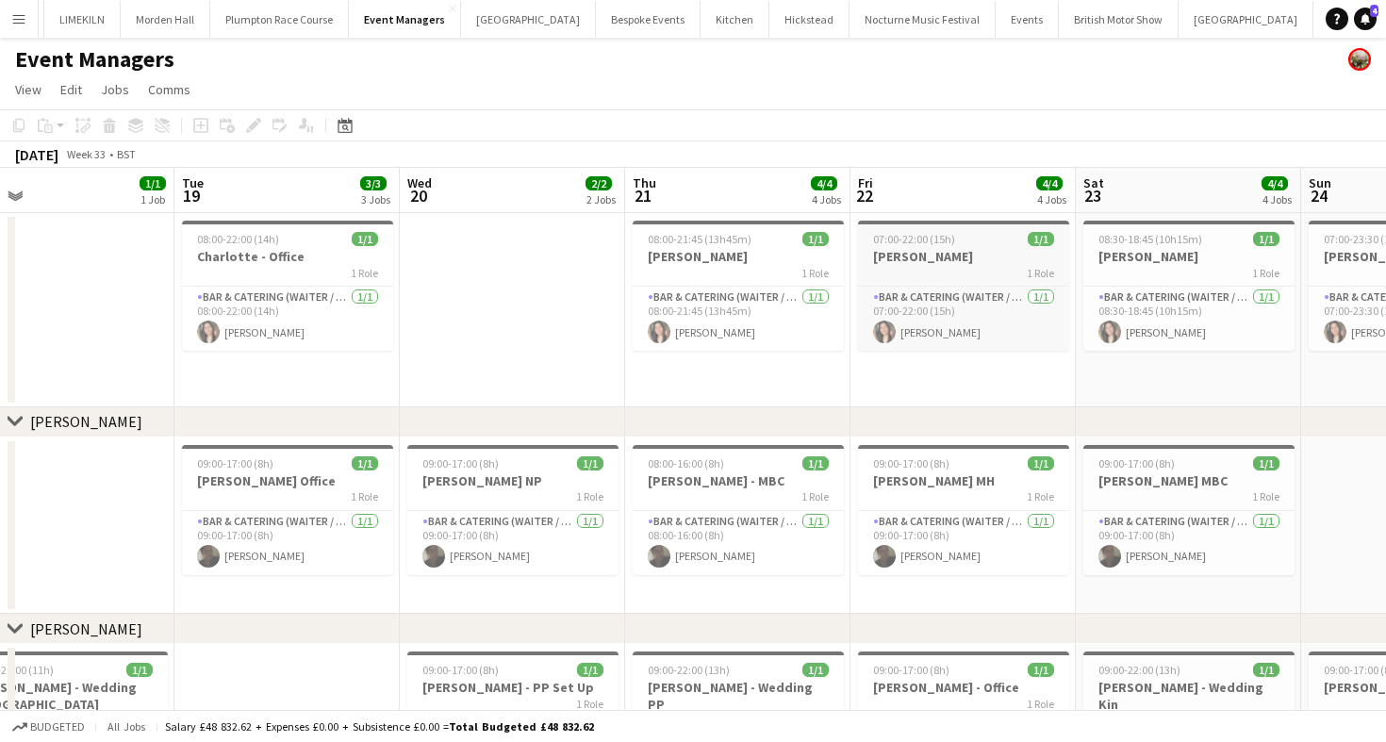
scroll to position [0, 410]
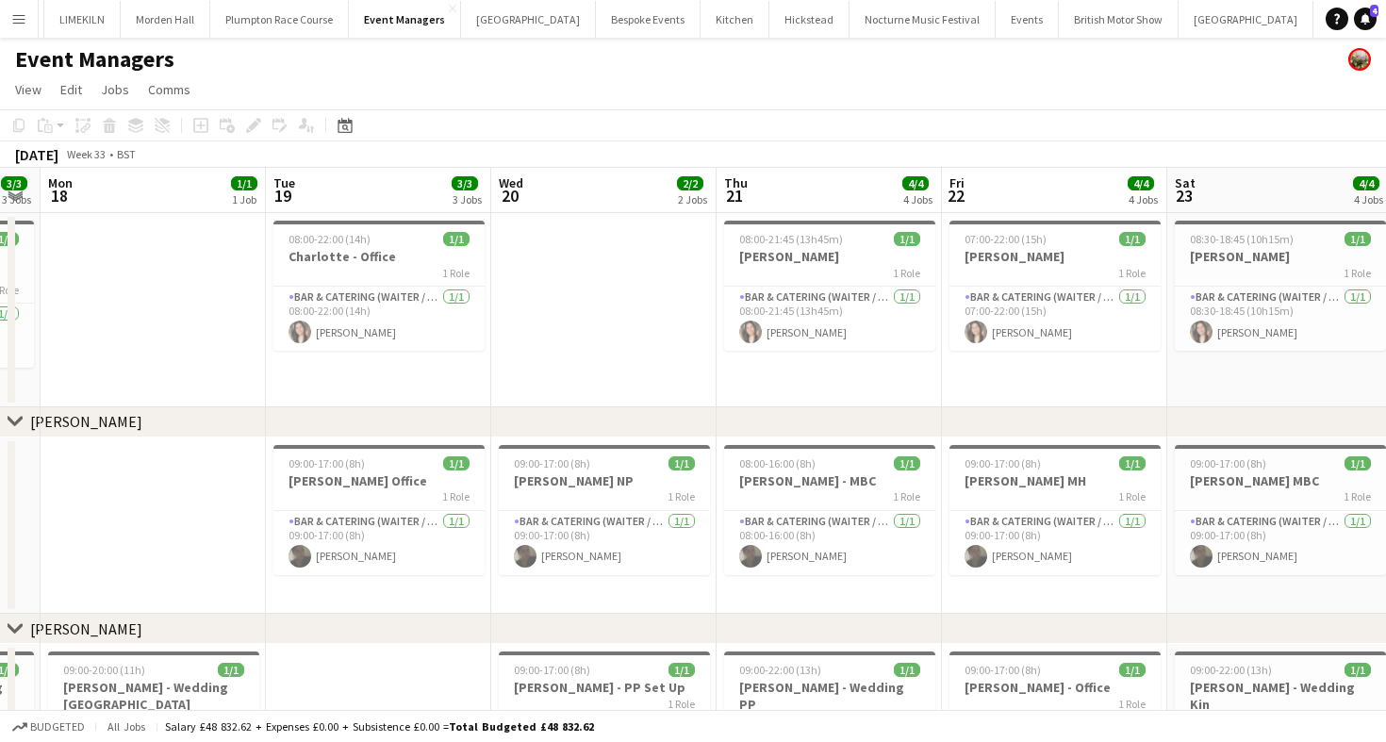
click at [624, 267] on app-date-cell at bounding box center [603, 310] width 225 height 194
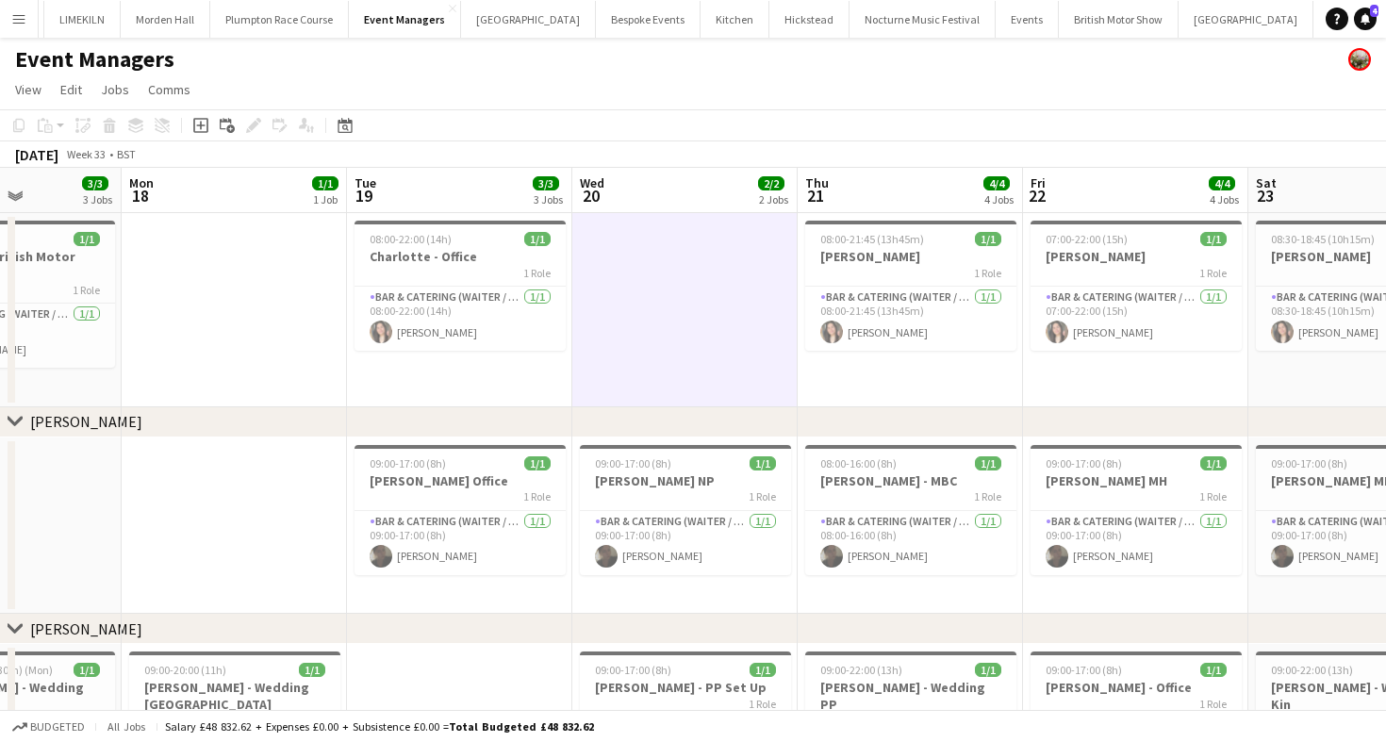
scroll to position [0, 553]
click at [202, 124] on icon "Add job" at bounding box center [200, 125] width 15 height 15
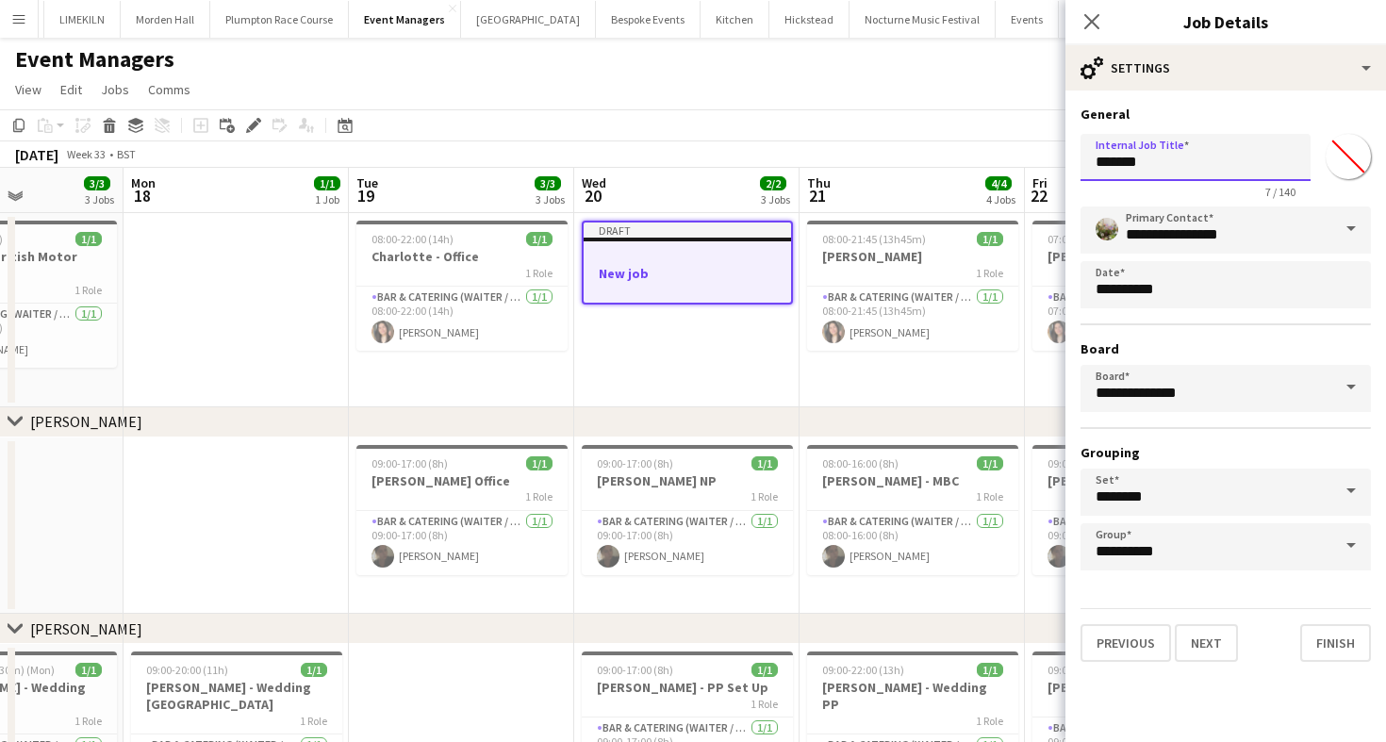
drag, startPoint x: 1203, startPoint y: 157, endPoint x: 935, endPoint y: 158, distance: 267.8
click at [939, 157] on body "Menu Boards Boards Boards All jobs Status Workforce Workforce My Workforce Recr…" at bounding box center [693, 547] width 1386 height 1094
type input "**********"
click at [1197, 629] on button "Next" at bounding box center [1206, 643] width 63 height 38
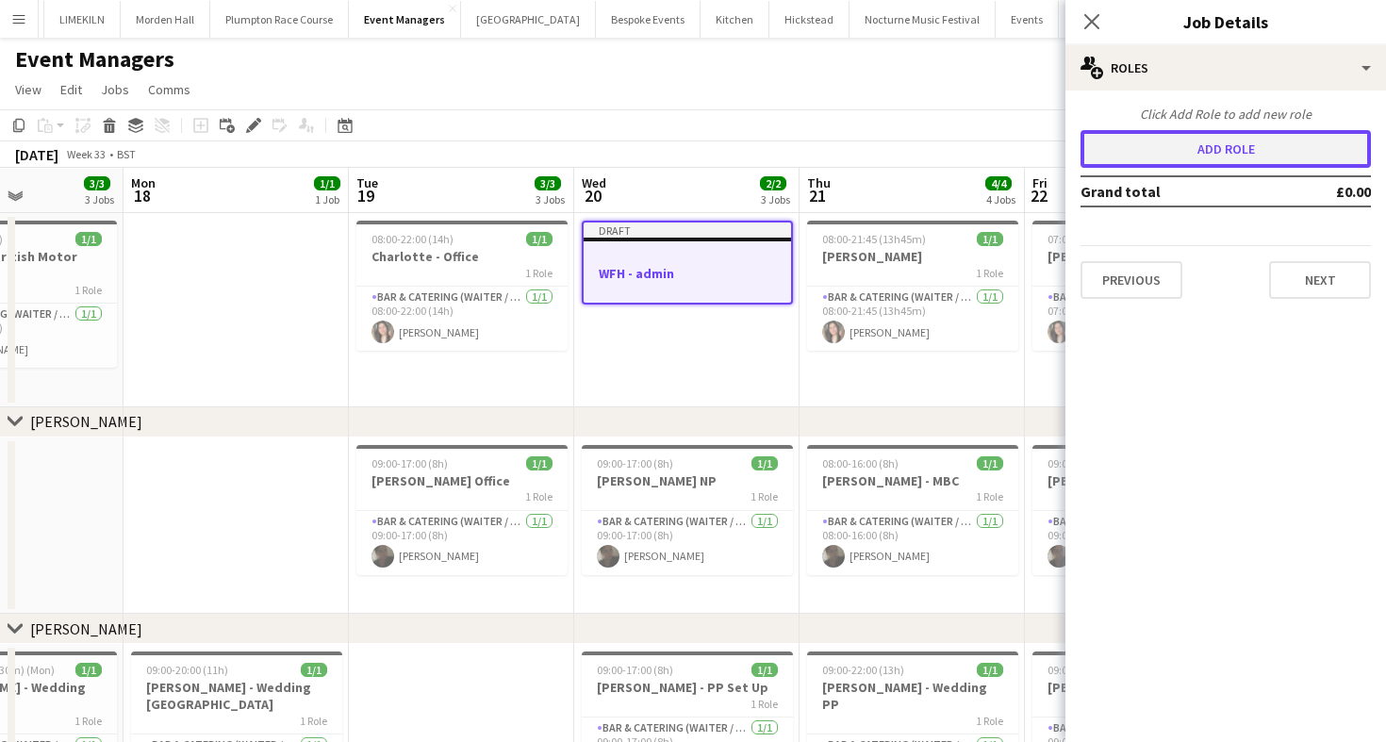
click at [1205, 142] on button "Add role" at bounding box center [1226, 149] width 290 height 38
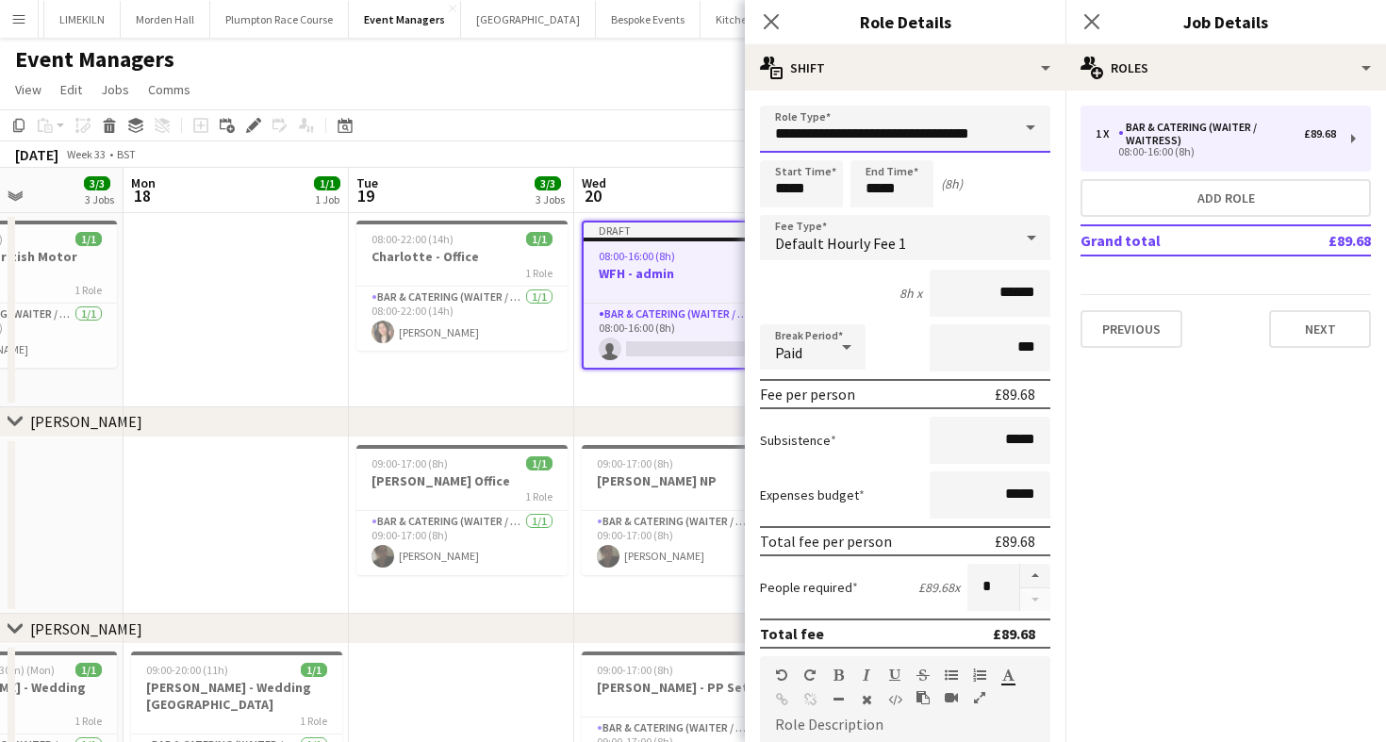
click at [901, 128] on input "**********" at bounding box center [905, 129] width 290 height 47
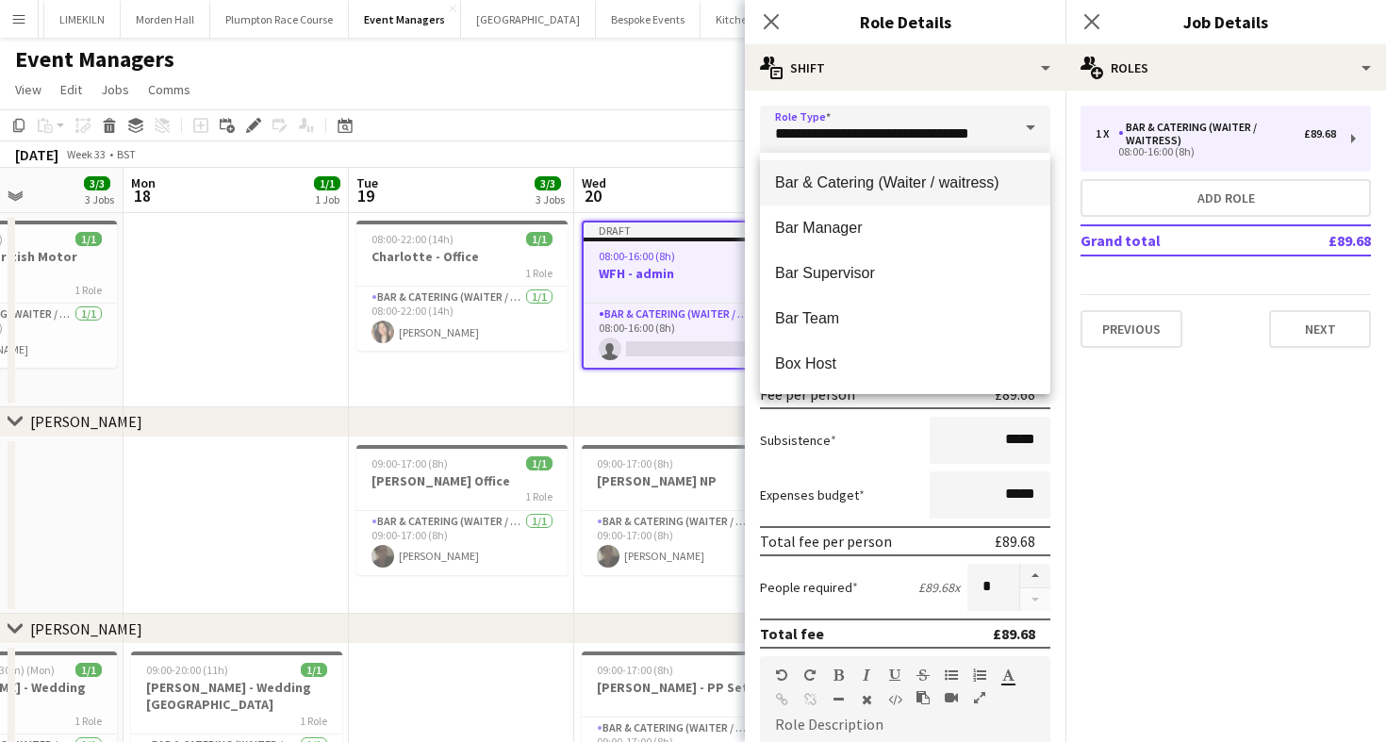
click at [825, 182] on span "Bar & Catering (Waiter / waitress)" at bounding box center [905, 183] width 260 height 18
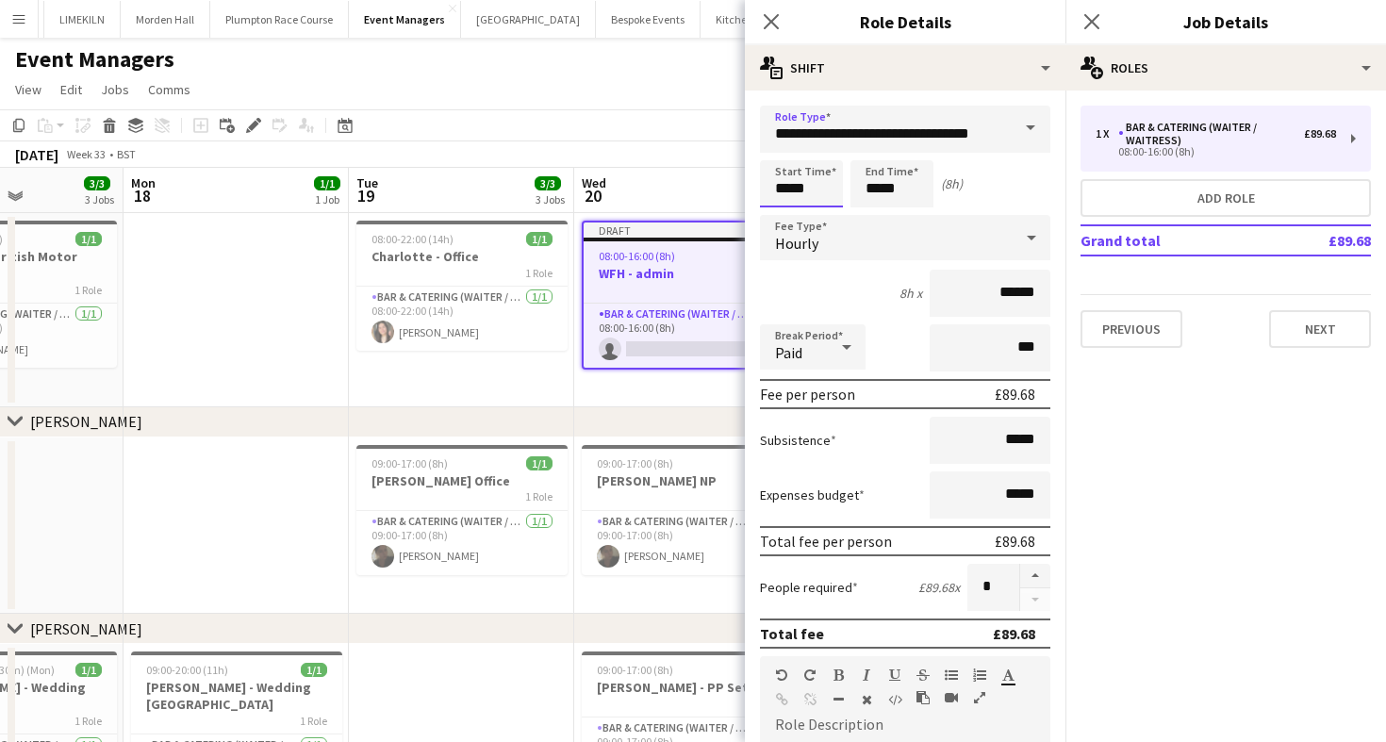
click at [809, 195] on input "*****" at bounding box center [801, 183] width 83 height 47
click at [917, 190] on input "*****" at bounding box center [892, 183] width 83 height 47
click at [876, 206] on input "*****" at bounding box center [892, 183] width 83 height 47
click at [876, 210] on div at bounding box center [873, 216] width 38 height 19
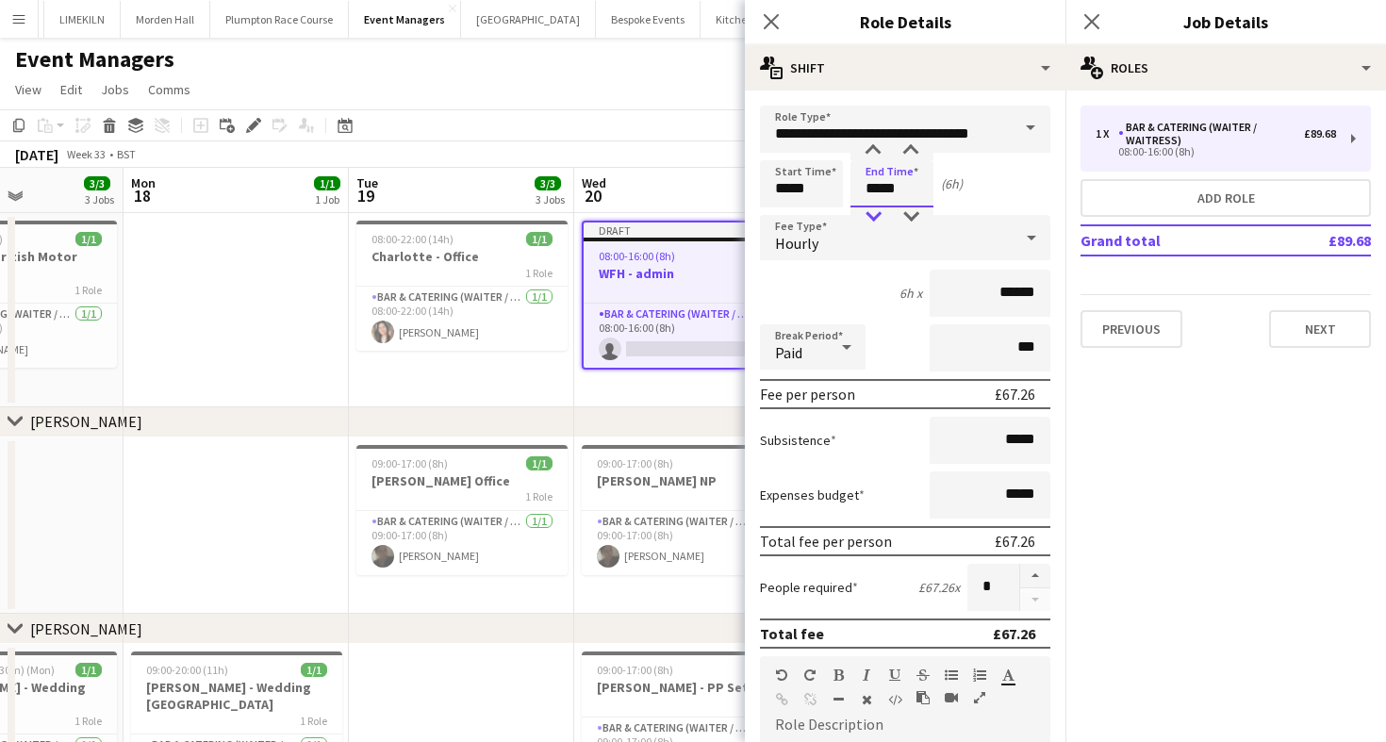
click at [876, 210] on div at bounding box center [873, 216] width 38 height 19
type input "*****"
click at [877, 210] on div at bounding box center [873, 216] width 38 height 19
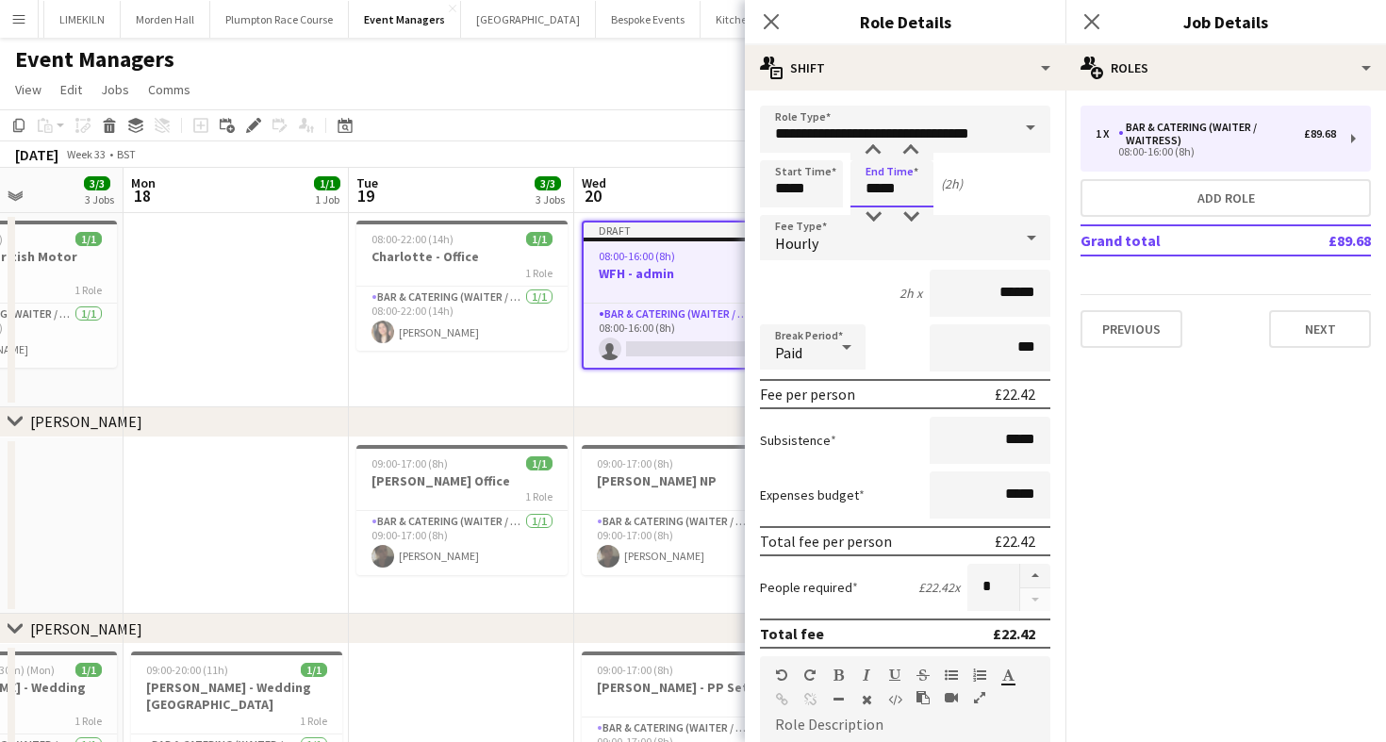
scroll to position [535, 0]
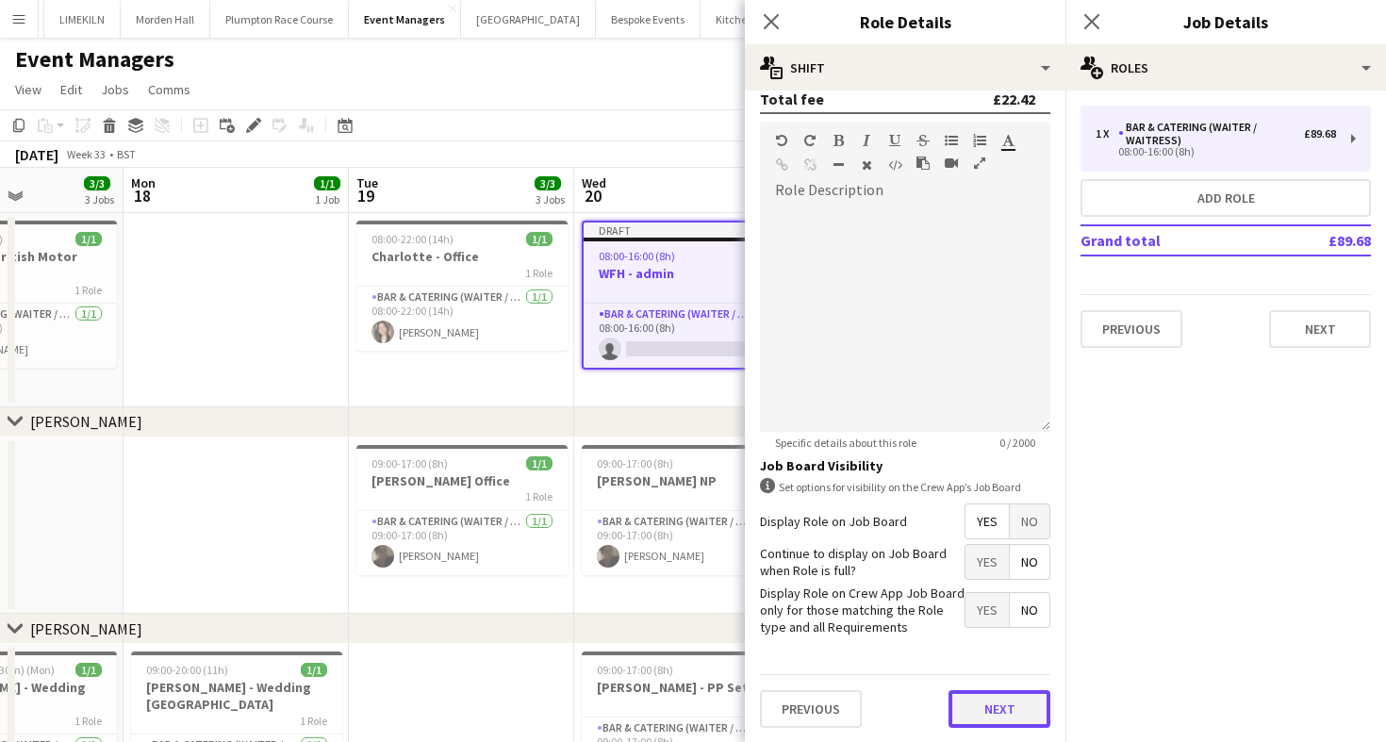
click at [1000, 725] on button "Next" at bounding box center [1000, 709] width 102 height 38
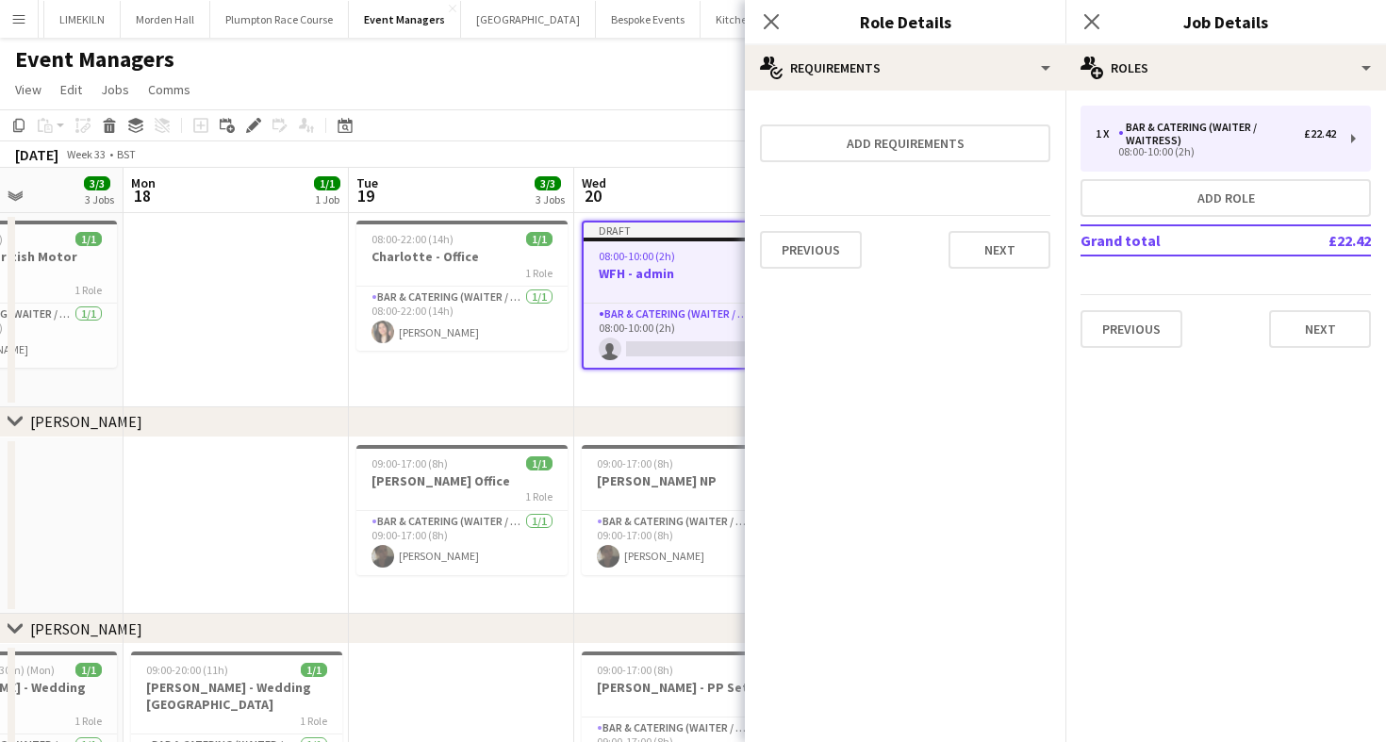
scroll to position [0, 0]
click at [674, 338] on app-card-role "Bar & Catering (Waiter / waitress) 0/1 08:00-10:00 (2h) single-neutral-actions" at bounding box center [687, 336] width 207 height 64
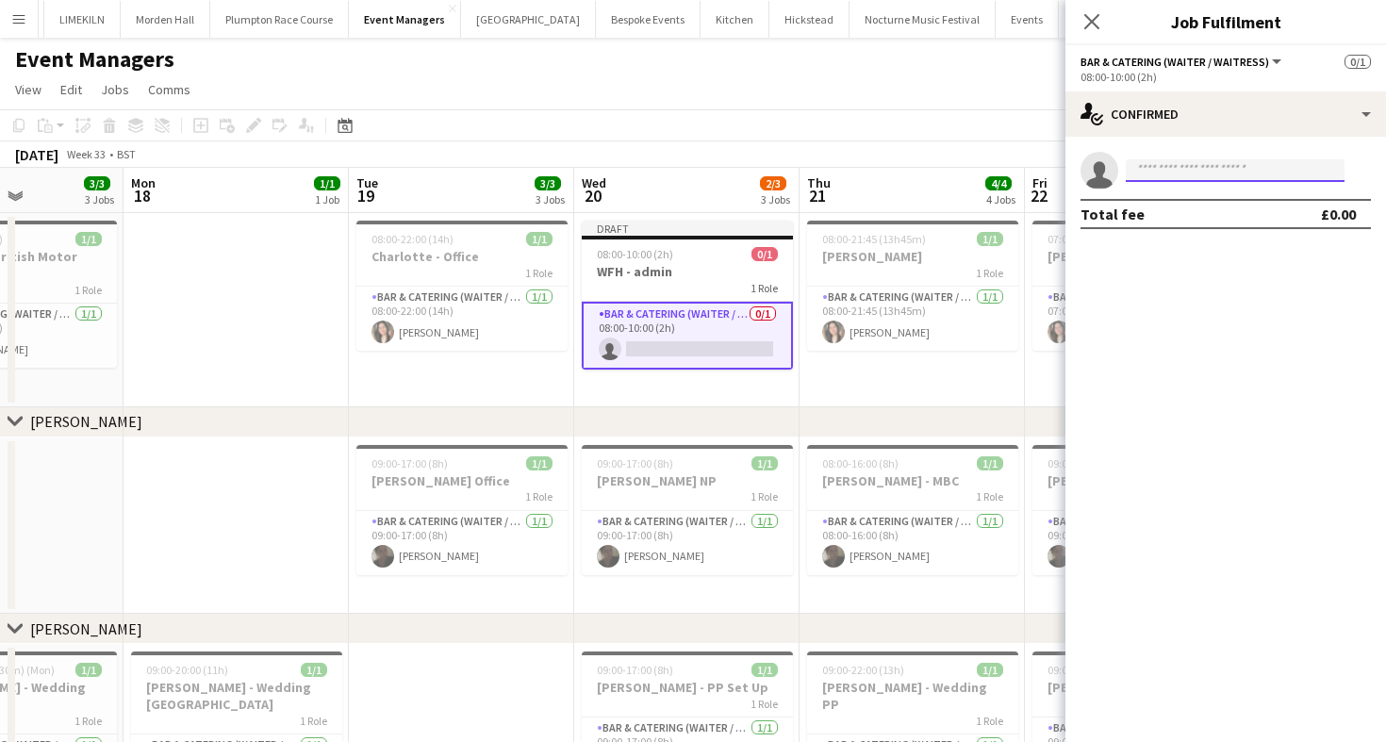
click at [1160, 173] on input at bounding box center [1235, 170] width 219 height 23
click at [885, 89] on app-page-menu "View Day view expanded Day view collapsed Month view Date picker Jump to today …" at bounding box center [693, 92] width 1386 height 36
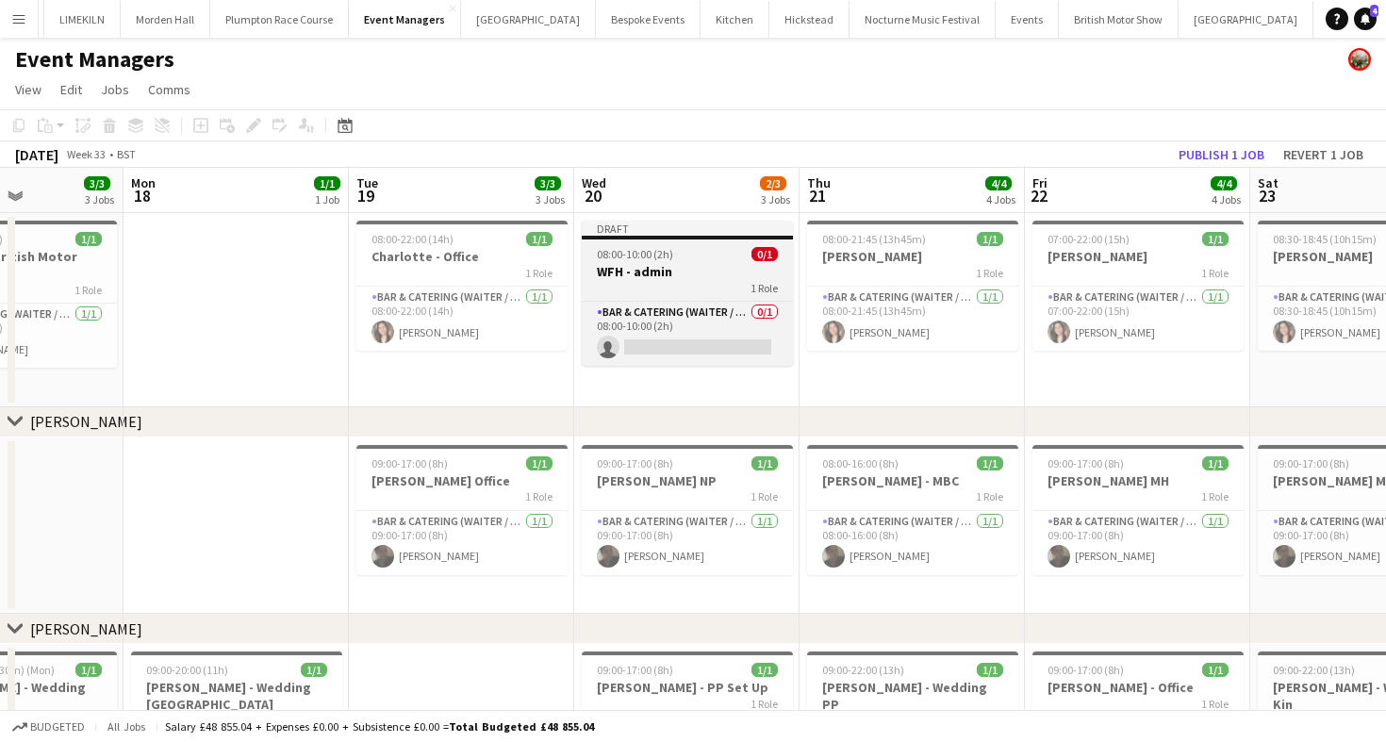
click at [671, 248] on div "08:00-10:00 (2h) 0/1" at bounding box center [687, 254] width 211 height 14
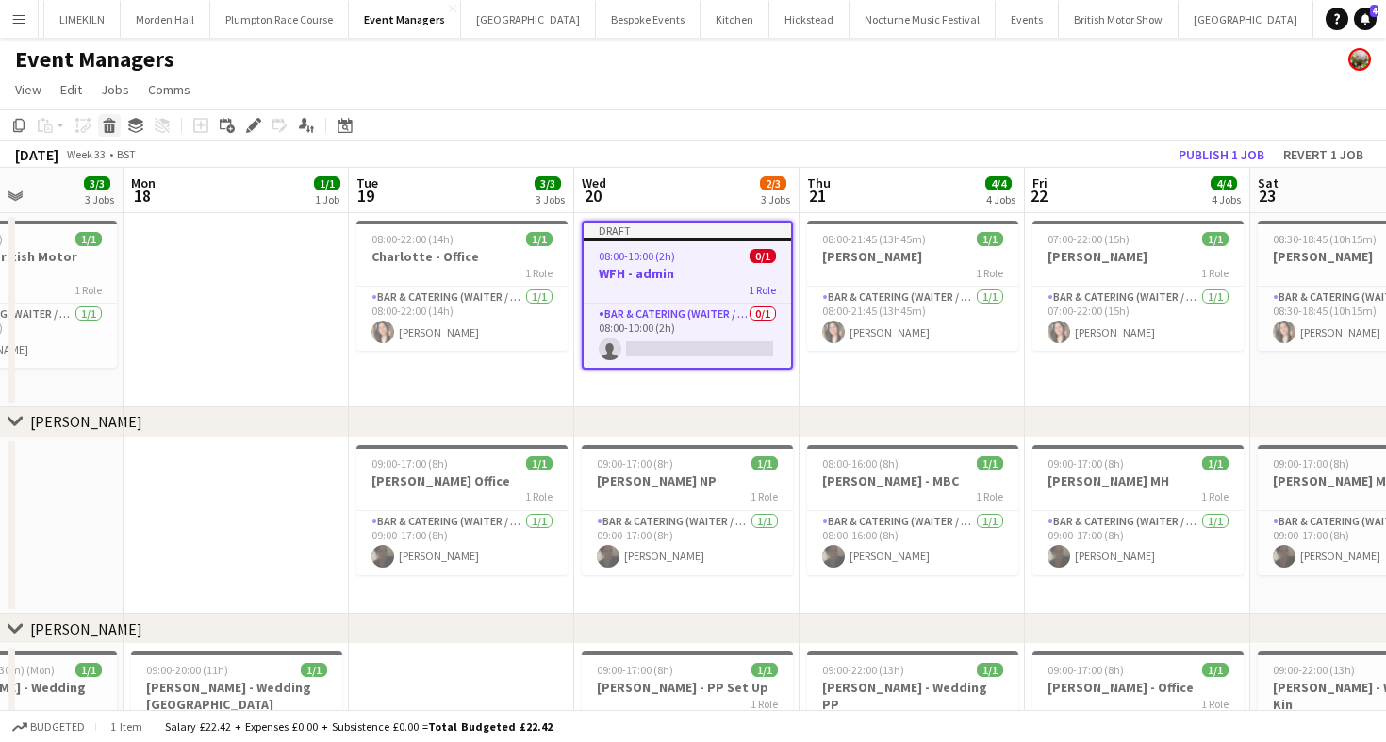
click at [107, 124] on icon at bounding box center [110, 128] width 10 height 9
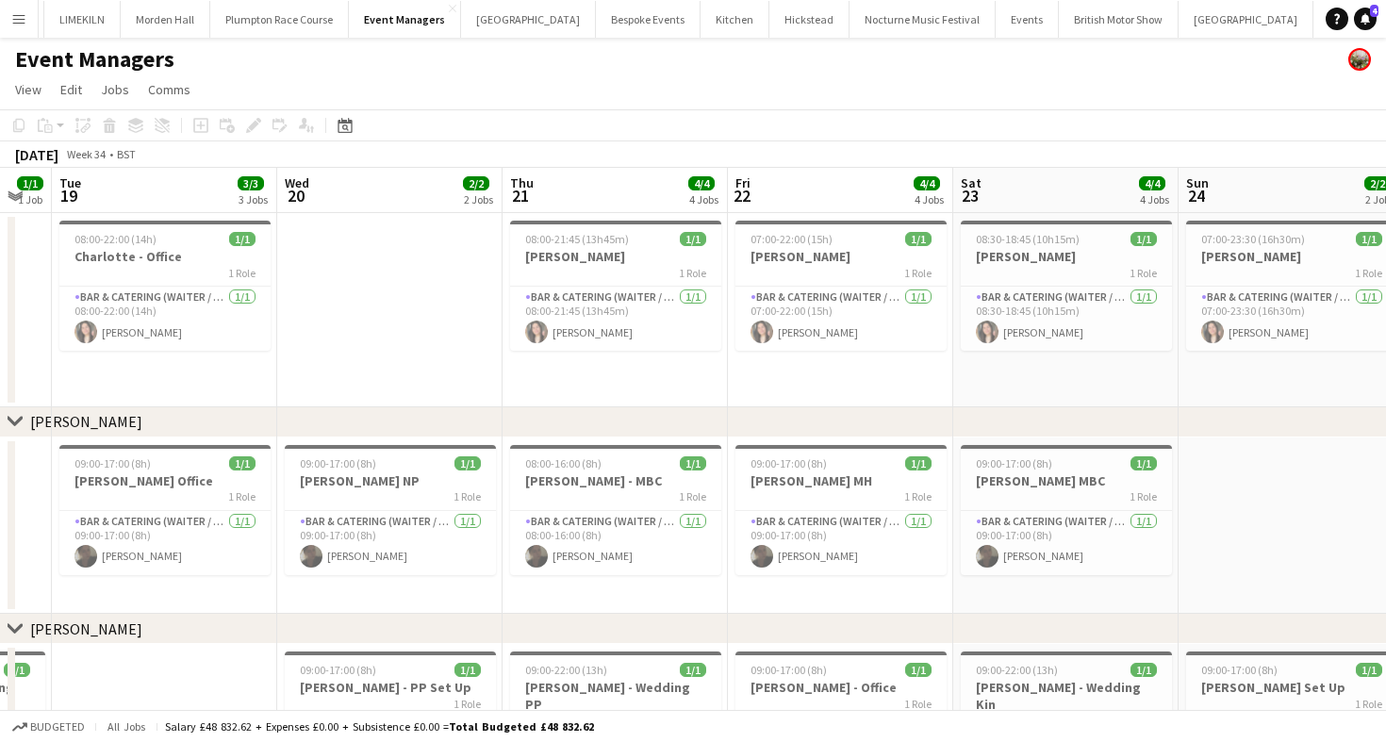
scroll to position [0, 385]
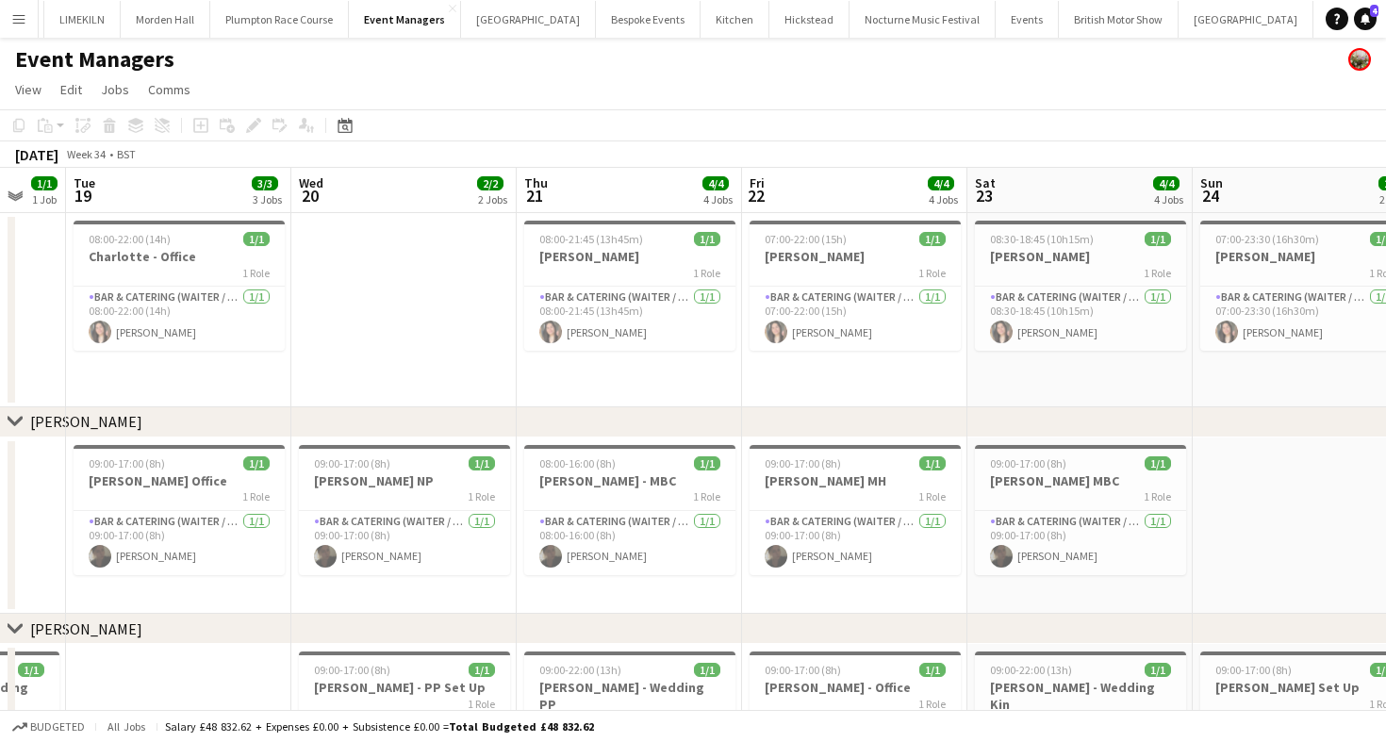
click at [367, 304] on app-date-cell at bounding box center [403, 310] width 225 height 194
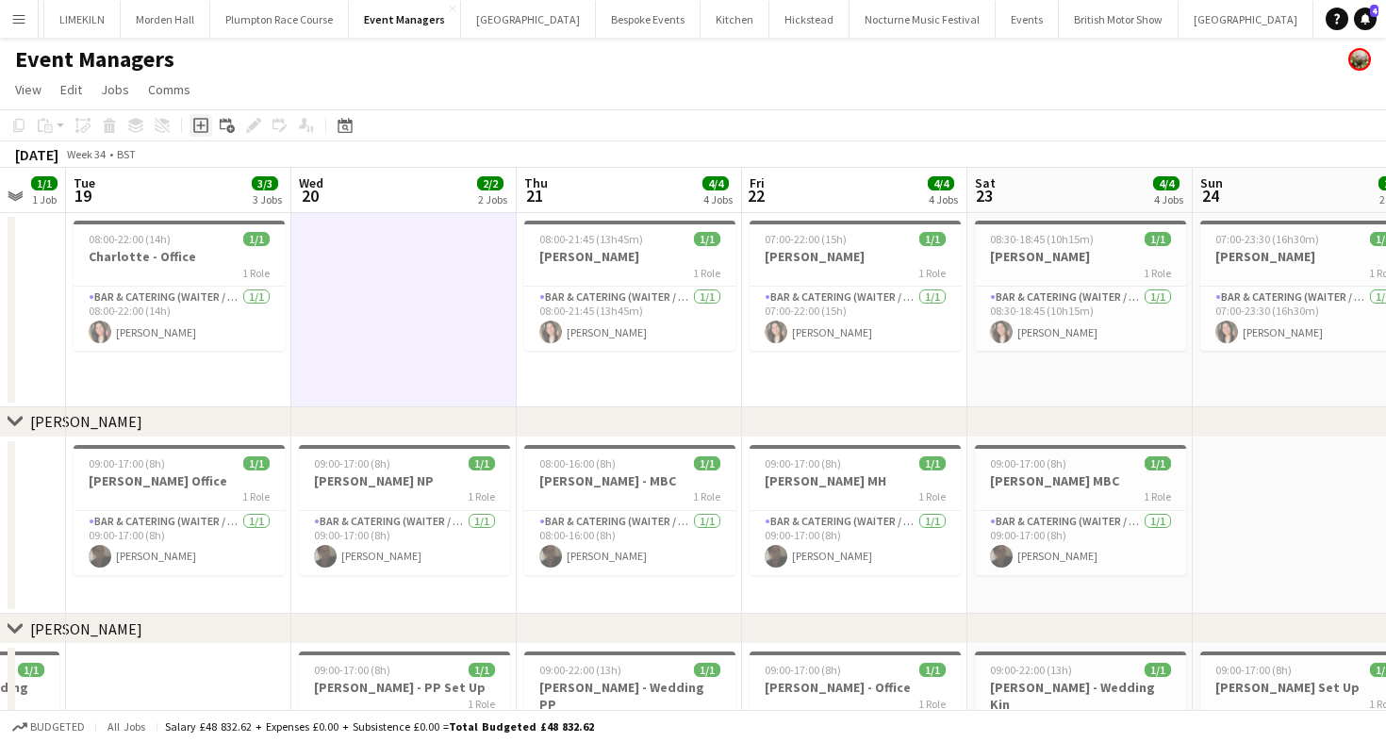
click at [198, 127] on icon "Add job" at bounding box center [200, 125] width 15 height 15
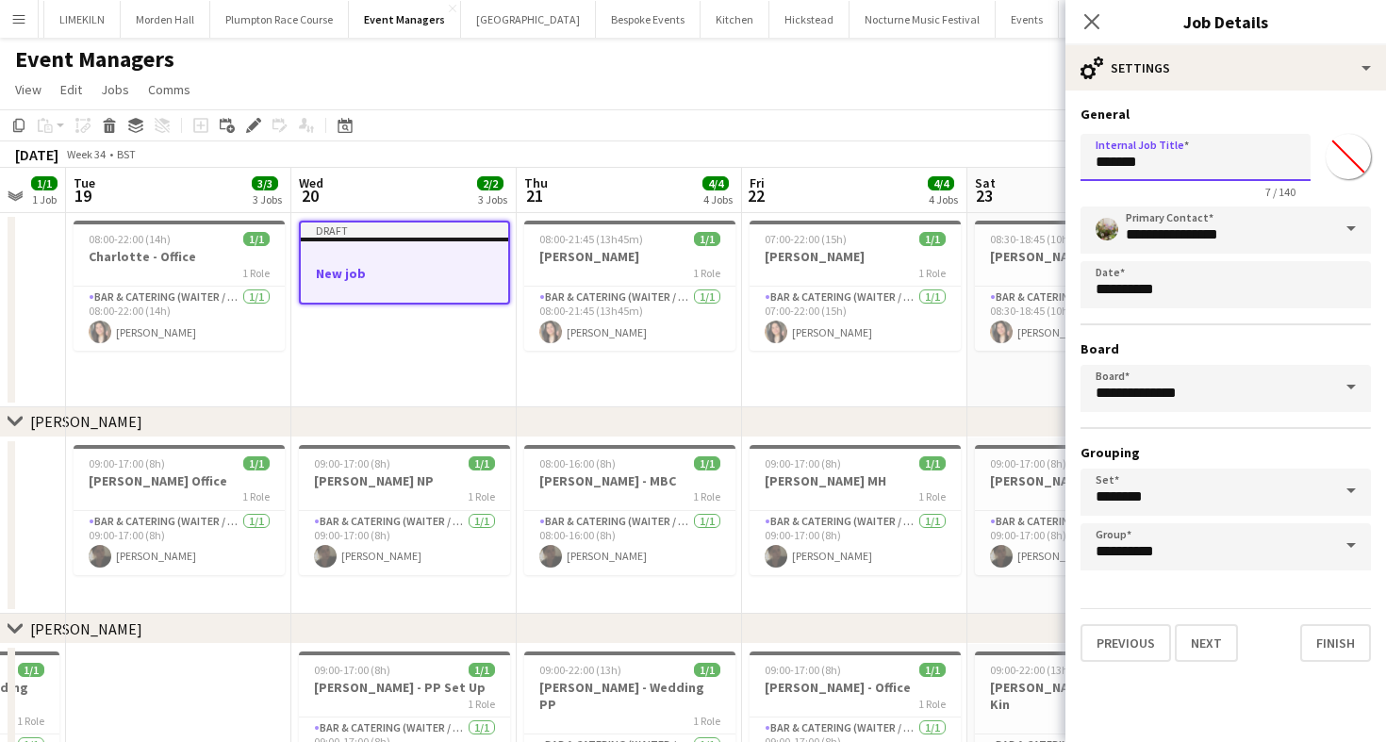
drag, startPoint x: 1174, startPoint y: 177, endPoint x: 1030, endPoint y: 158, distance: 145.5
click at [1030, 158] on body "Menu Boards Boards Boards All jobs Status Workforce Workforce My Workforce Recr…" at bounding box center [693, 547] width 1386 height 1094
type input "**********"
click at [1191, 639] on button "Next" at bounding box center [1206, 643] width 63 height 38
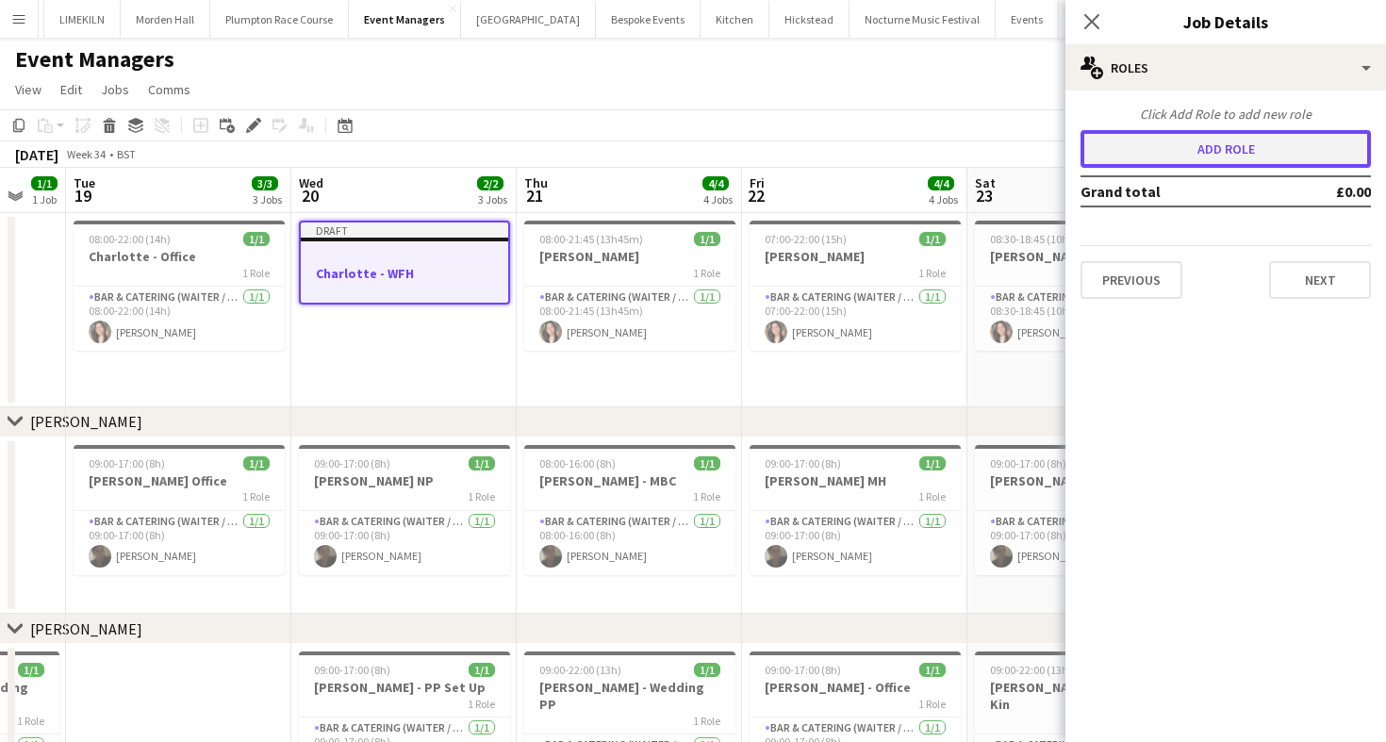
click at [1187, 141] on button "Add role" at bounding box center [1226, 149] width 290 height 38
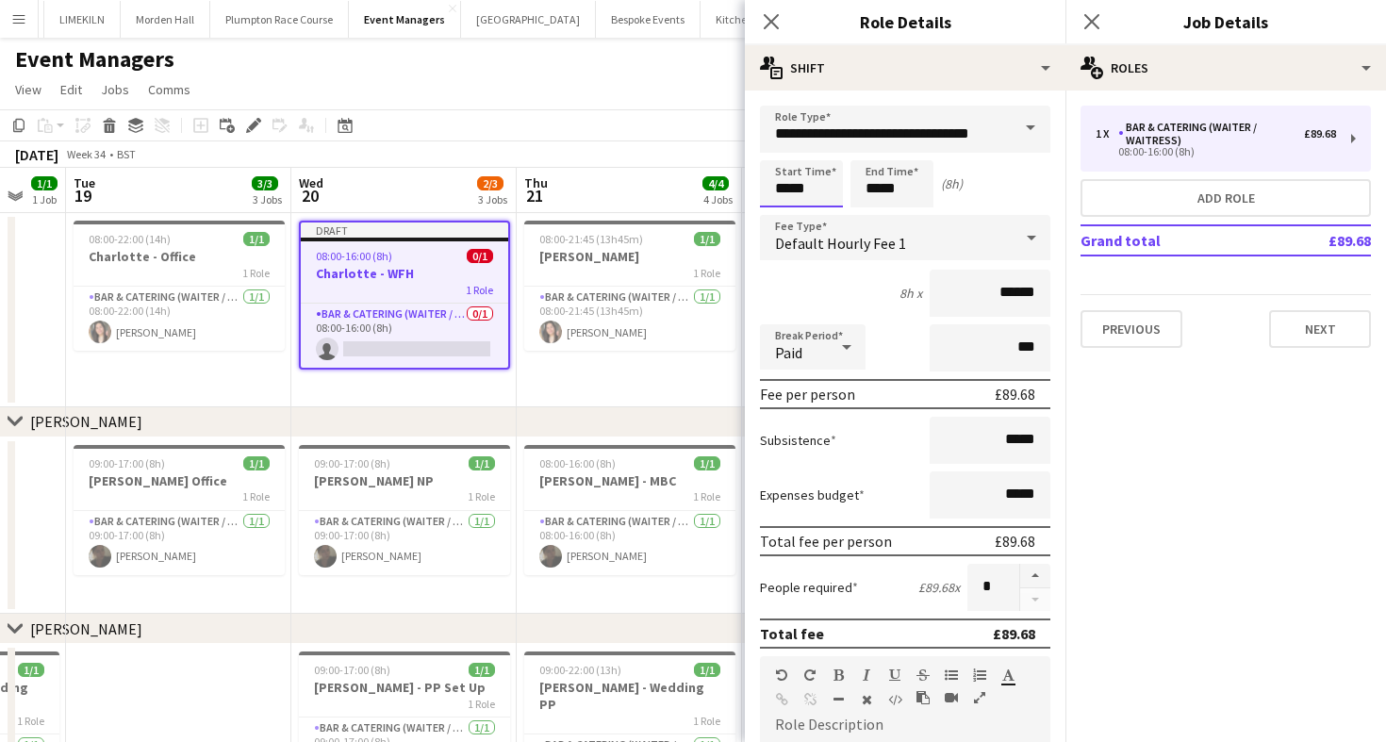
click at [818, 186] on input "*****" at bounding box center [801, 183] width 83 height 47
click at [867, 198] on input "*****" at bounding box center [892, 183] width 83 height 47
click at [868, 217] on div at bounding box center [873, 216] width 38 height 19
click at [869, 218] on div at bounding box center [873, 216] width 38 height 19
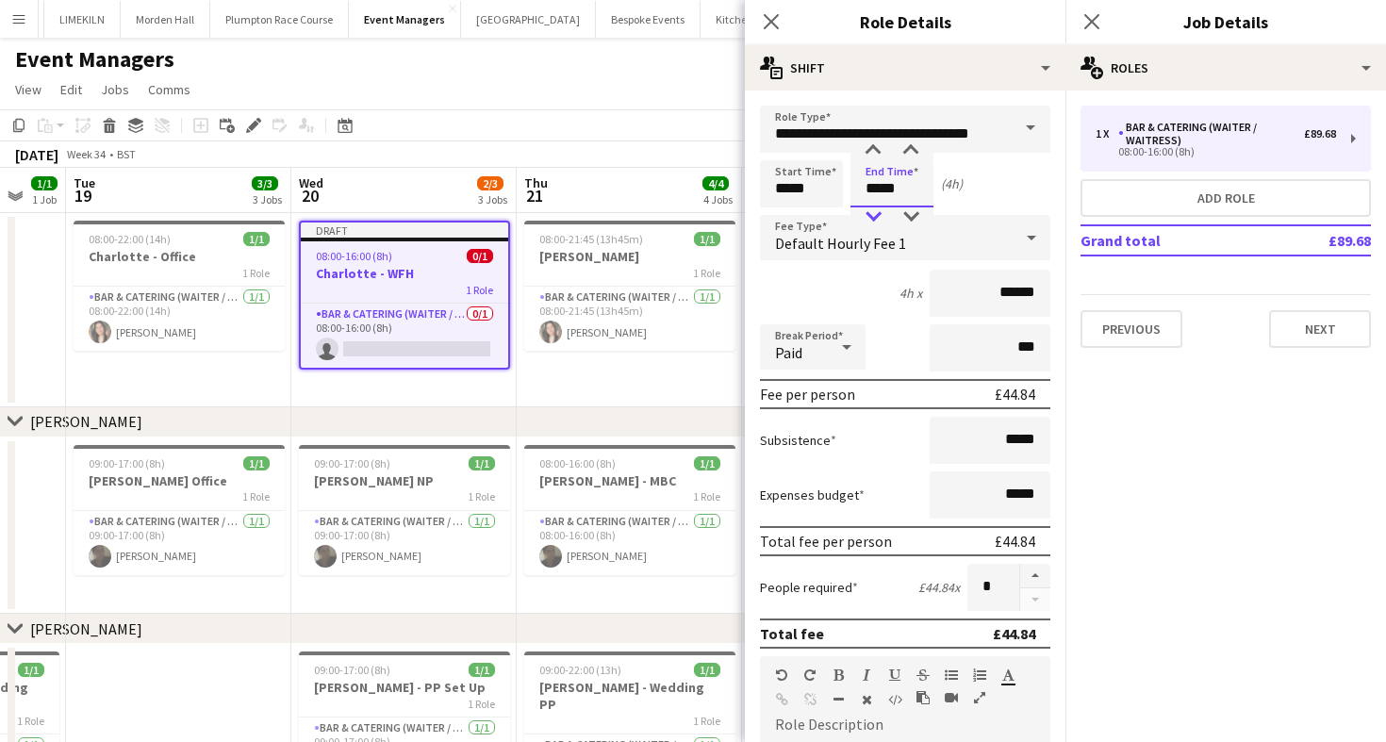
click at [869, 218] on div at bounding box center [873, 216] width 38 height 19
type input "*****"
click at [869, 218] on div at bounding box center [873, 216] width 38 height 19
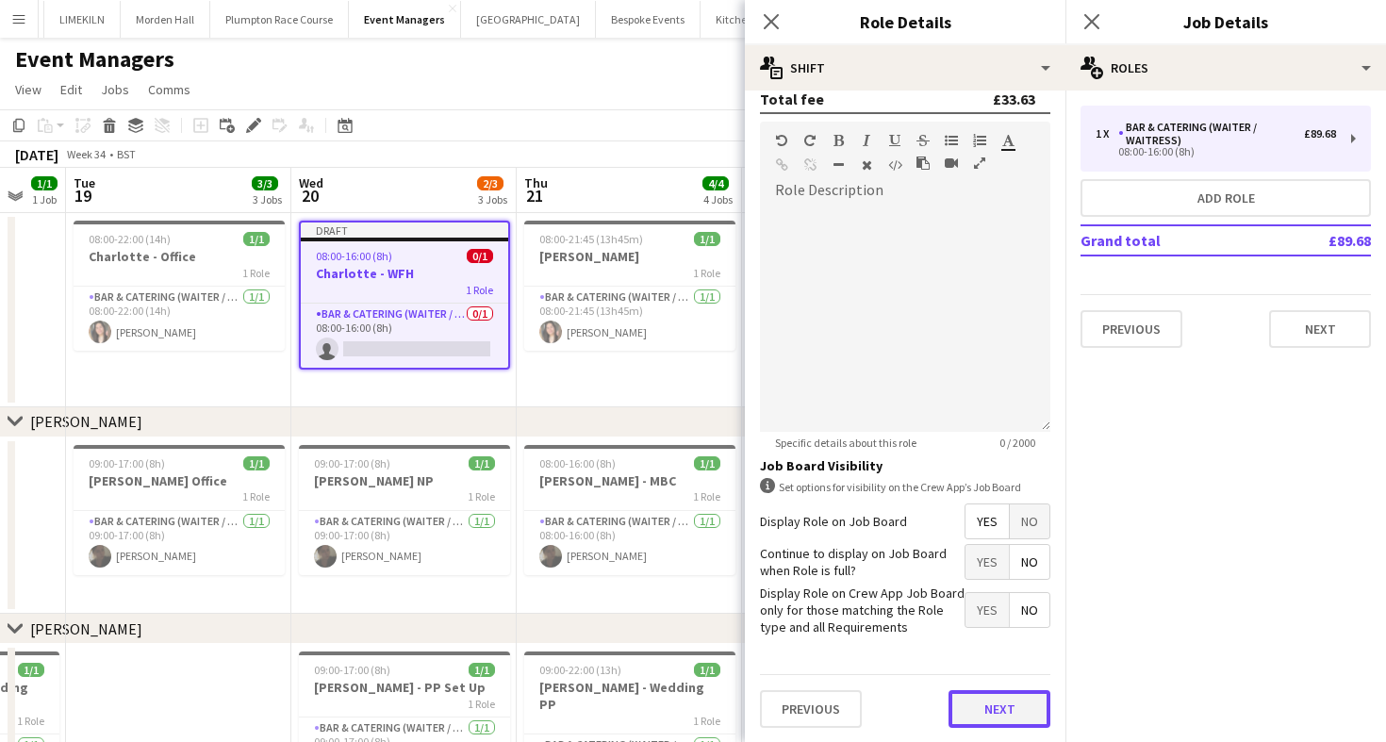
click at [996, 702] on button "Next" at bounding box center [1000, 709] width 102 height 38
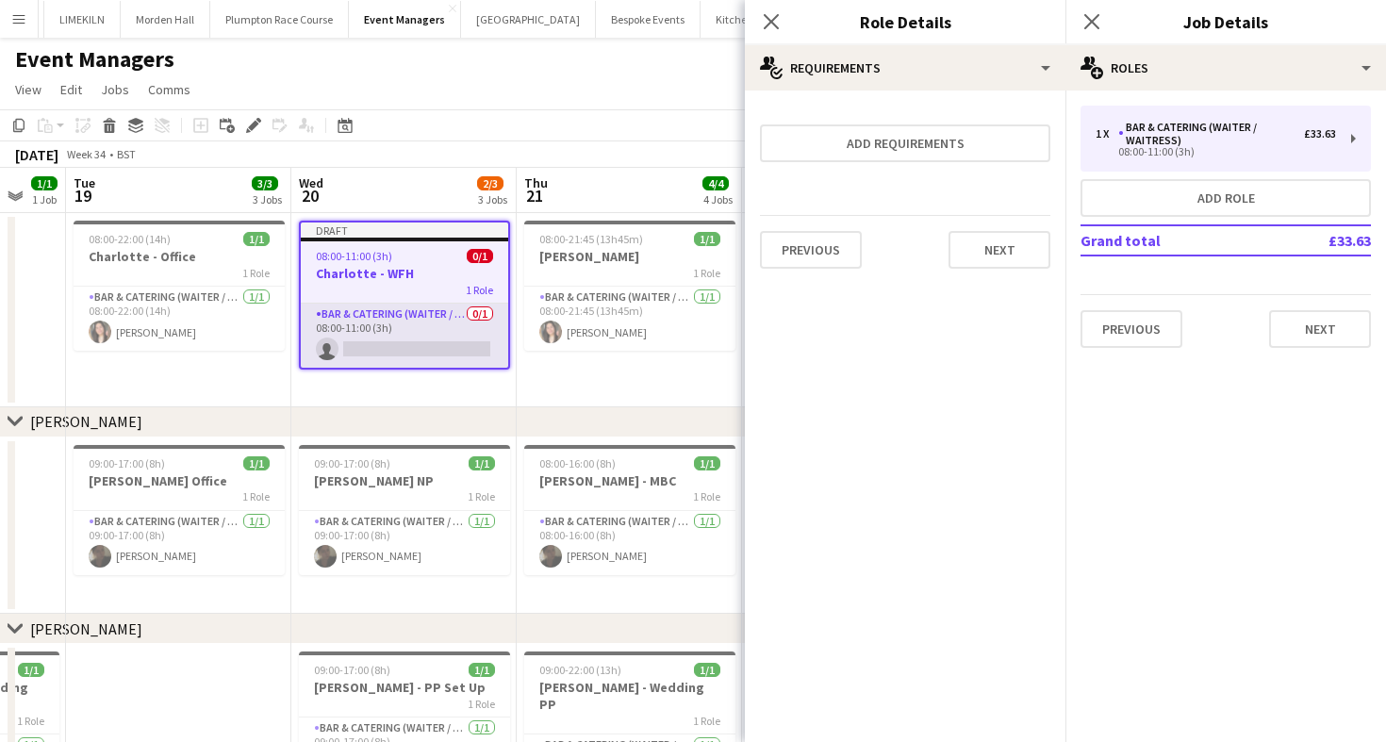
scroll to position [0, 386]
click at [435, 321] on app-card-role "Bar & Catering (Waiter / waitress) 0/1 08:00-11:00 (3h) single-neutral-actions" at bounding box center [403, 336] width 207 height 64
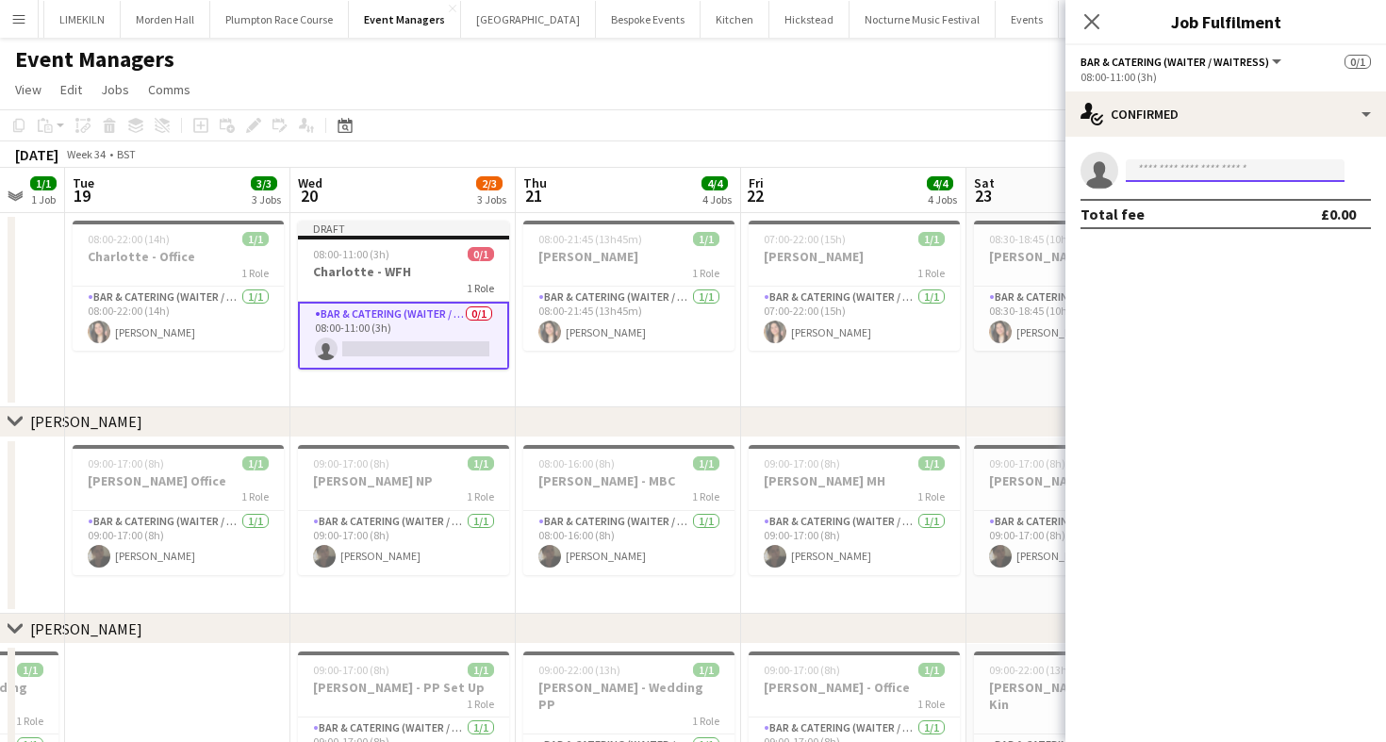
click at [1238, 176] on input at bounding box center [1235, 170] width 219 height 23
type input "*"
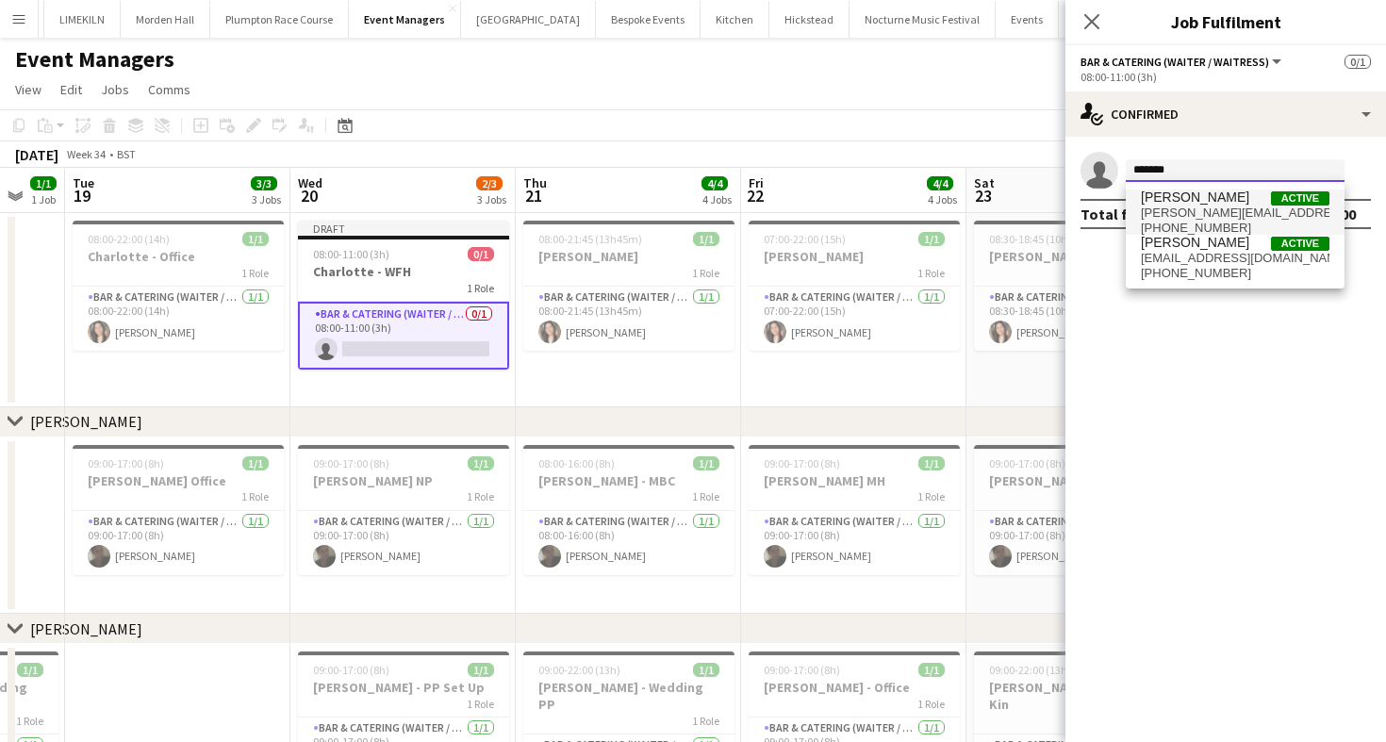
type input "*******"
click at [1282, 206] on span "margossian.c@hotmail.com" at bounding box center [1235, 213] width 189 height 15
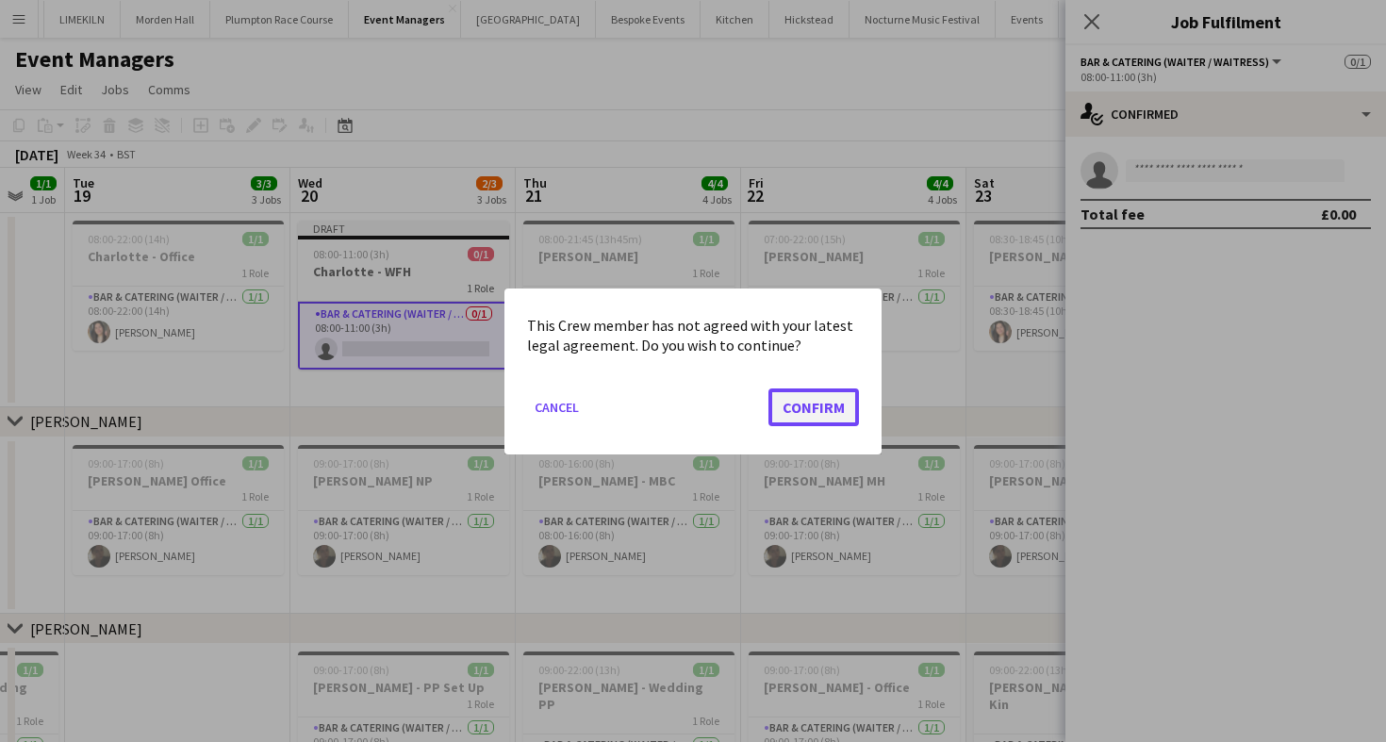
click at [818, 415] on button "Confirm" at bounding box center [813, 407] width 91 height 38
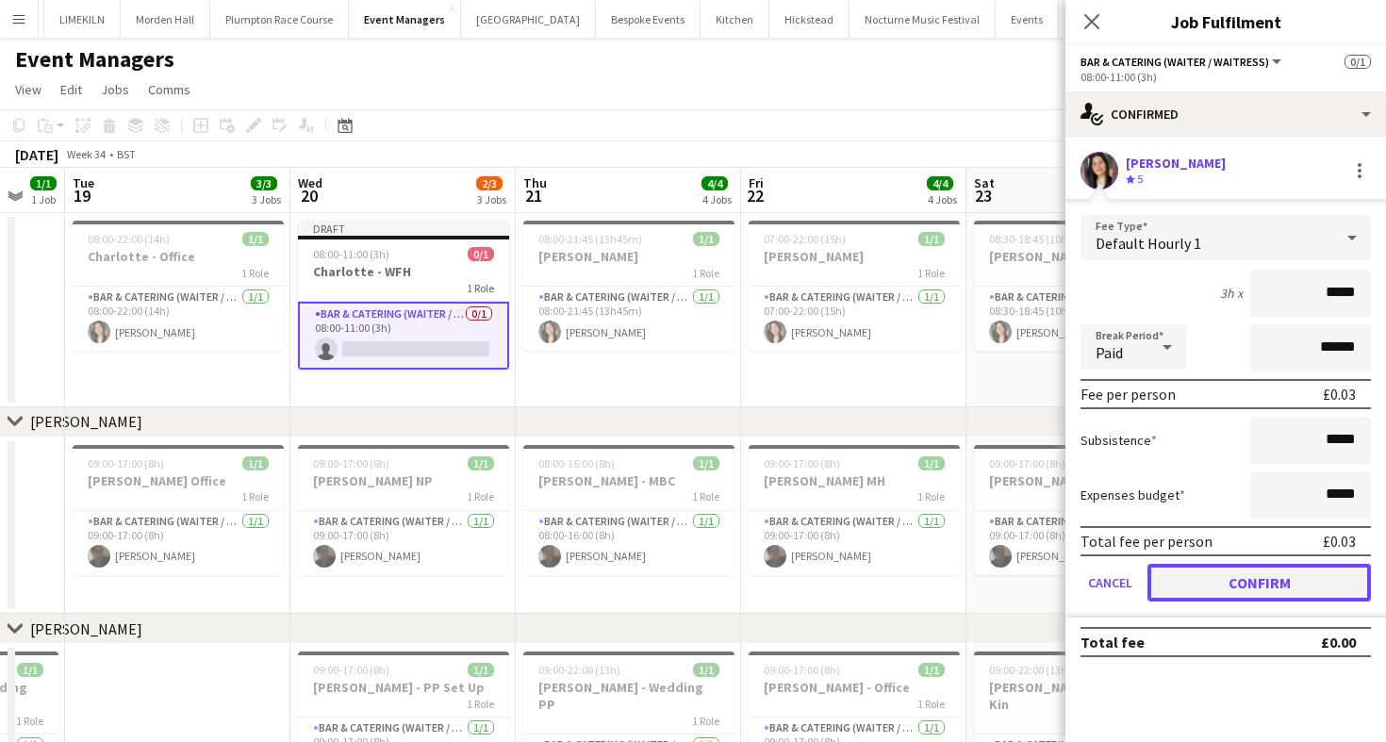
click at [1185, 577] on button "Confirm" at bounding box center [1259, 583] width 223 height 38
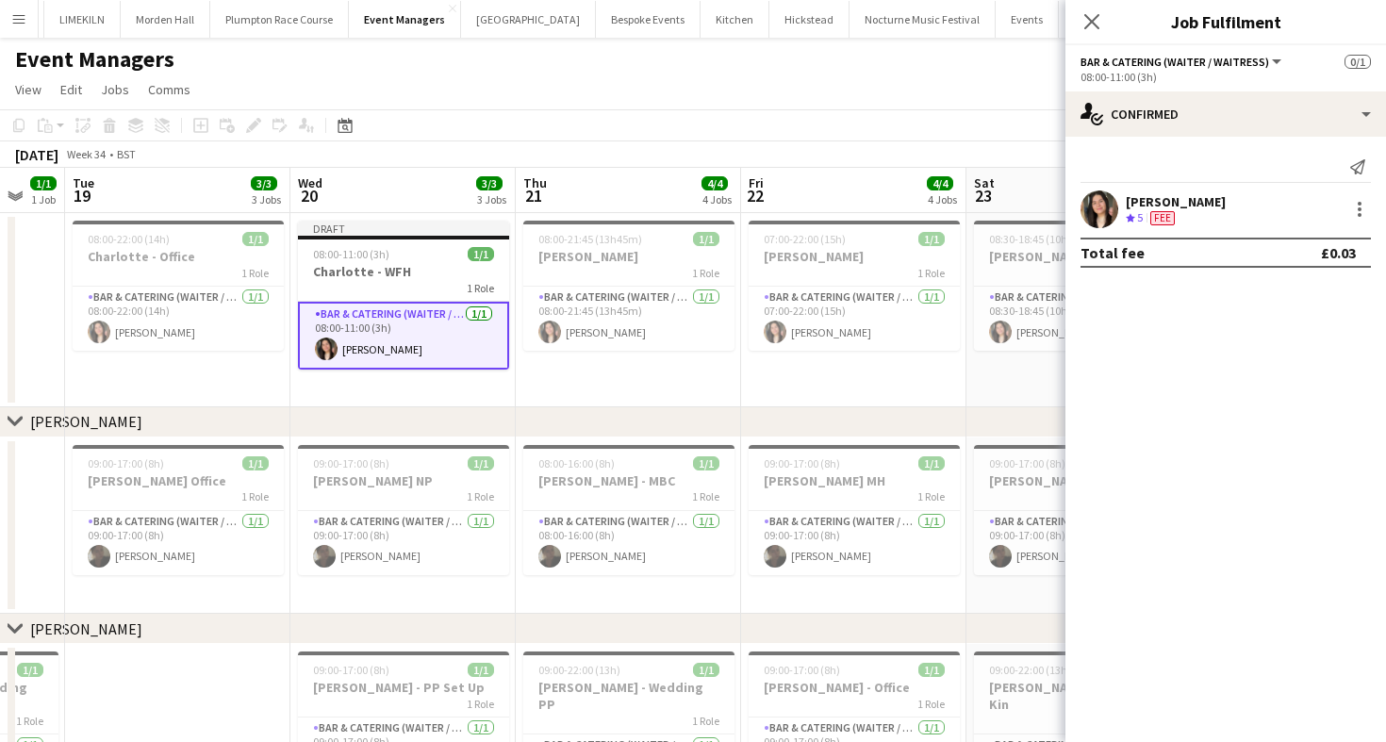
click at [900, 123] on app-toolbar "Copy Paste Paste Command V Paste with crew Command Shift V Paste linked Job Del…" at bounding box center [693, 125] width 1386 height 32
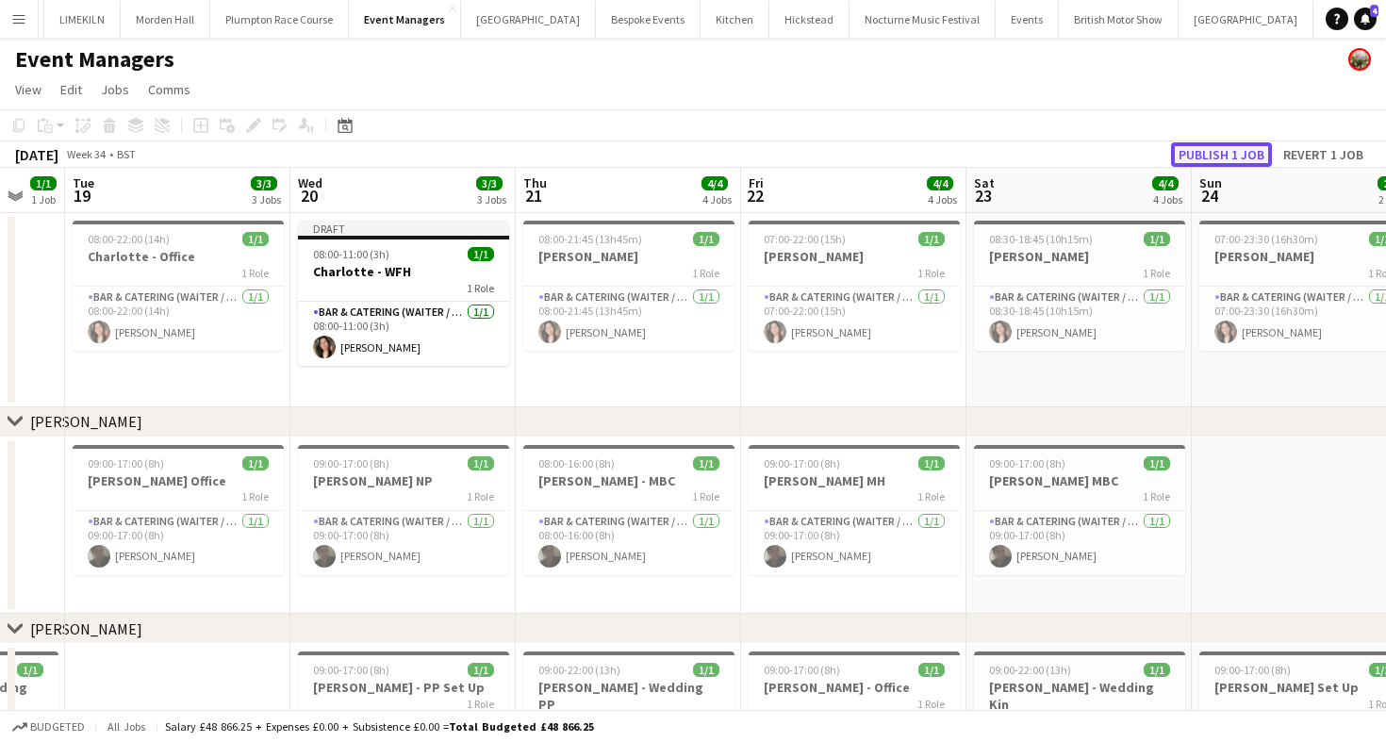
click at [1194, 156] on button "Publish 1 job" at bounding box center [1221, 154] width 101 height 25
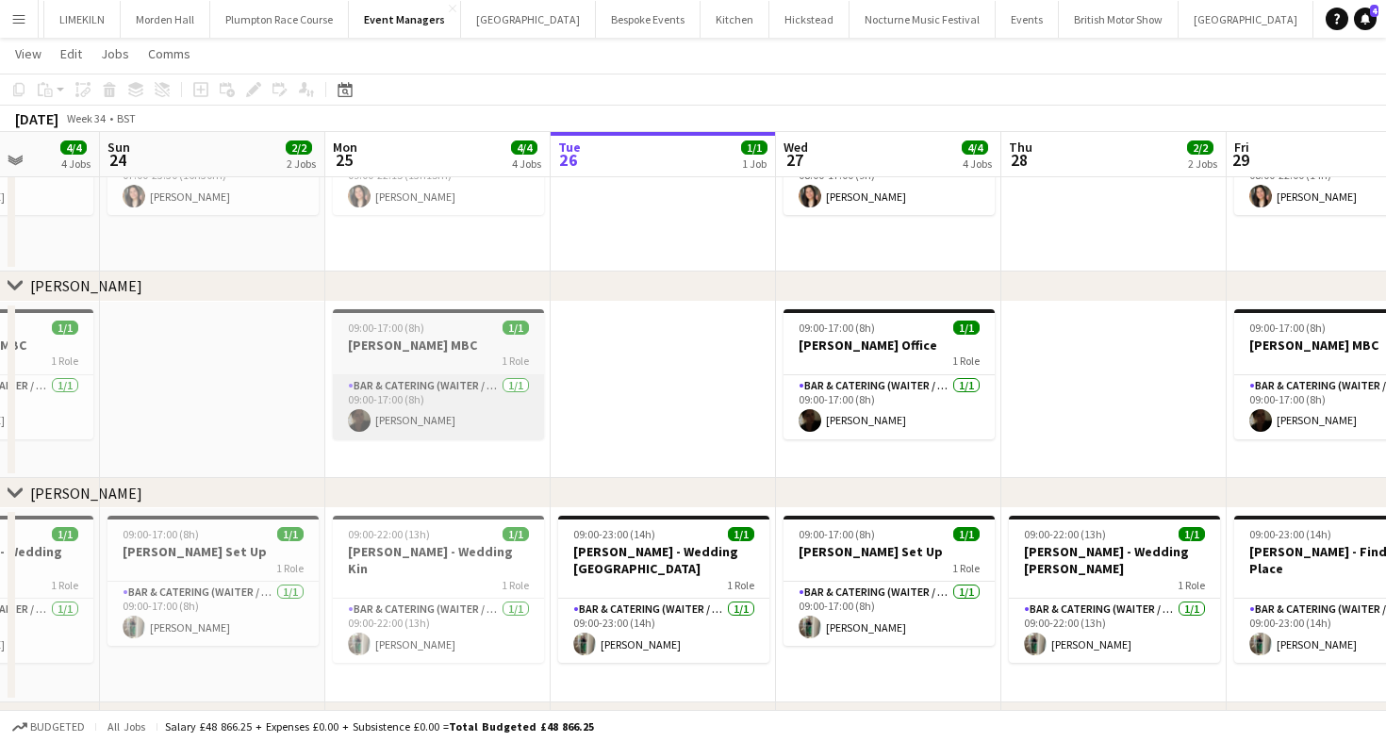
scroll to position [0, 579]
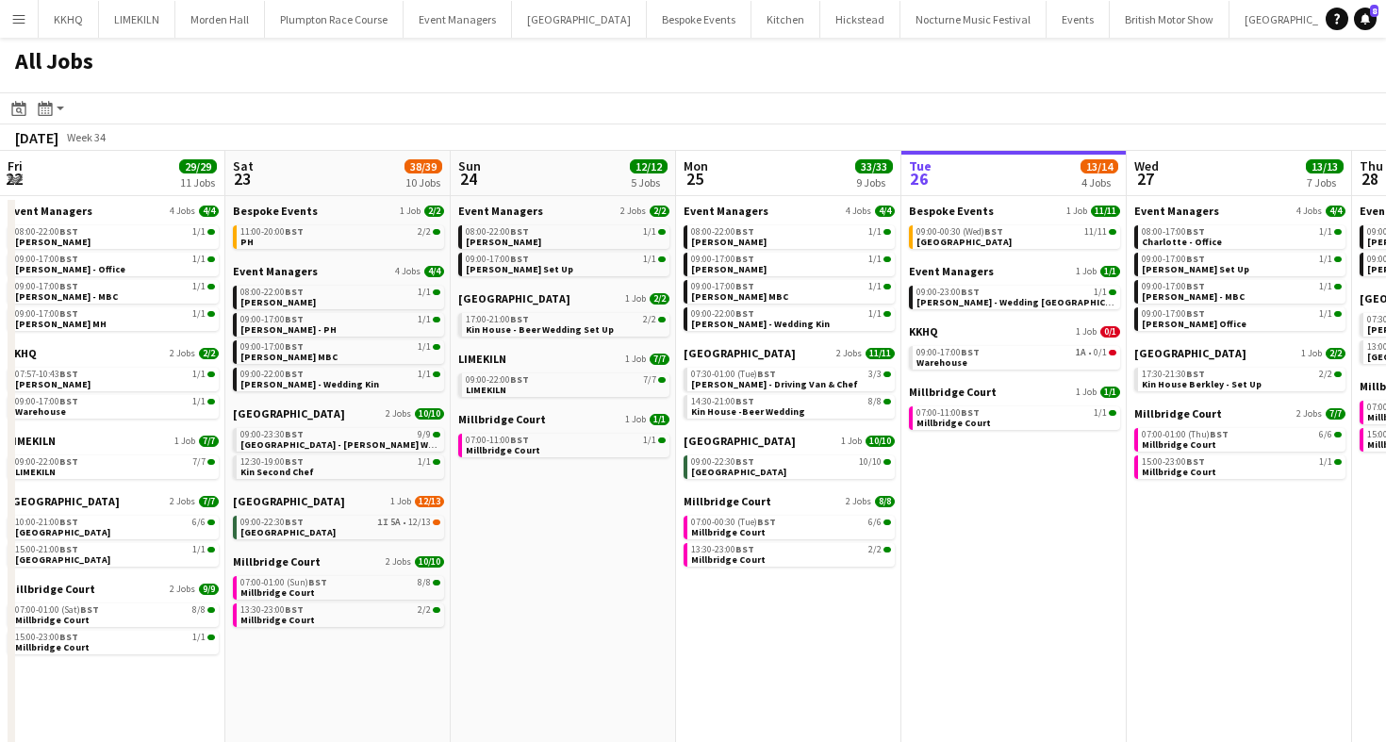
scroll to position [0, 379]
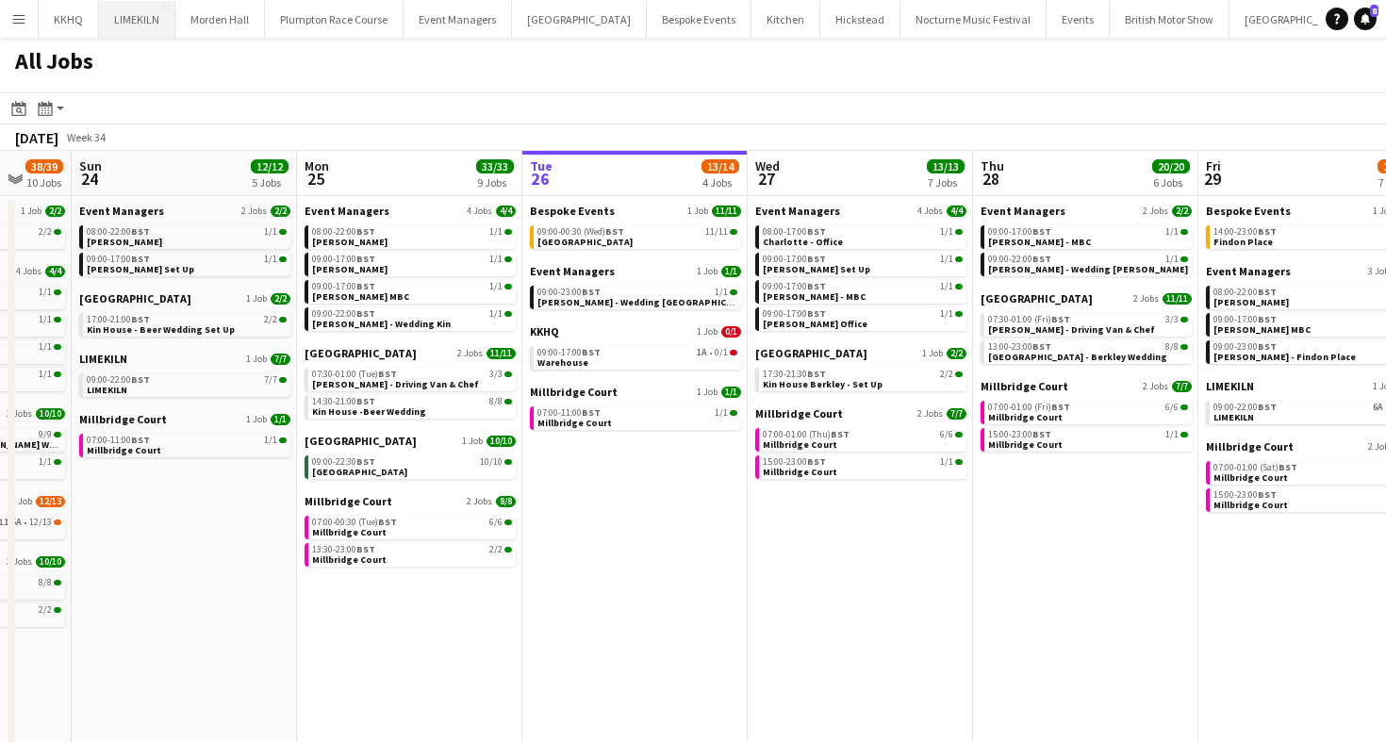
click at [128, 26] on button "LIMEKILN Close" at bounding box center [137, 19] width 76 height 37
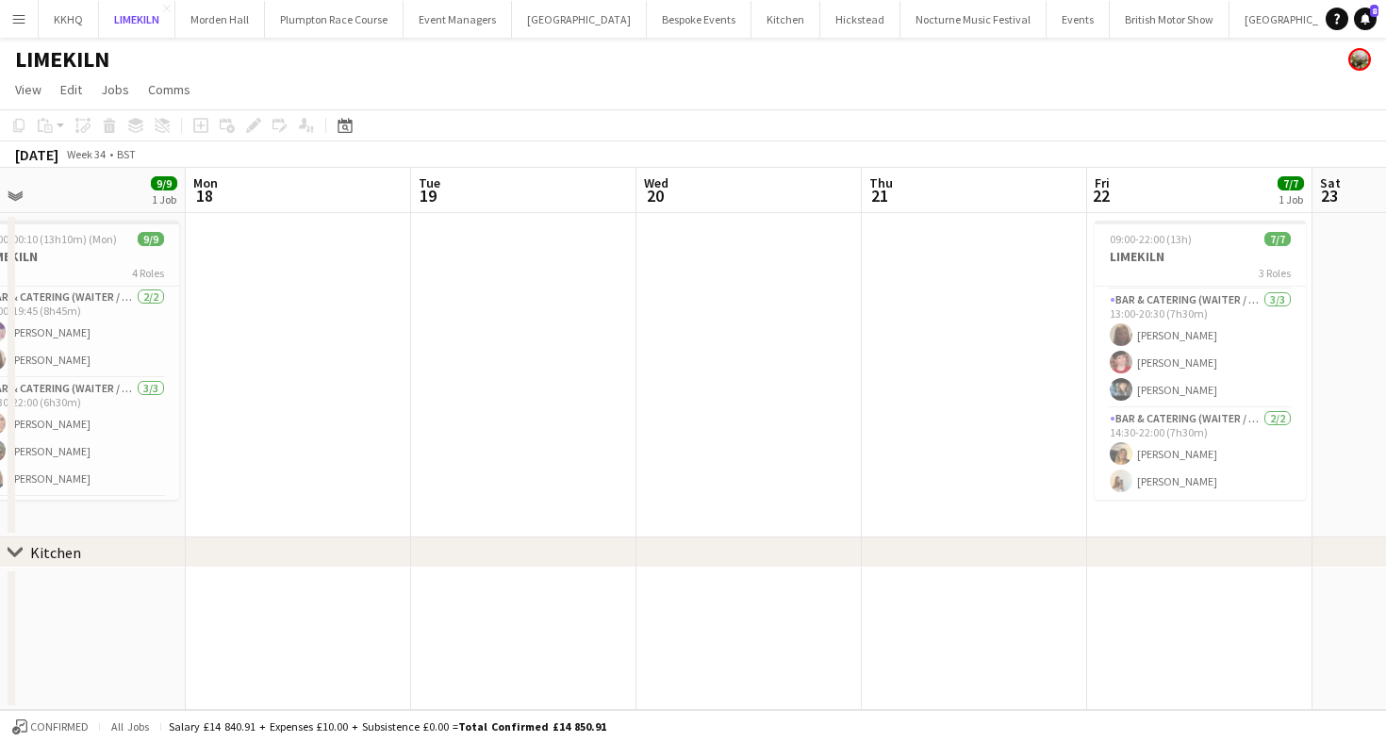
scroll to position [0, 504]
